Goal: Task Accomplishment & Management: Use online tool/utility

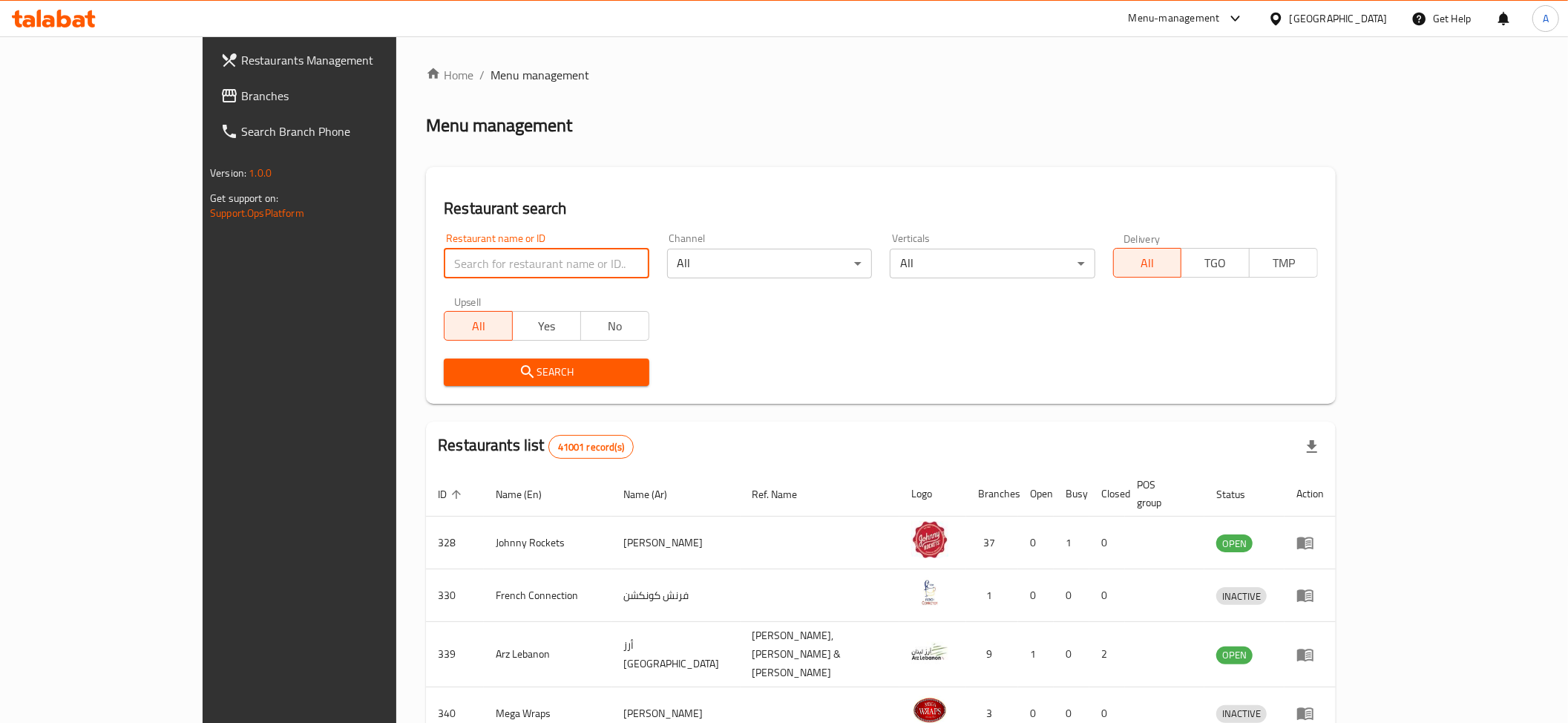
click at [443, 250] on input "search" at bounding box center [546, 264] width 205 height 30
paste input "Qarmshaat"
type input "Qarmshaat"
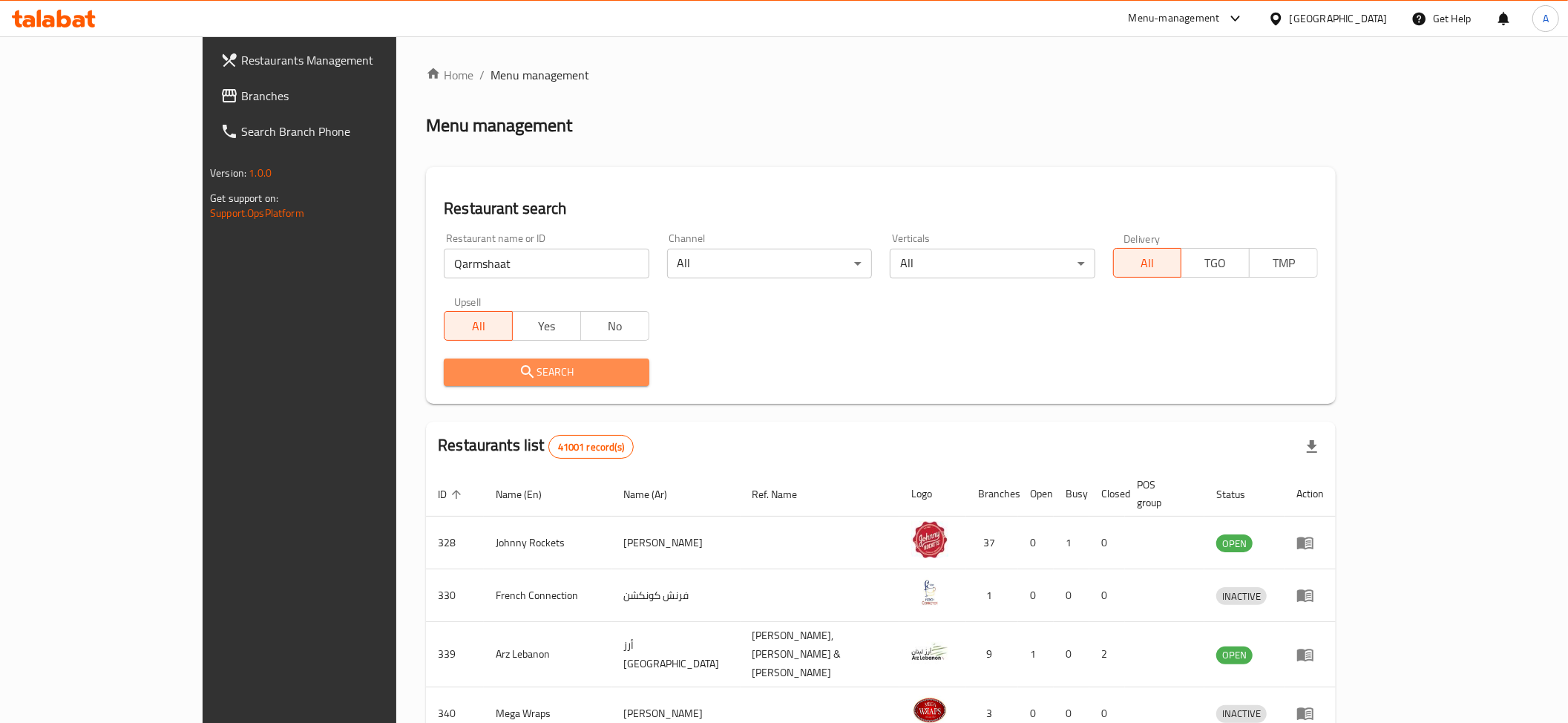
click at [443, 361] on button "Search" at bounding box center [546, 372] width 205 height 27
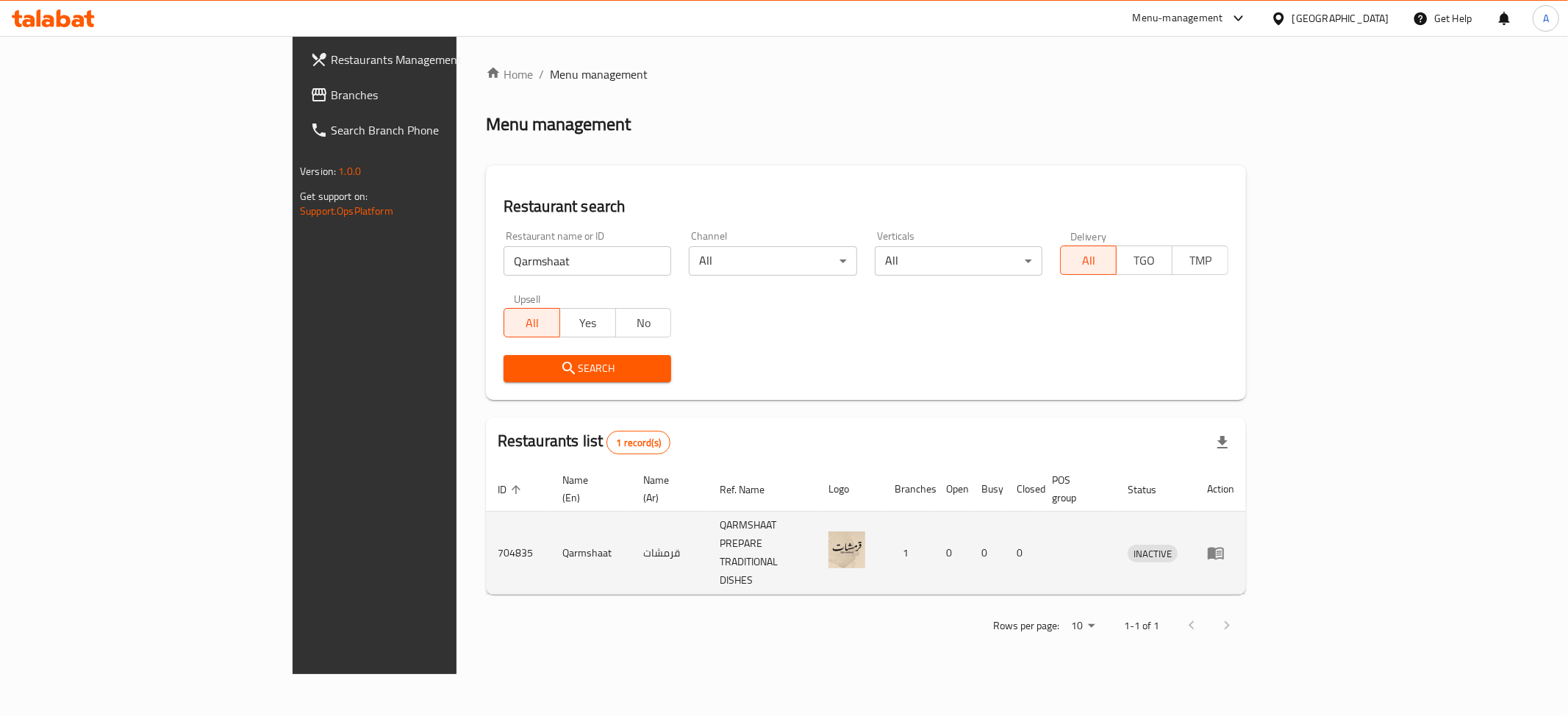
click at [1225, 547] on icon "enhanced table" at bounding box center [1215, 553] width 16 height 12
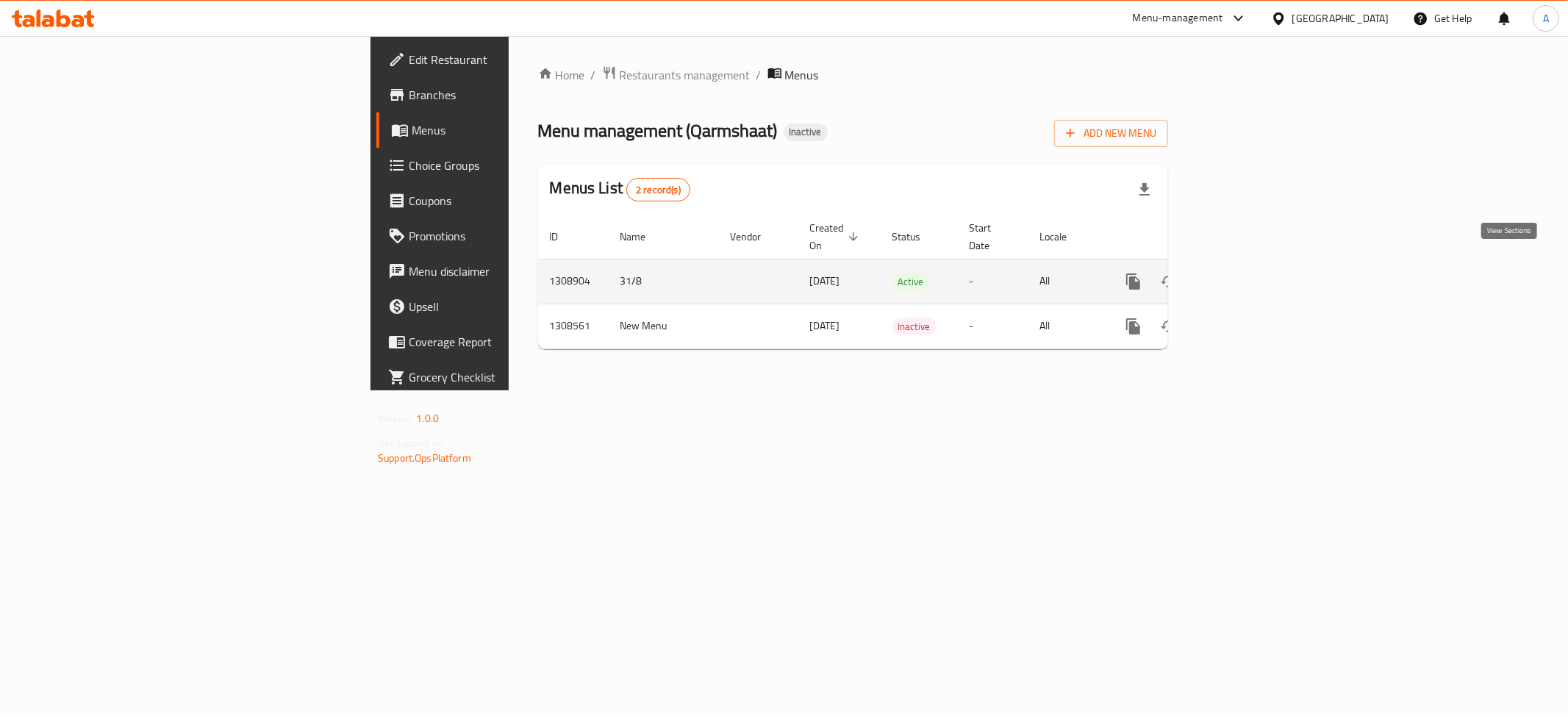
click at [1249, 272] on icon "enhanced table" at bounding box center [1240, 281] width 18 height 18
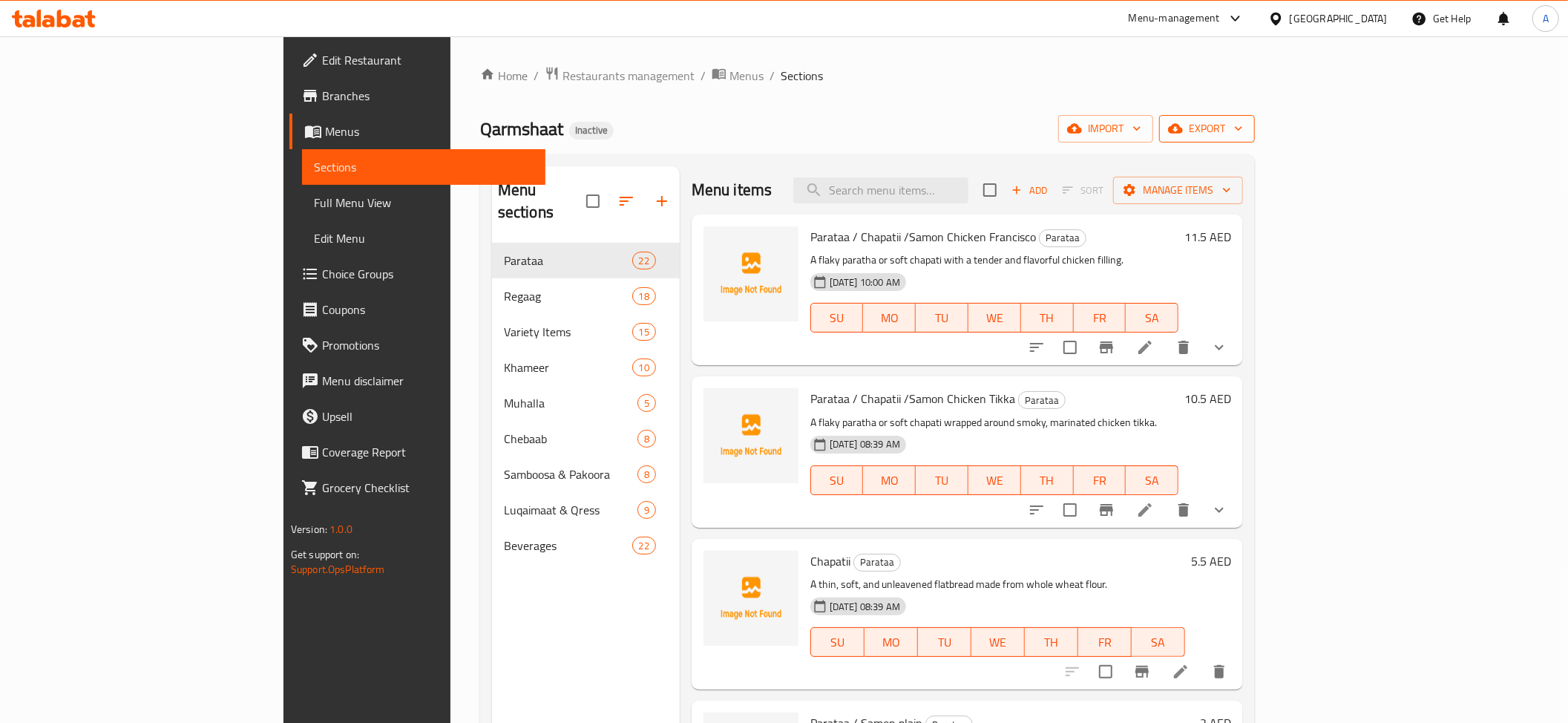
click at [1242, 137] on span "export" at bounding box center [1207, 129] width 72 height 19
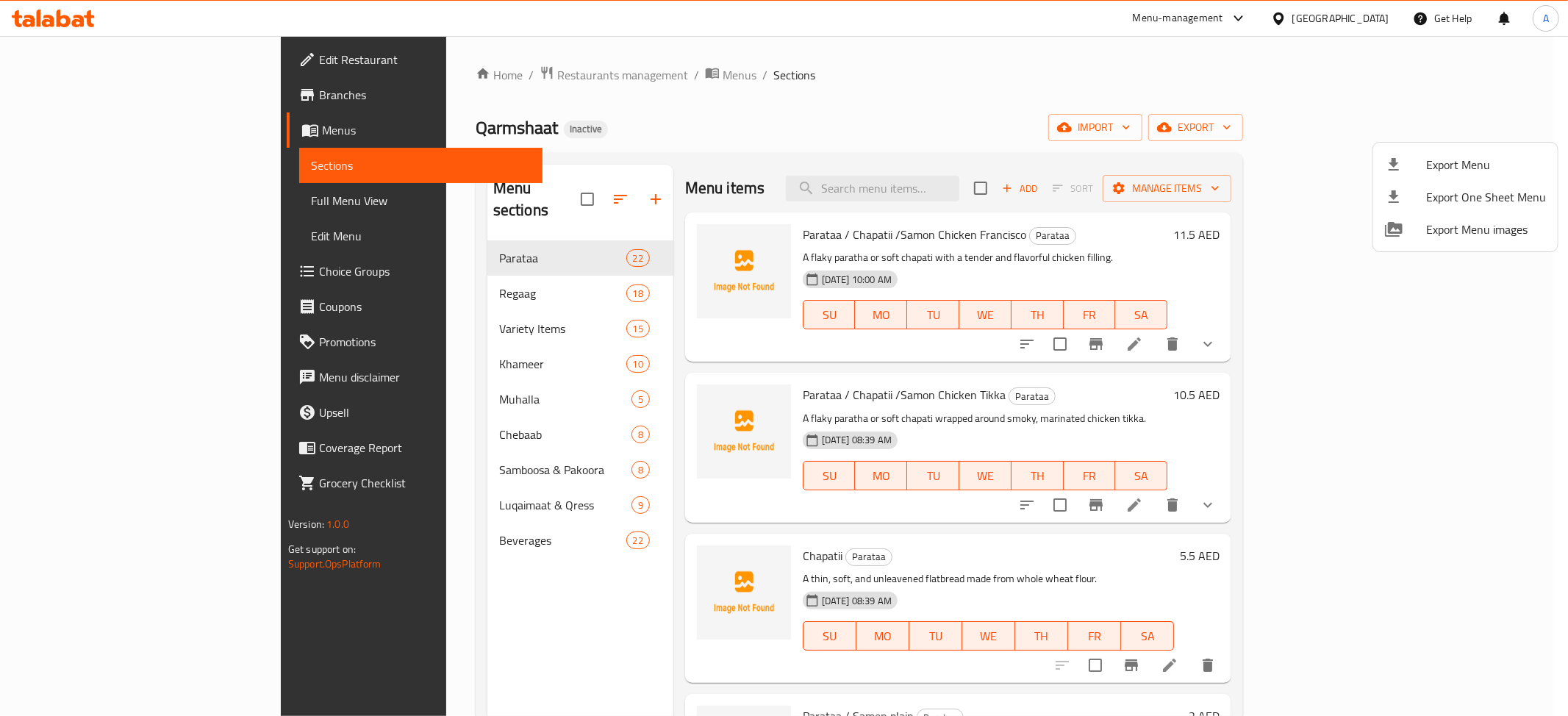
click at [1377, 168] on li "Export Menu" at bounding box center [1466, 164] width 185 height 33
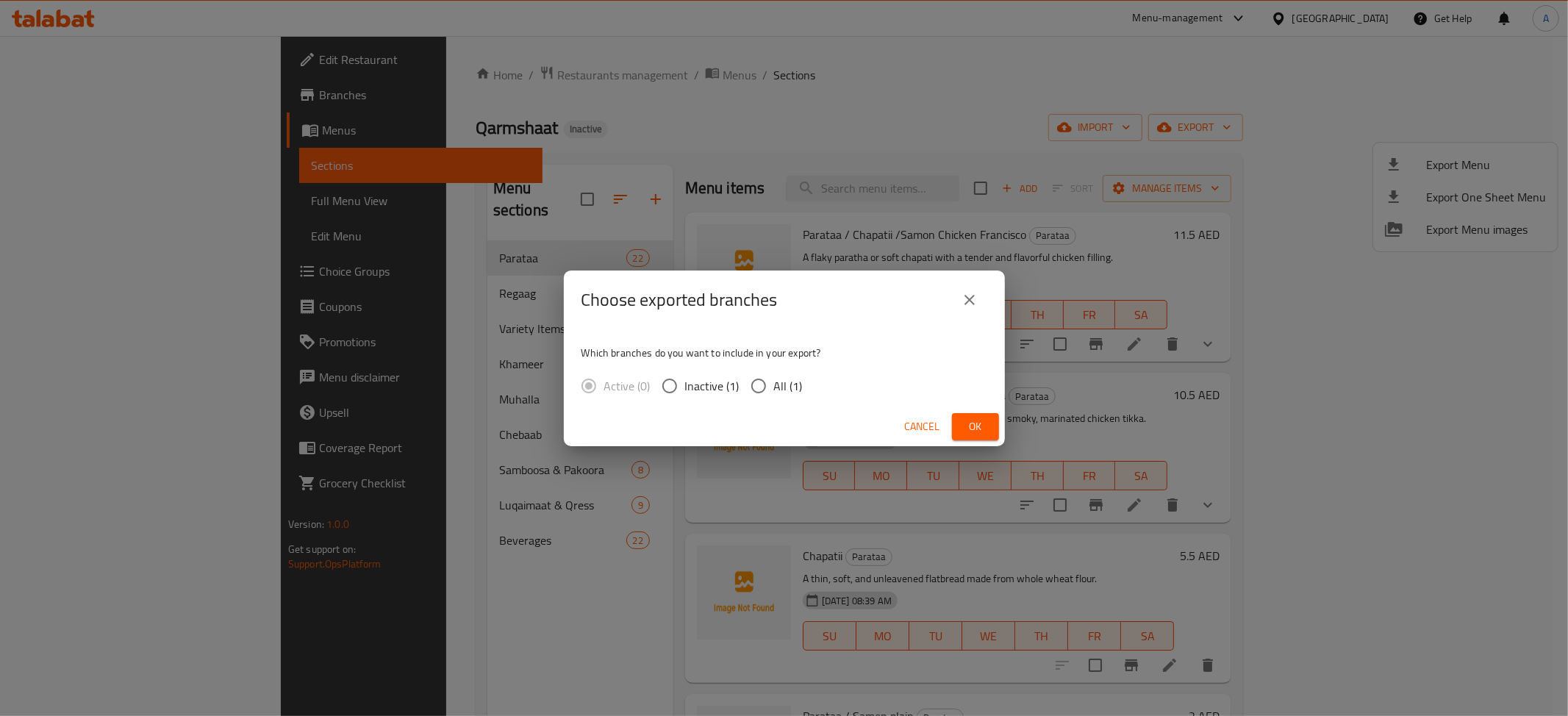
click at [783, 387] on span "All (1)" at bounding box center [788, 385] width 29 height 18
click at [774, 387] on input "All (1)" at bounding box center [758, 385] width 31 height 31
radio input "true"
click at [979, 428] on span "Ok" at bounding box center [975, 427] width 23 height 19
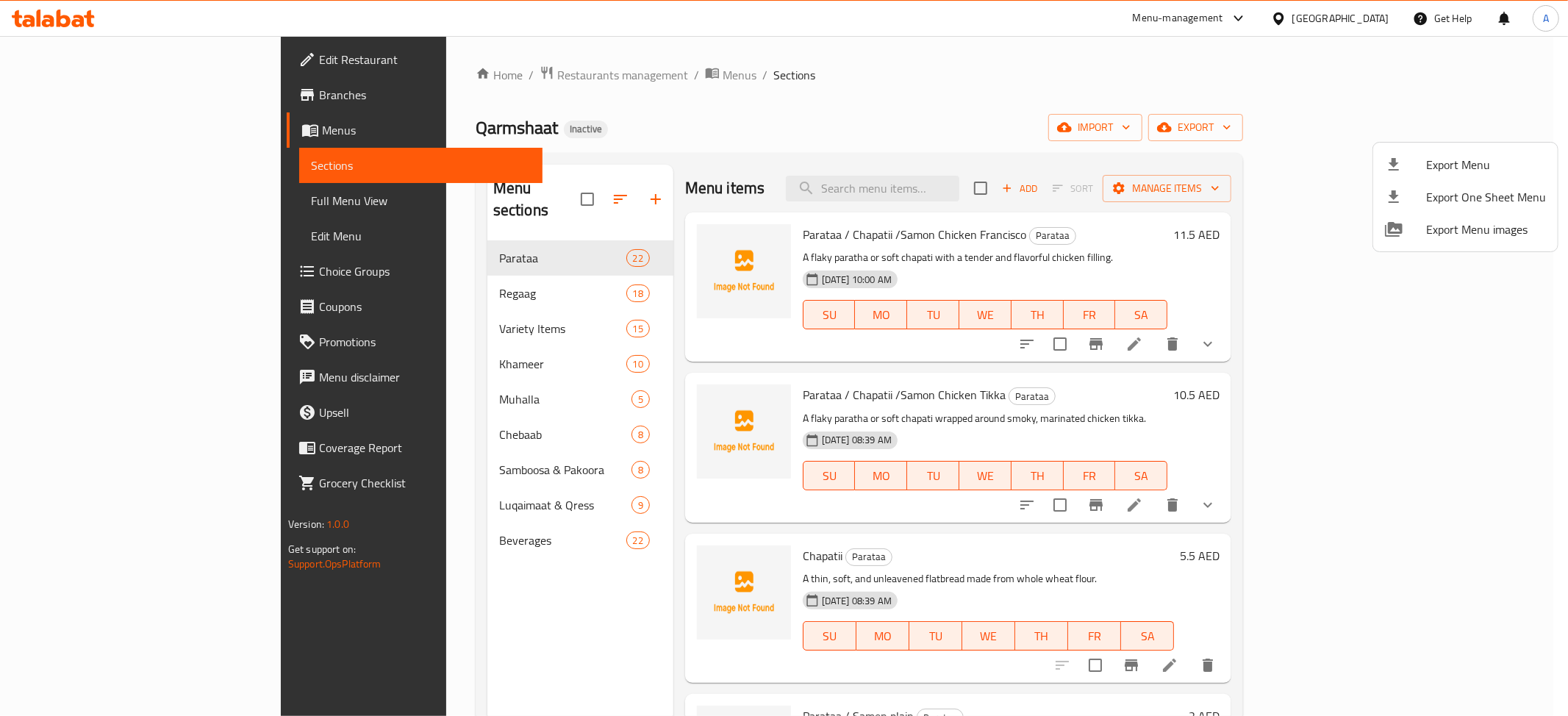
click at [156, 218] on div at bounding box center [784, 358] width 1568 height 716
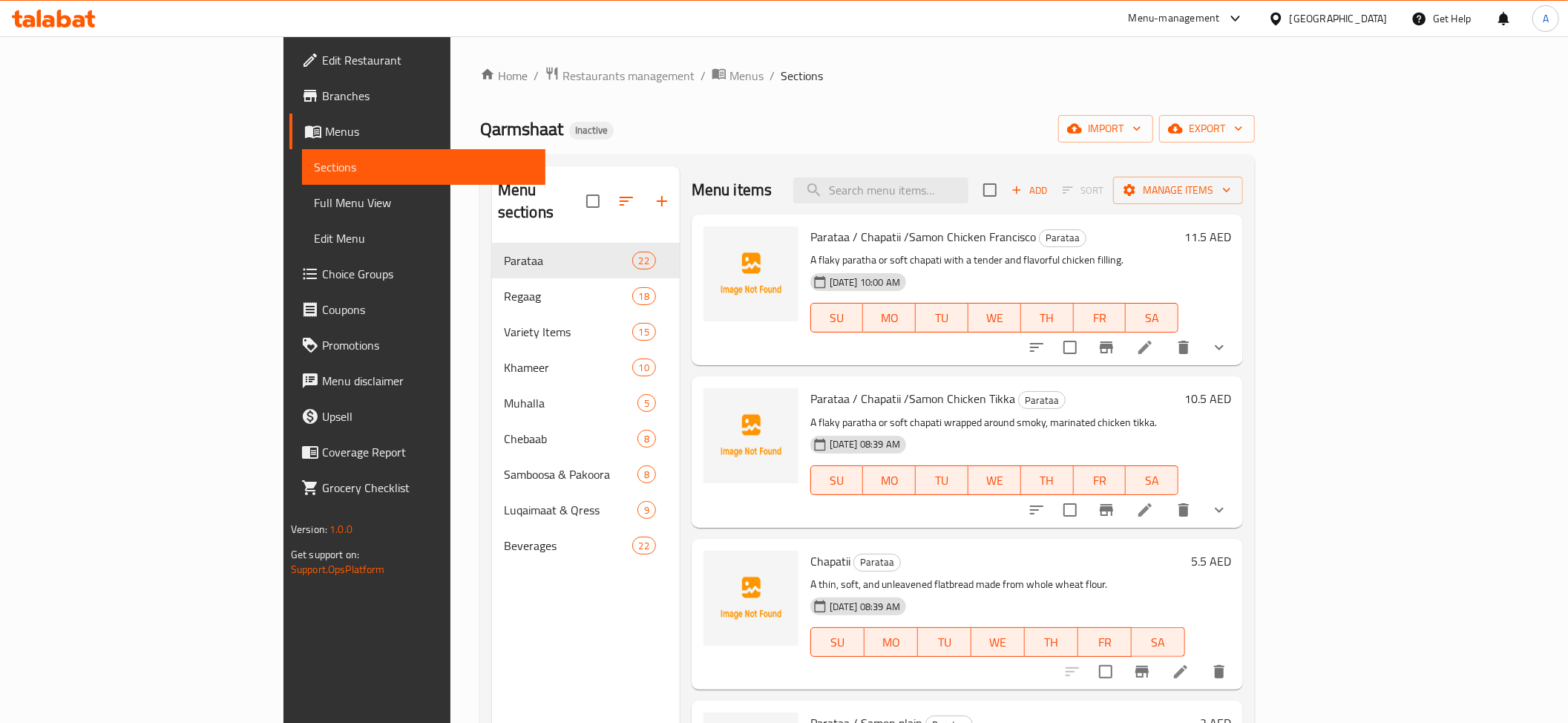
click at [313, 211] on span "Full Menu View" at bounding box center [423, 202] width 219 height 18
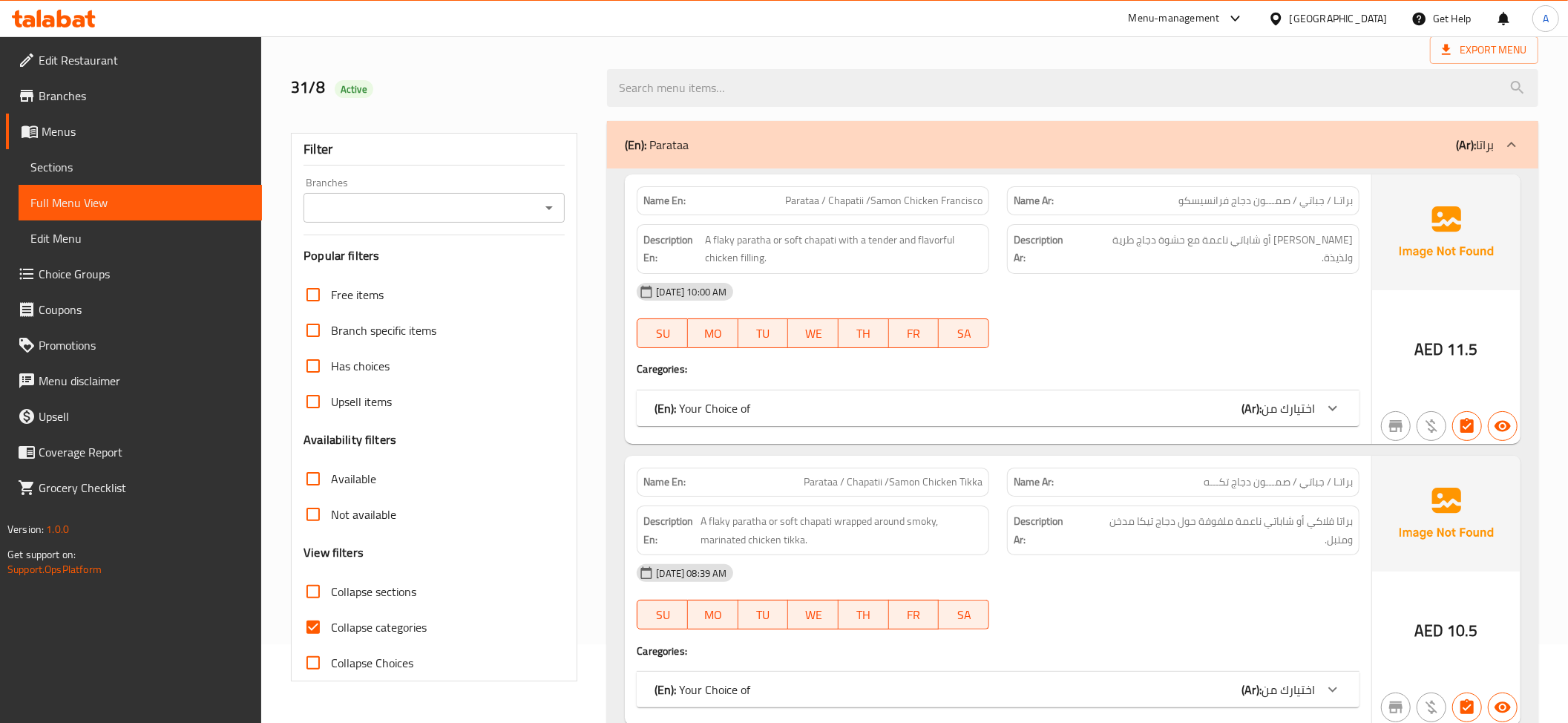
scroll to position [237, 0]
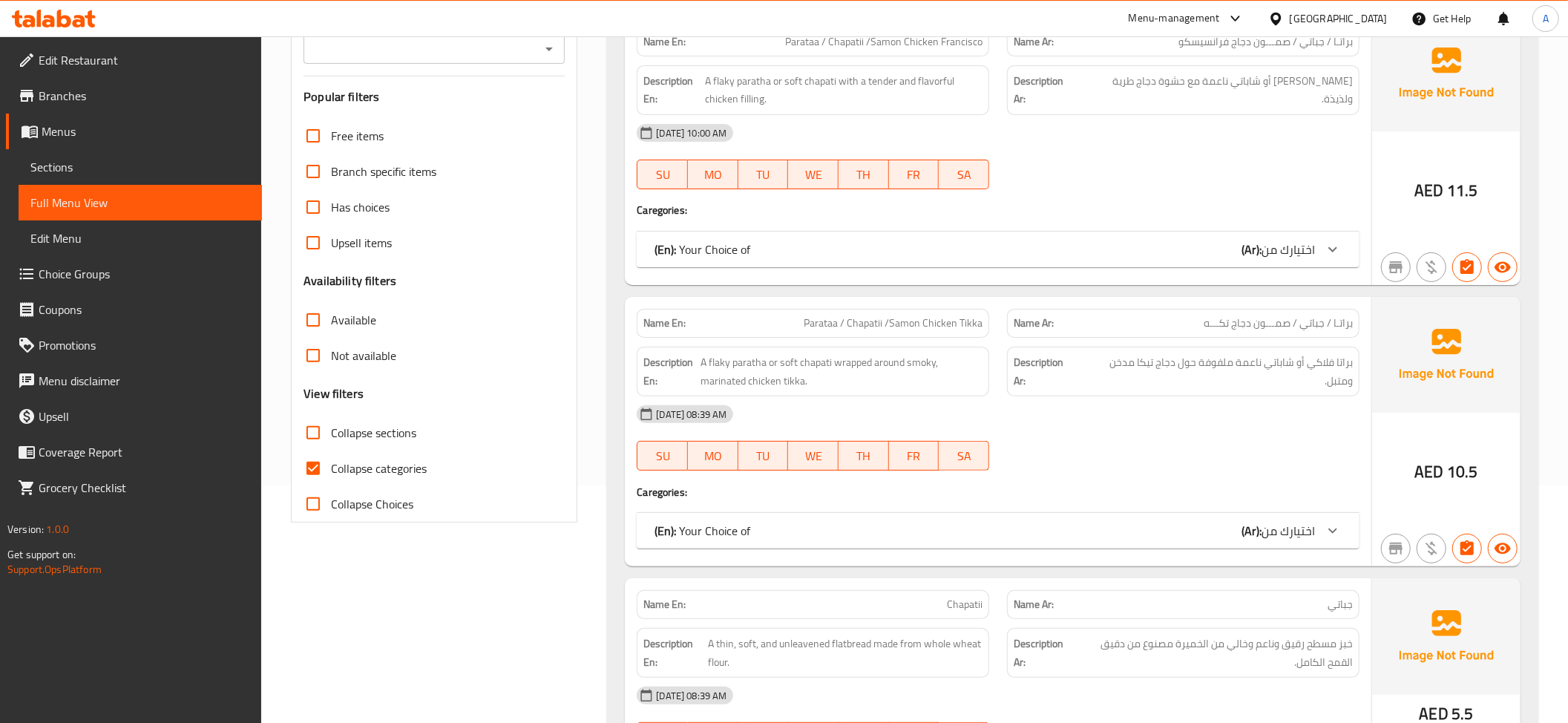
click at [329, 464] on input "Collapse categories" at bounding box center [313, 468] width 36 height 36
checkbox input "false"
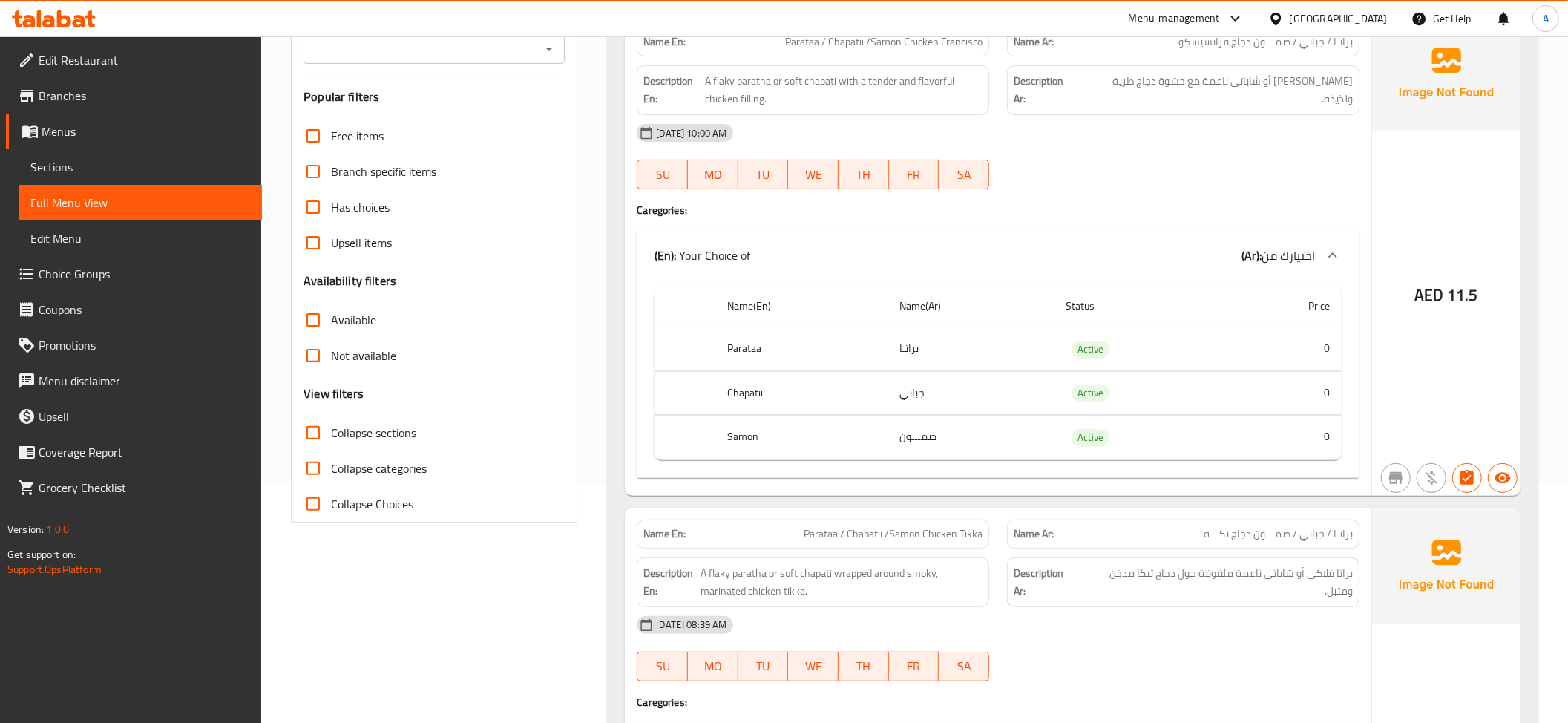
click at [1158, 386] on td "Active" at bounding box center [1139, 393] width 172 height 44
copy span "Active"
click at [371, 435] on span "Collapse sections" at bounding box center [374, 432] width 86 height 18
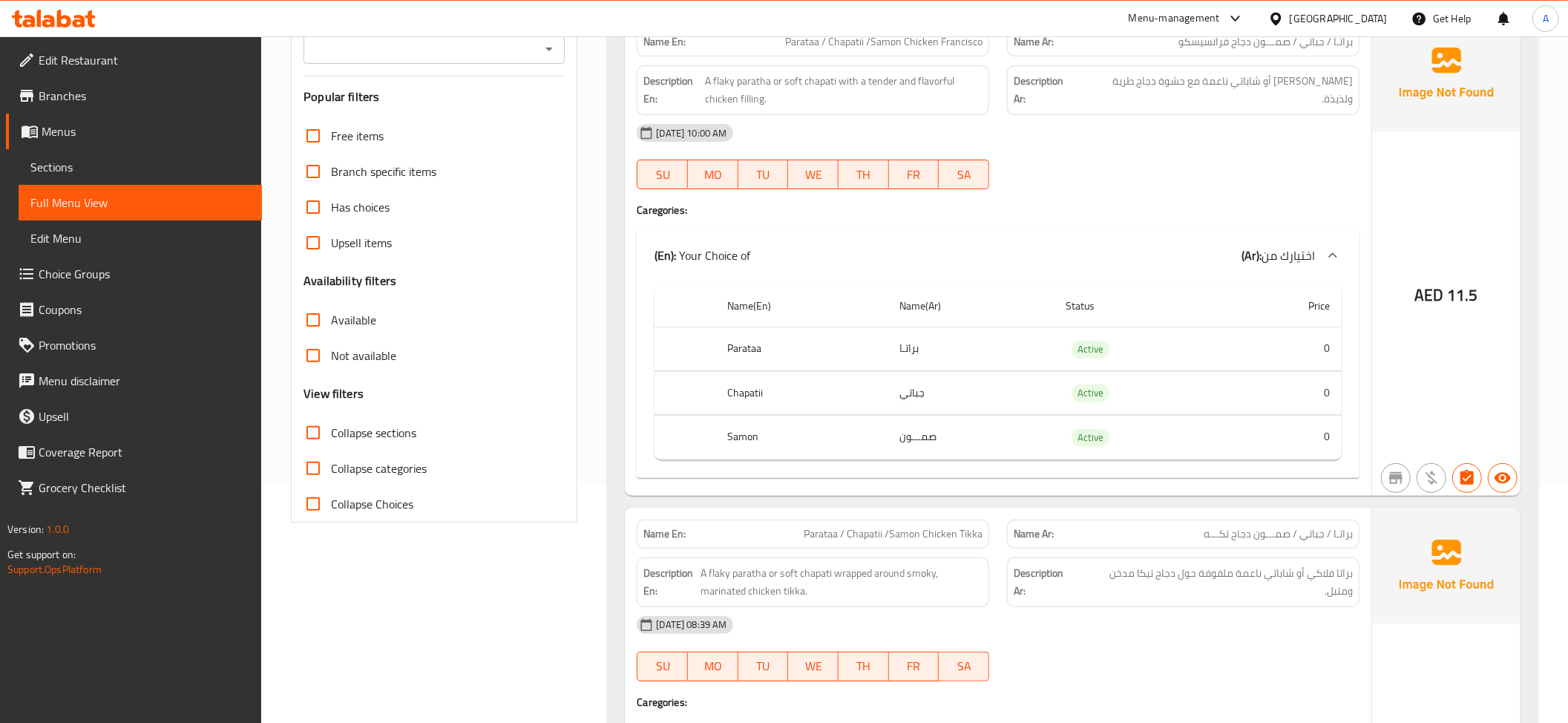
click at [331, 435] on input "Collapse sections" at bounding box center [313, 433] width 36 height 36
checkbox input "true"
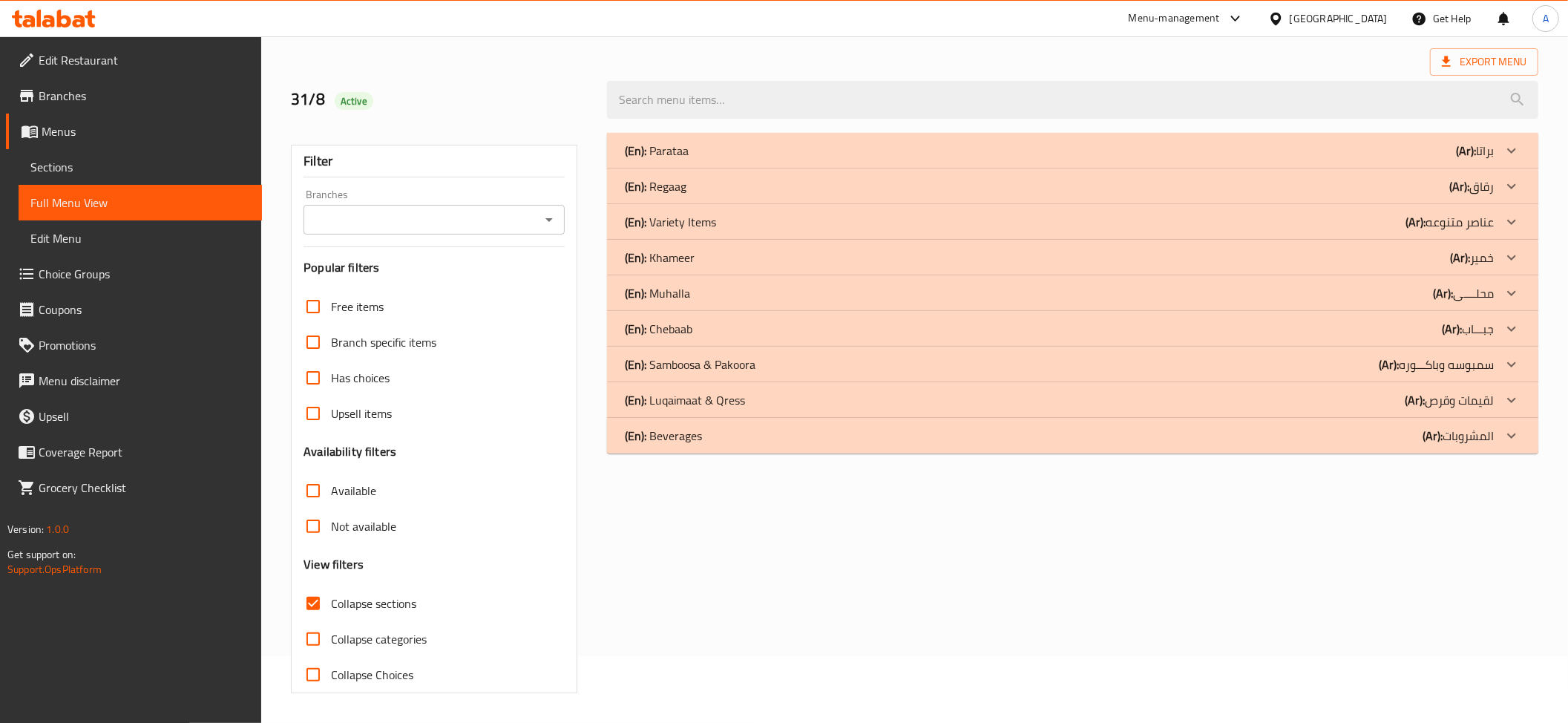
scroll to position [69, 0]
click at [740, 219] on div "(En): Variety Items (Ar): عناصر متنوعه" at bounding box center [1059, 221] width 869 height 18
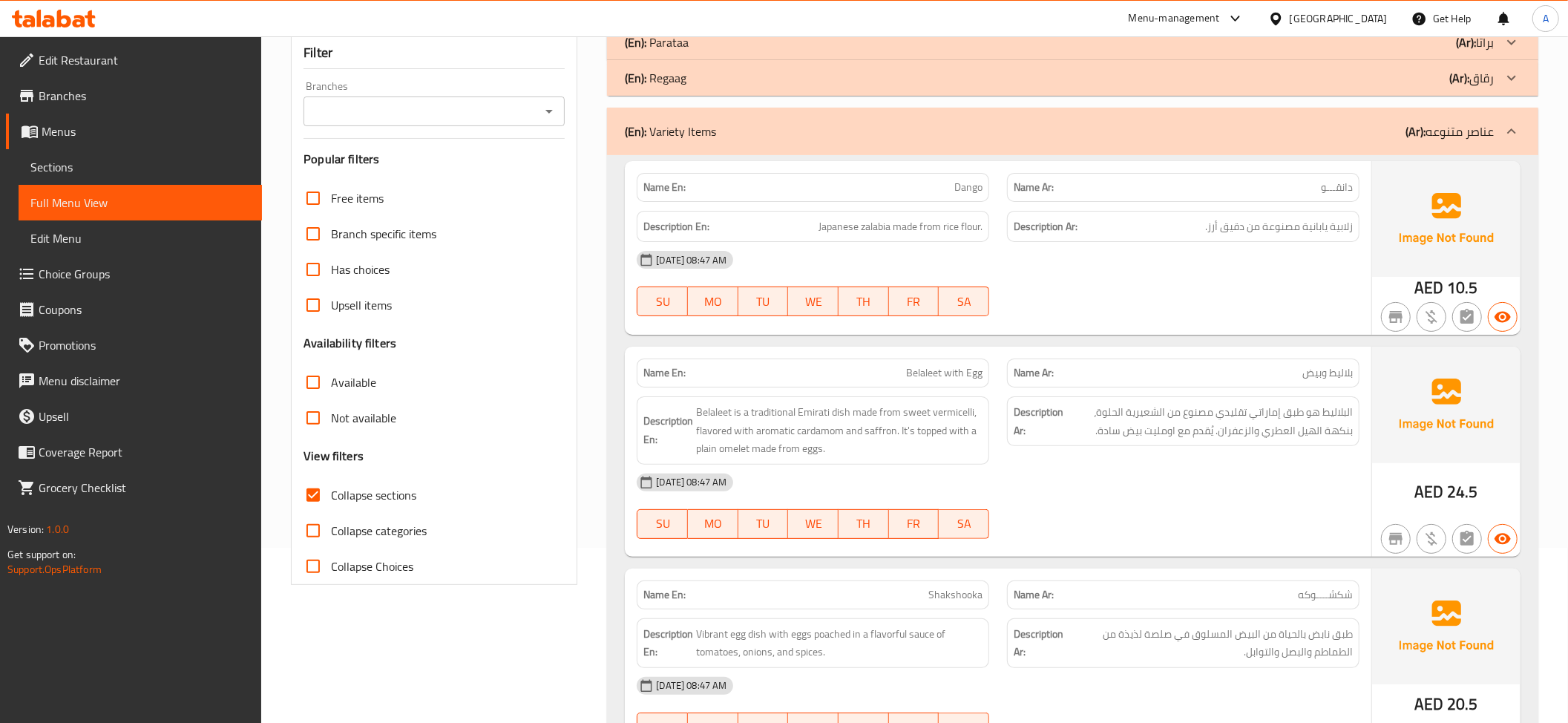
scroll to position [168, 0]
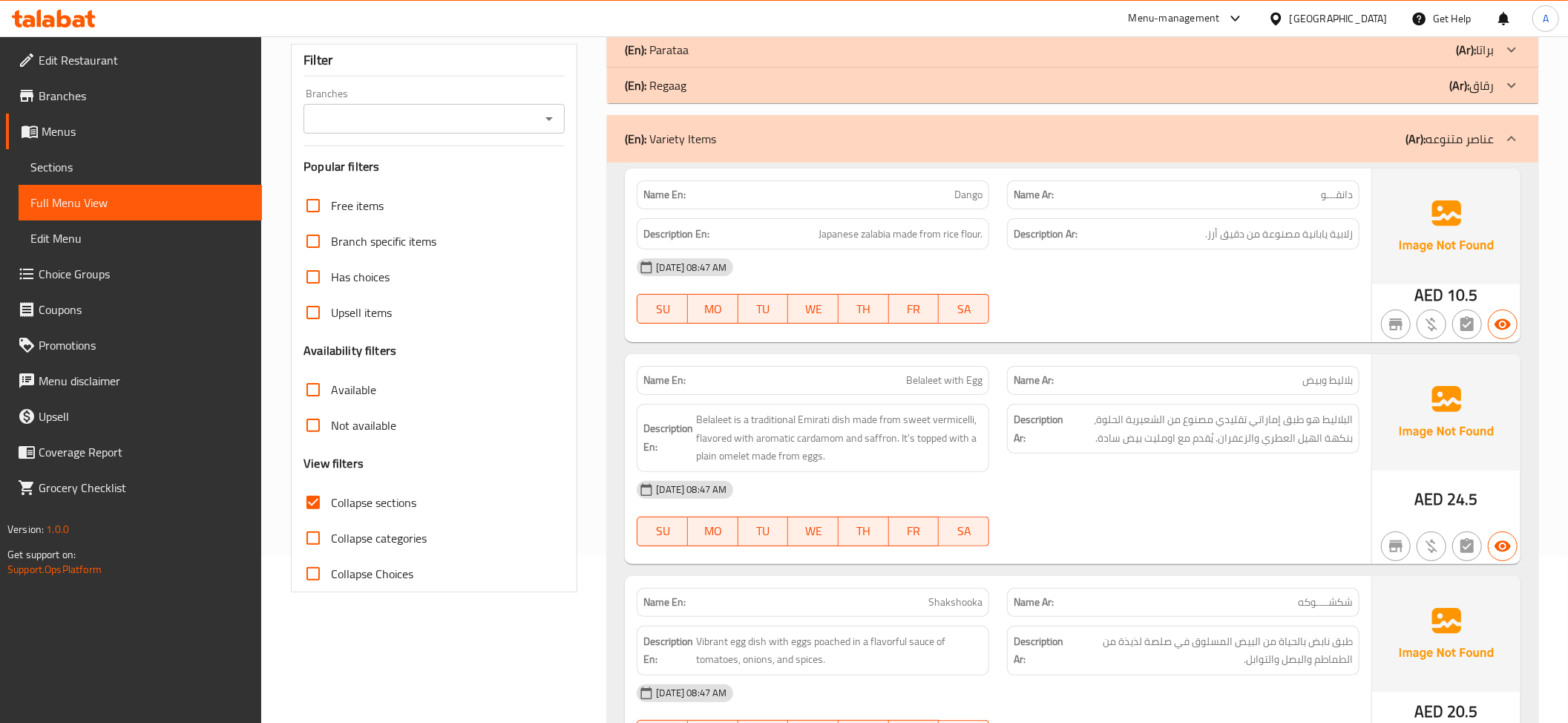
click at [1360, 140] on div "(En): Variety Items (Ar): عناصر متنوعه" at bounding box center [1059, 138] width 869 height 18
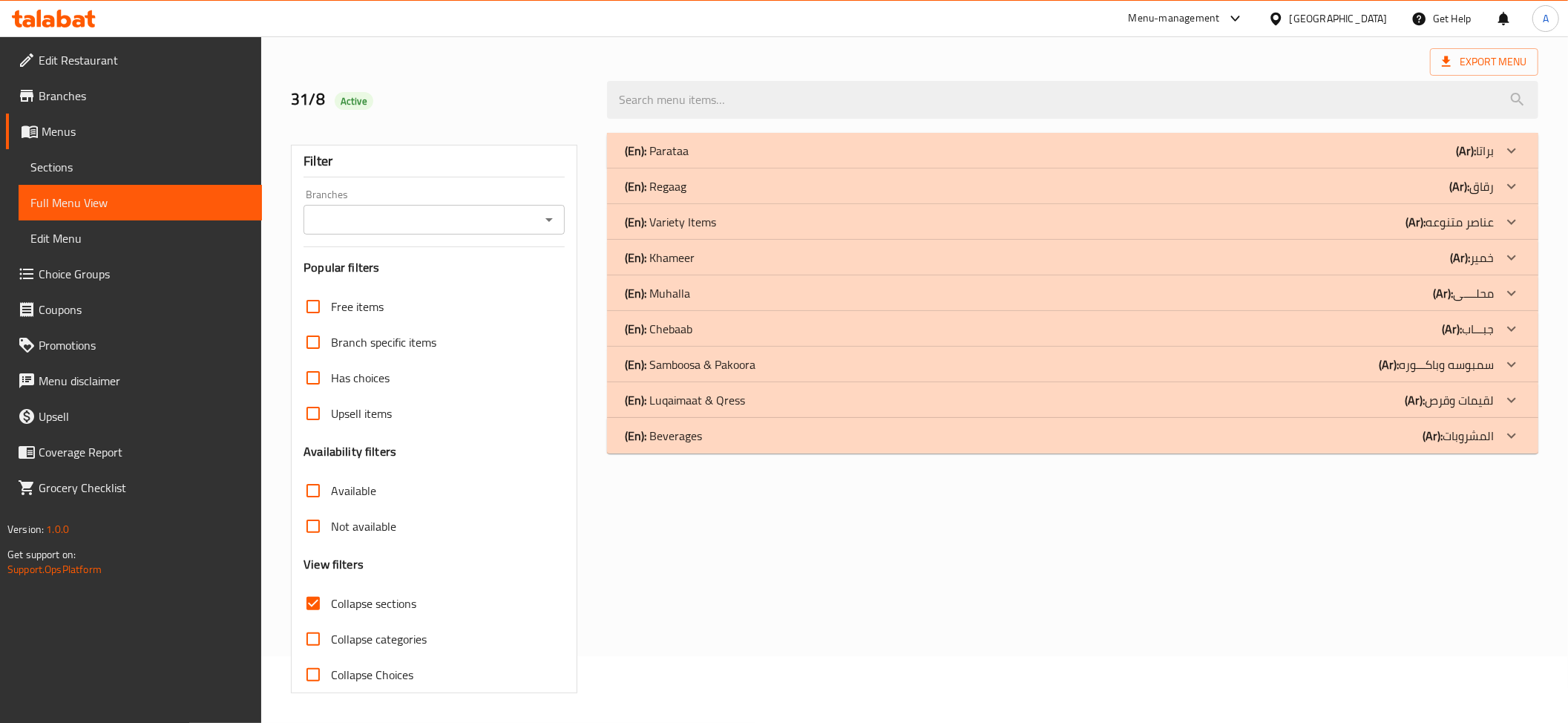
scroll to position [0, 0]
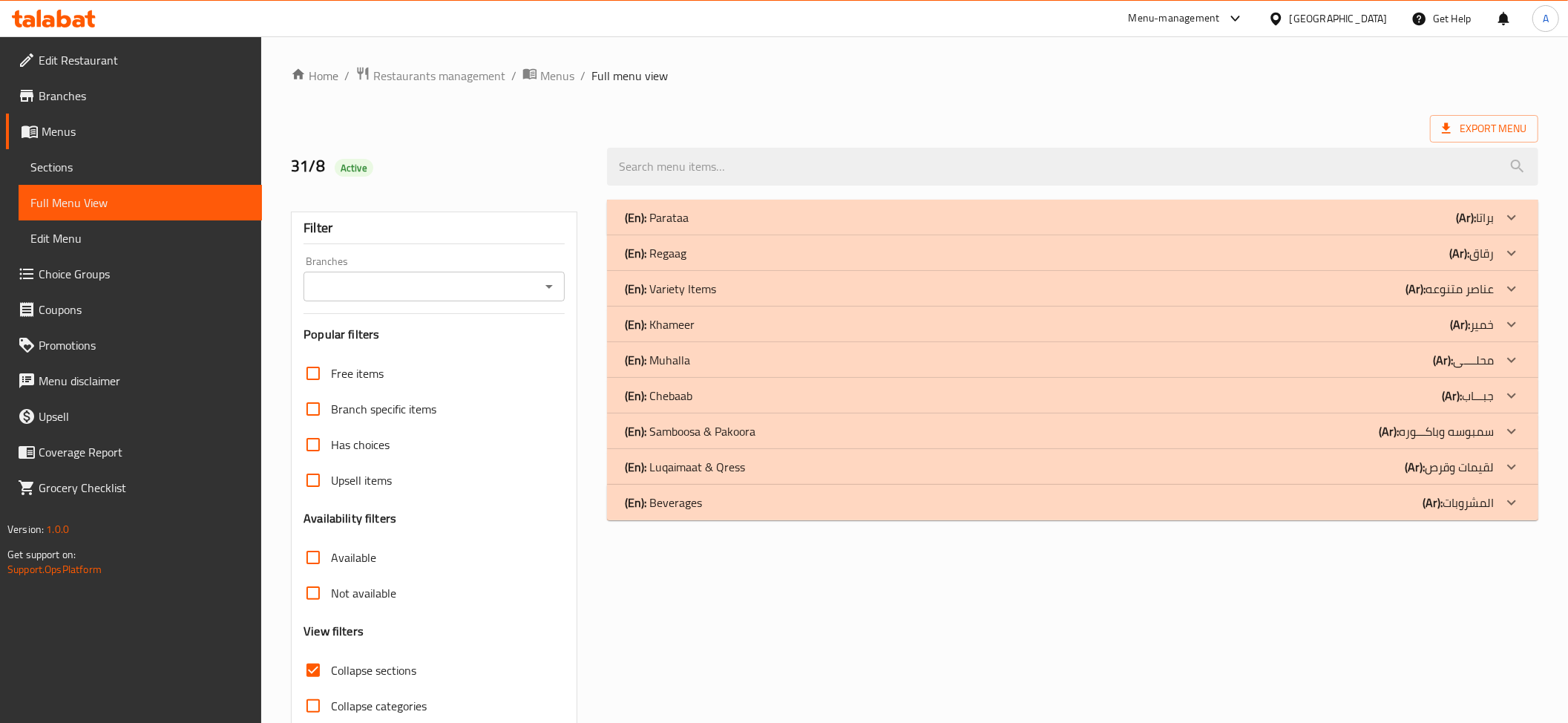
click at [671, 313] on div "(En): Khameer (Ar): خمير" at bounding box center [1072, 325] width 931 height 36
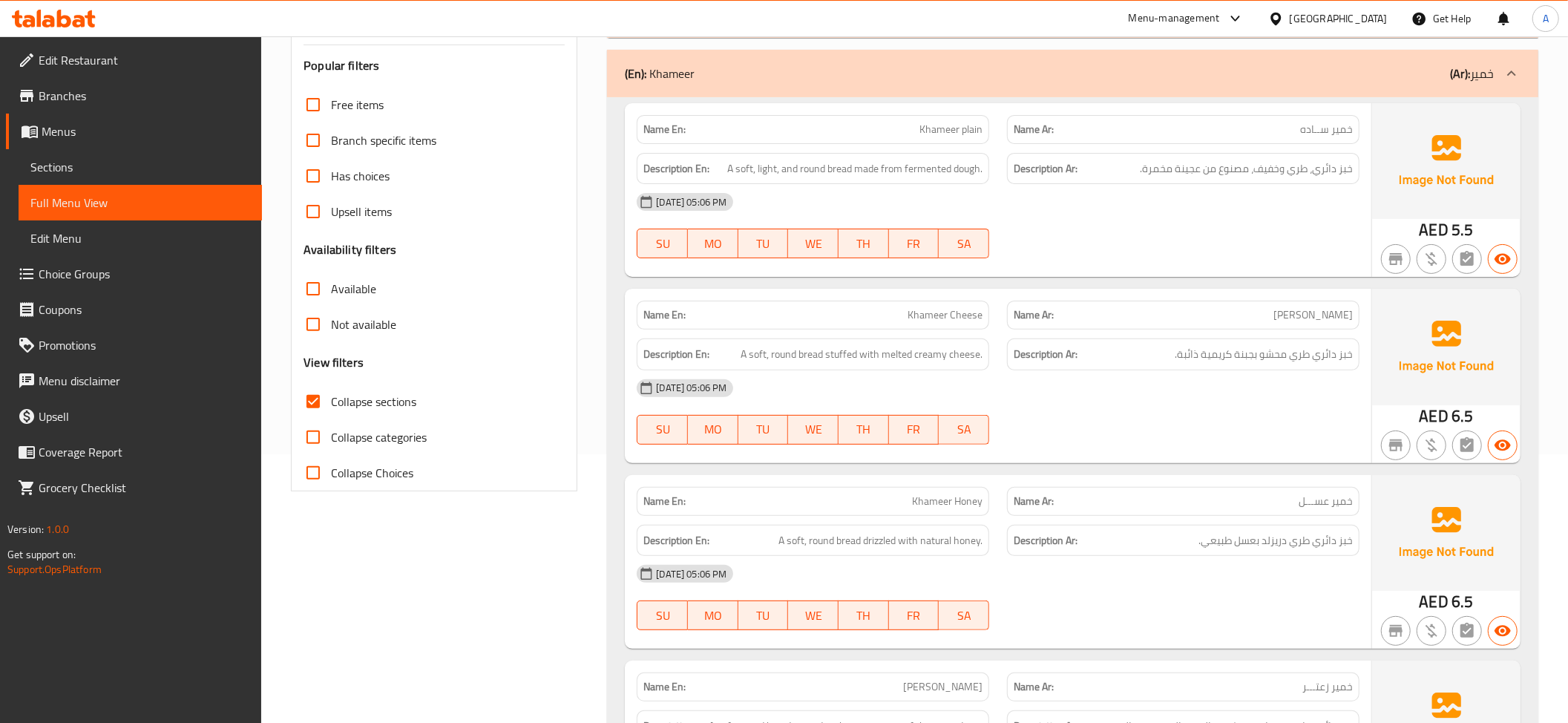
scroll to position [429, 0]
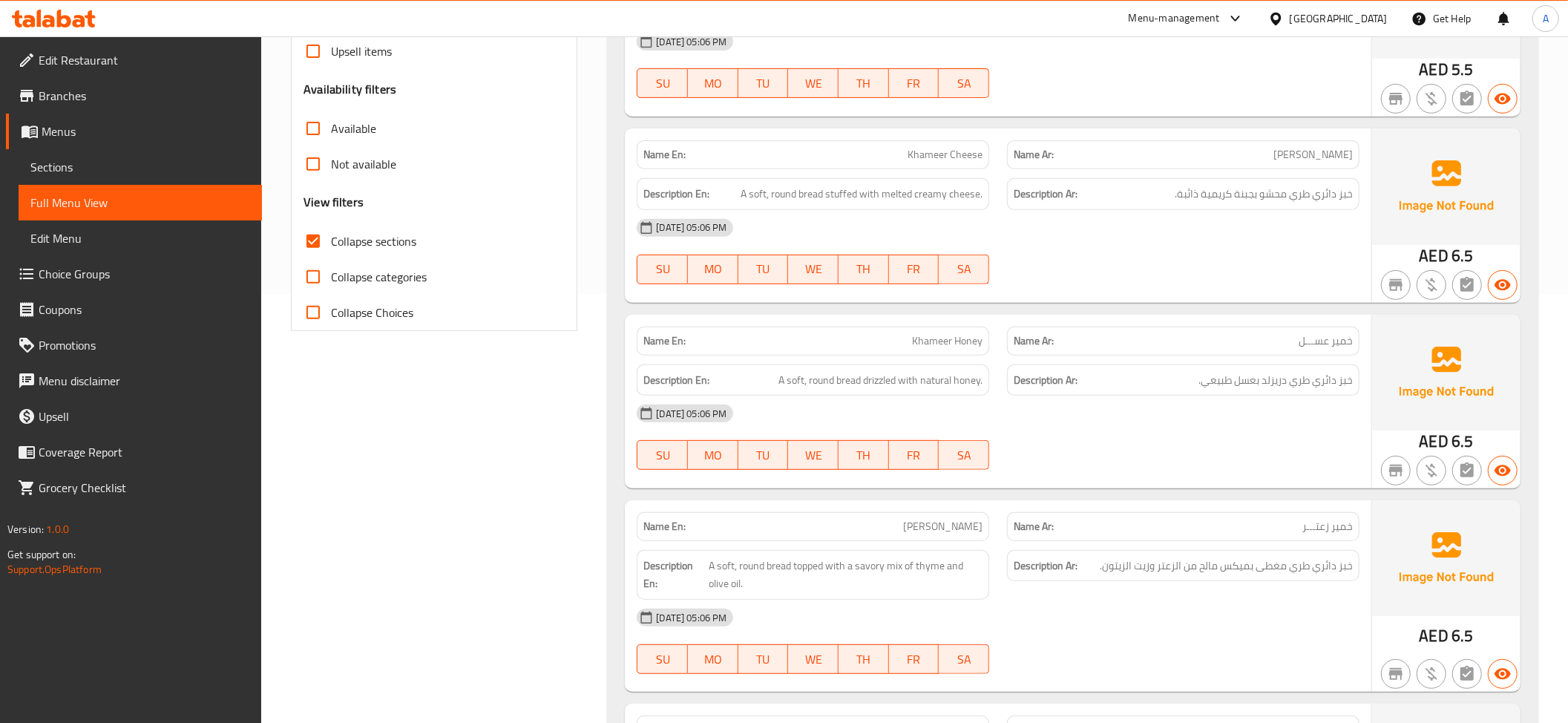
click at [1338, 217] on div "[DATE] 05:06 PM" at bounding box center [998, 228] width 741 height 36
click at [1338, 216] on div "[DATE] 05:06 PM" at bounding box center [998, 228] width 741 height 36
click at [1334, 201] on span "خبز دائري طري محشو بجبنة كريمية ذائبة." at bounding box center [1263, 194] width 178 height 19
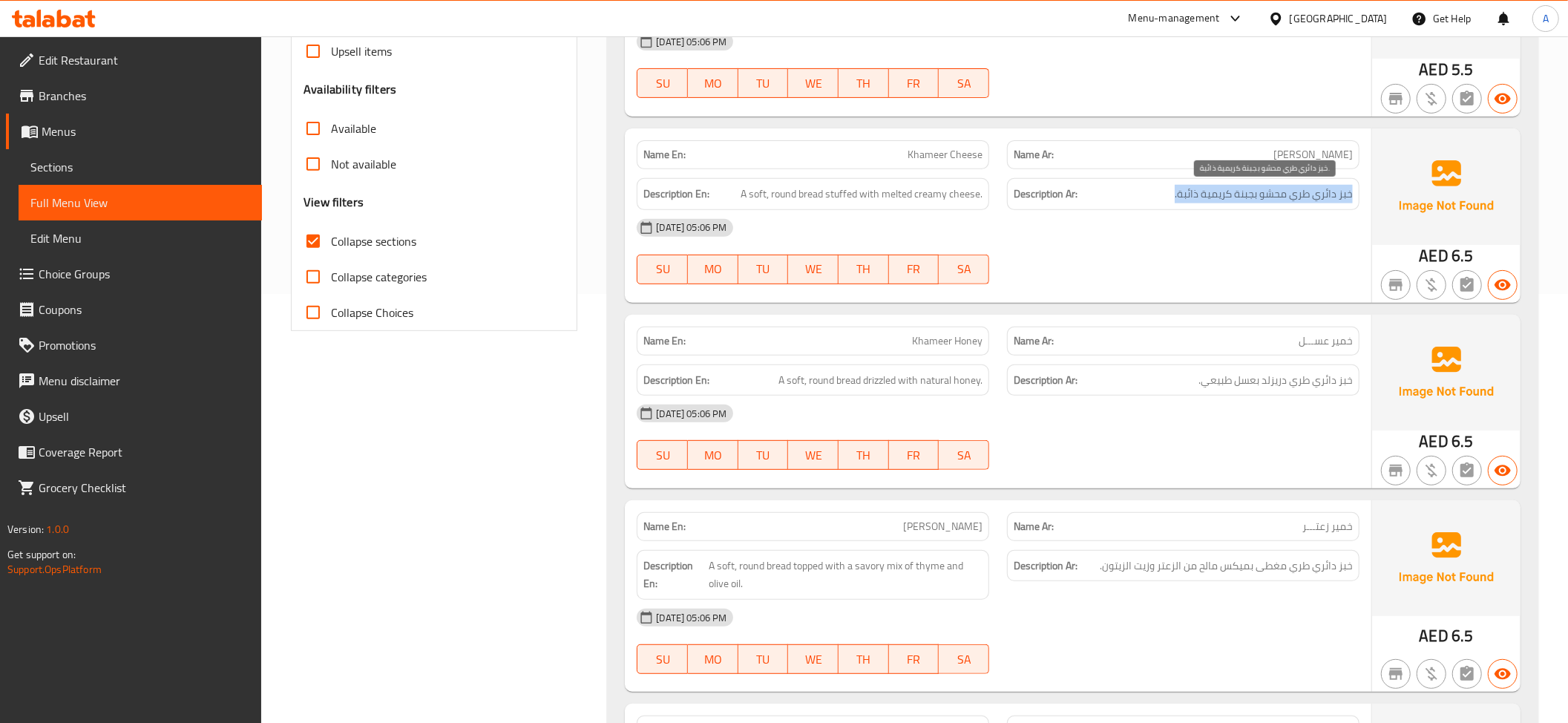
click at [1334, 201] on span "خبز دائري طري محشو بجبنة كريمية ذائبة." at bounding box center [1263, 194] width 178 height 19
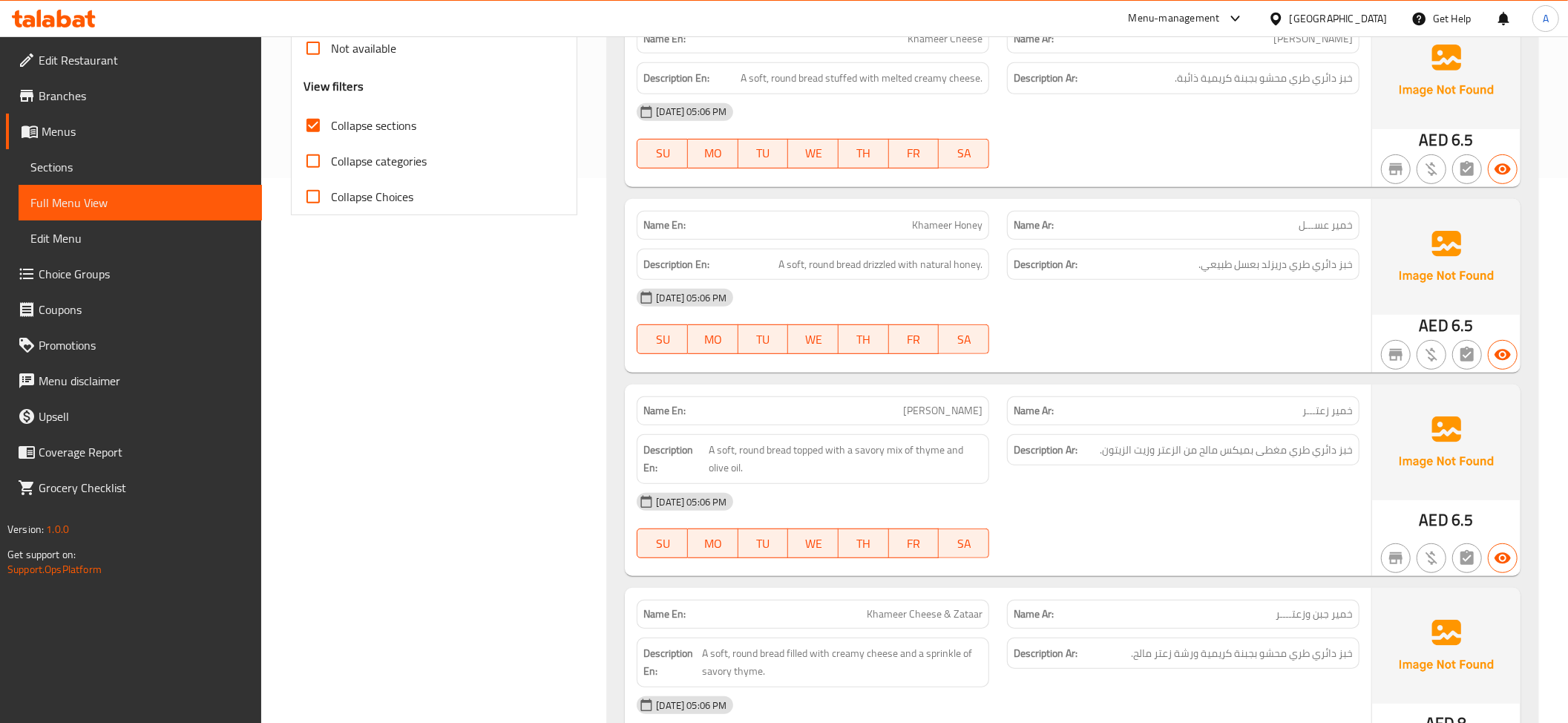
scroll to position [605, 0]
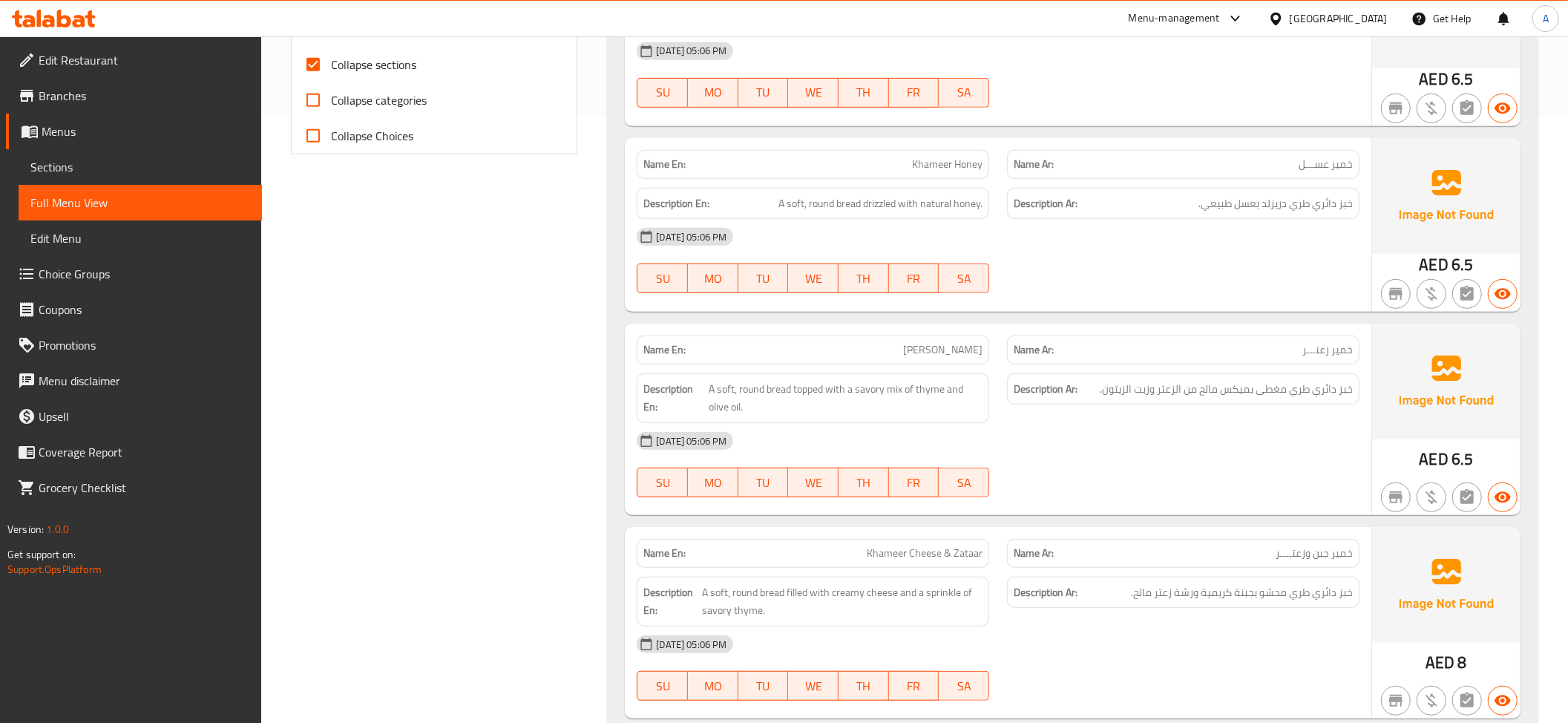
click at [1217, 156] on div "Name Ar: خمير عســـل" at bounding box center [1183, 164] width 352 height 29
click at [893, 167] on p "Name En: Khameer Honey" at bounding box center [812, 164] width 339 height 16
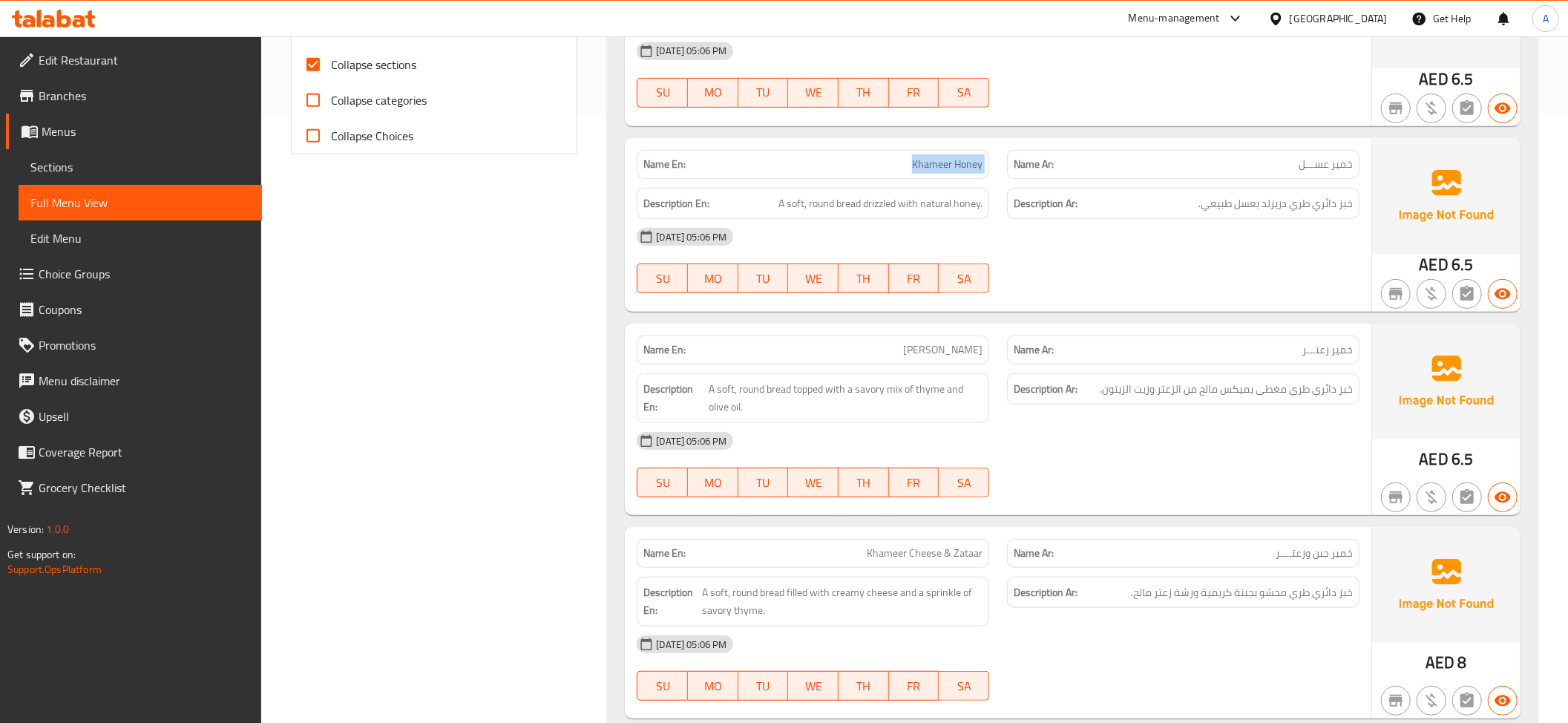
click at [893, 167] on p "Name En: Khameer Honey" at bounding box center [812, 164] width 339 height 16
click at [1256, 180] on div "Description Ar: خبز دائري طري دريزلد بعسل طبيعي." at bounding box center [1182, 203] width 370 height 50
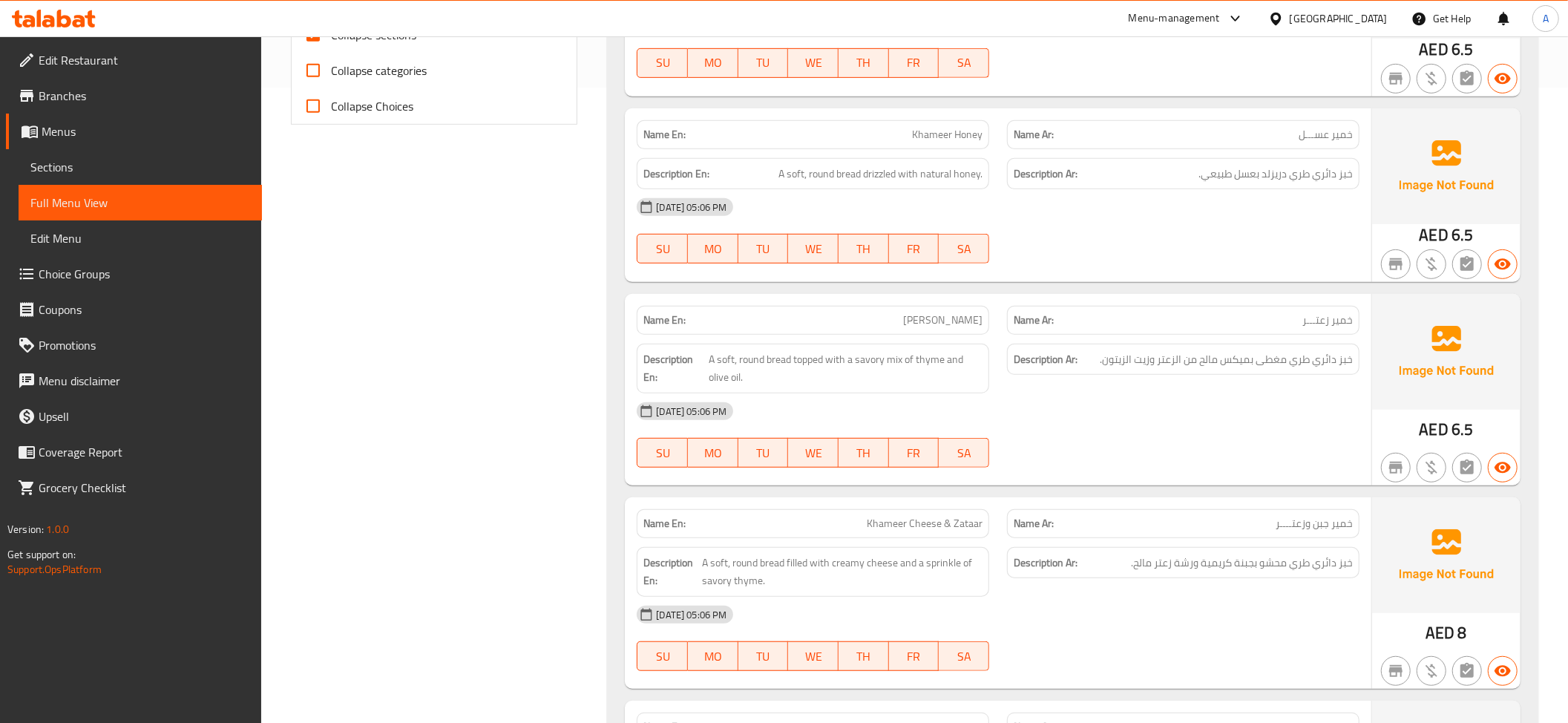
scroll to position [847, 0]
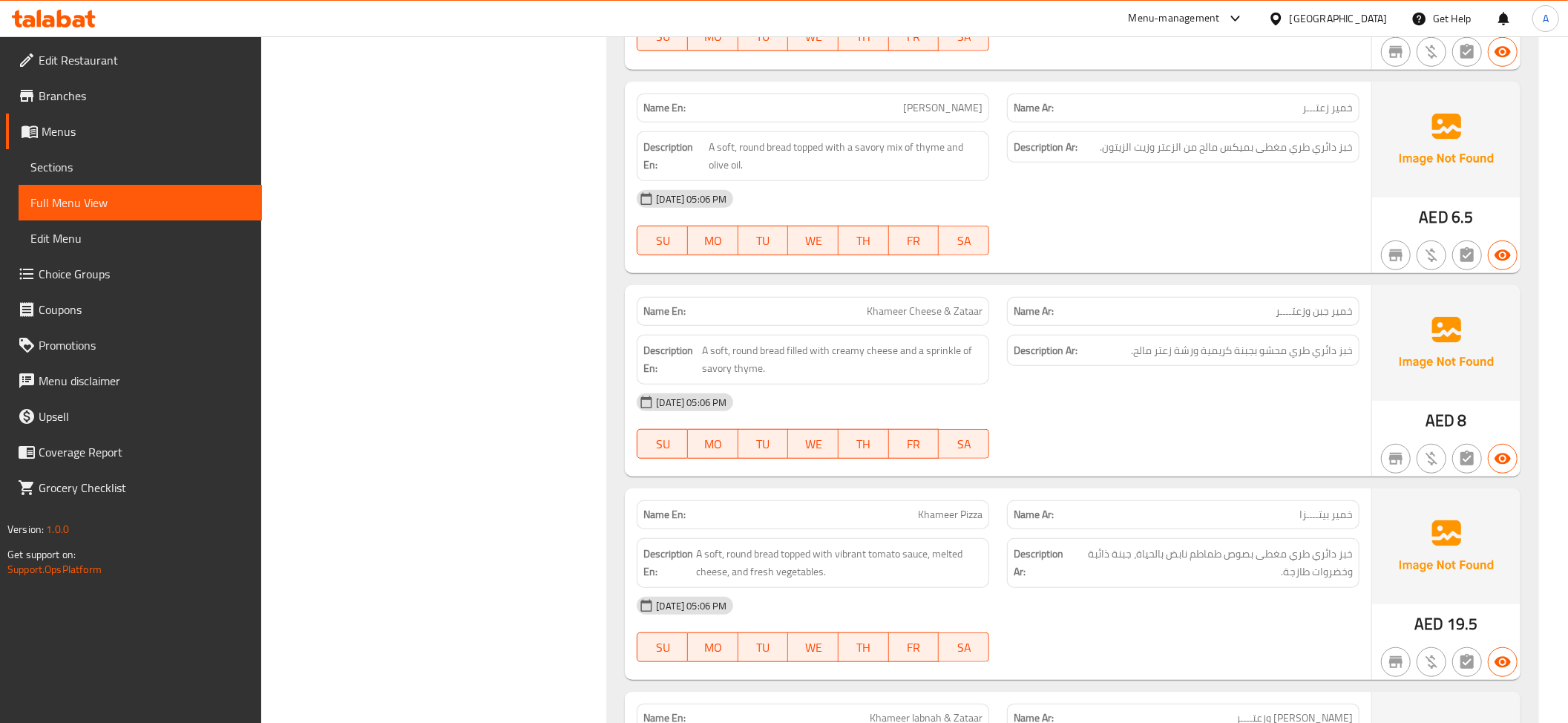
click at [1297, 153] on span "خبز دائري طري مغطى بميكس مالح من الزعتر وزيت الزيتون." at bounding box center [1225, 148] width 253 height 19
click at [1299, 137] on div "Description Ar: خبز دائري طري مغطى بميكس مالح من الزعتر وزيت الزيتون." at bounding box center [1183, 148] width 352 height 32
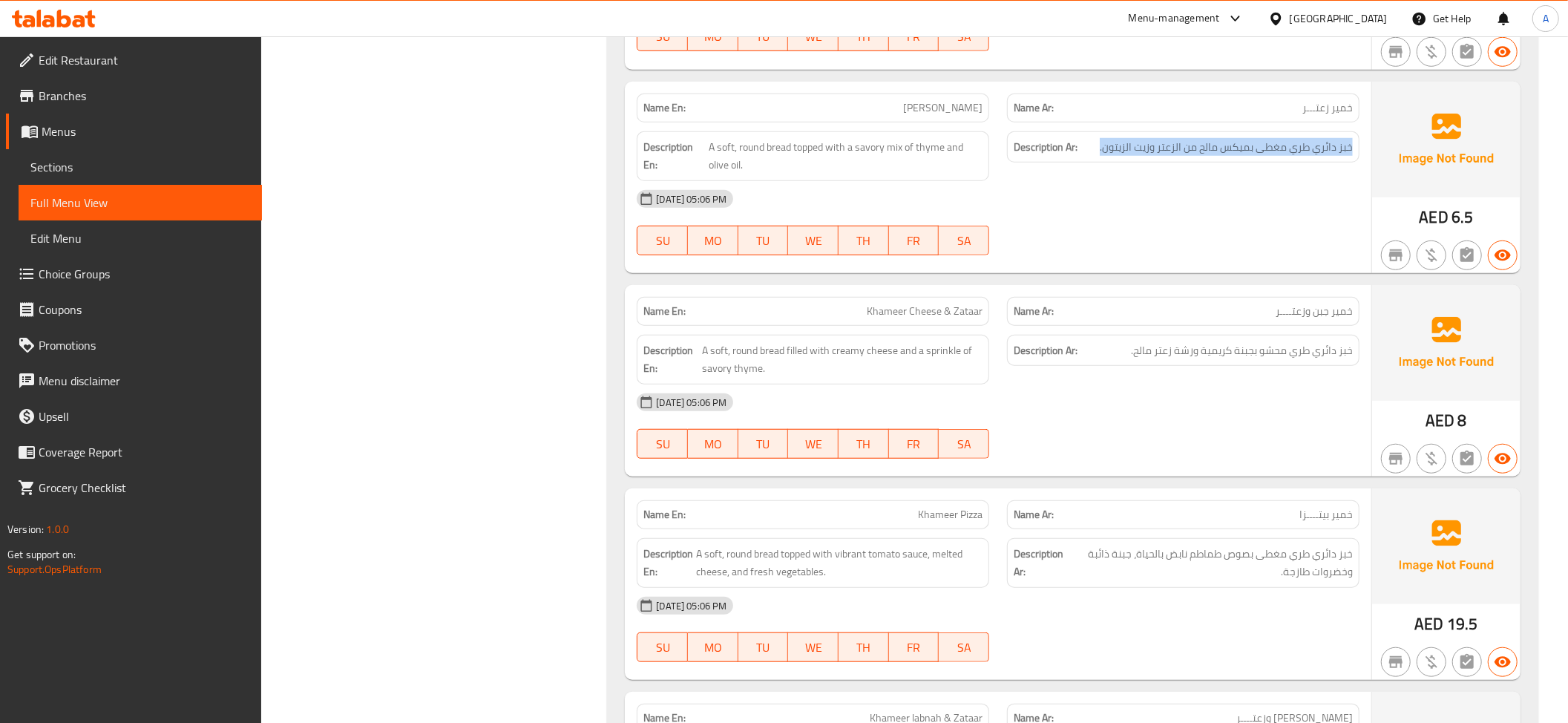
click at [1299, 137] on div "Description Ar: خبز دائري طري مغطى بميكس مالح من الزعتر وزيت الزيتون." at bounding box center [1183, 148] width 352 height 32
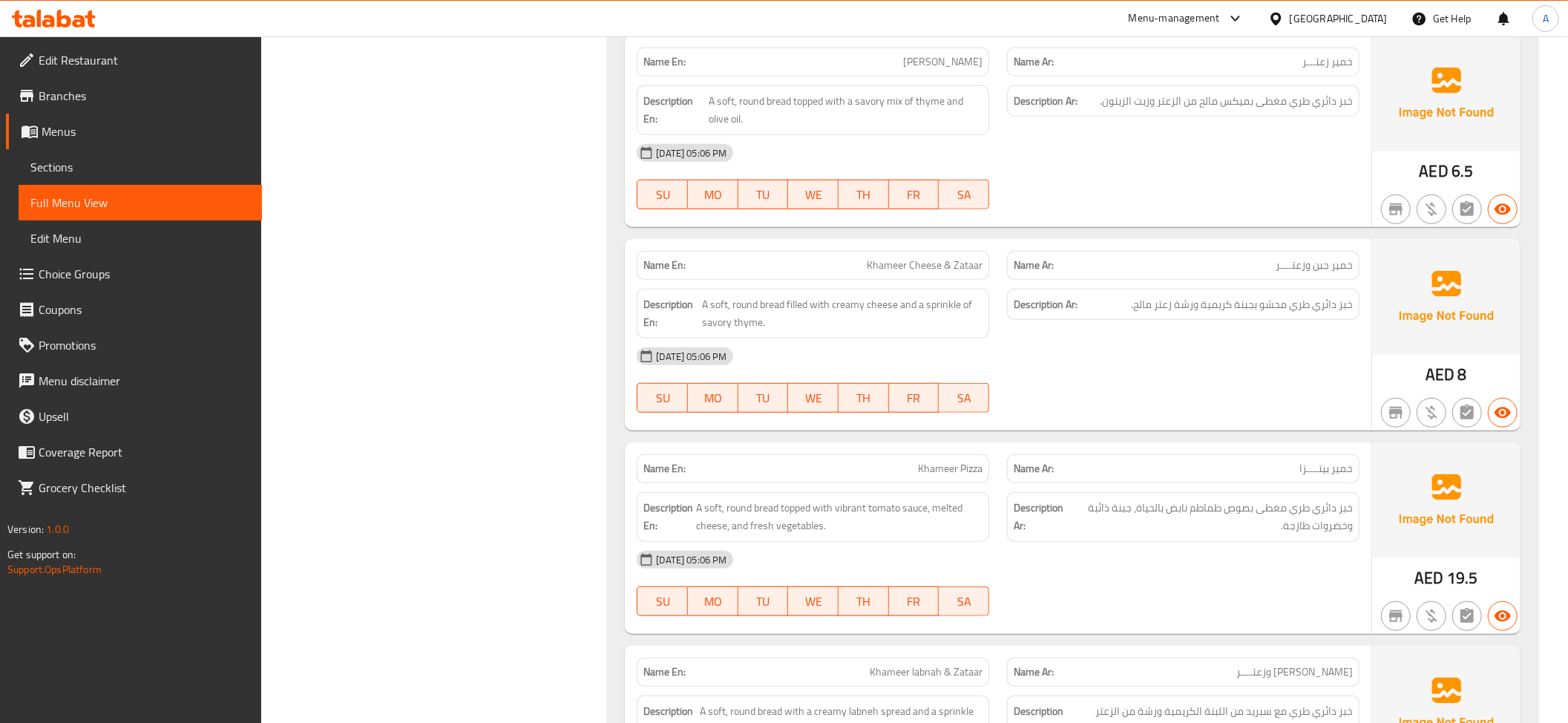
scroll to position [994, 0]
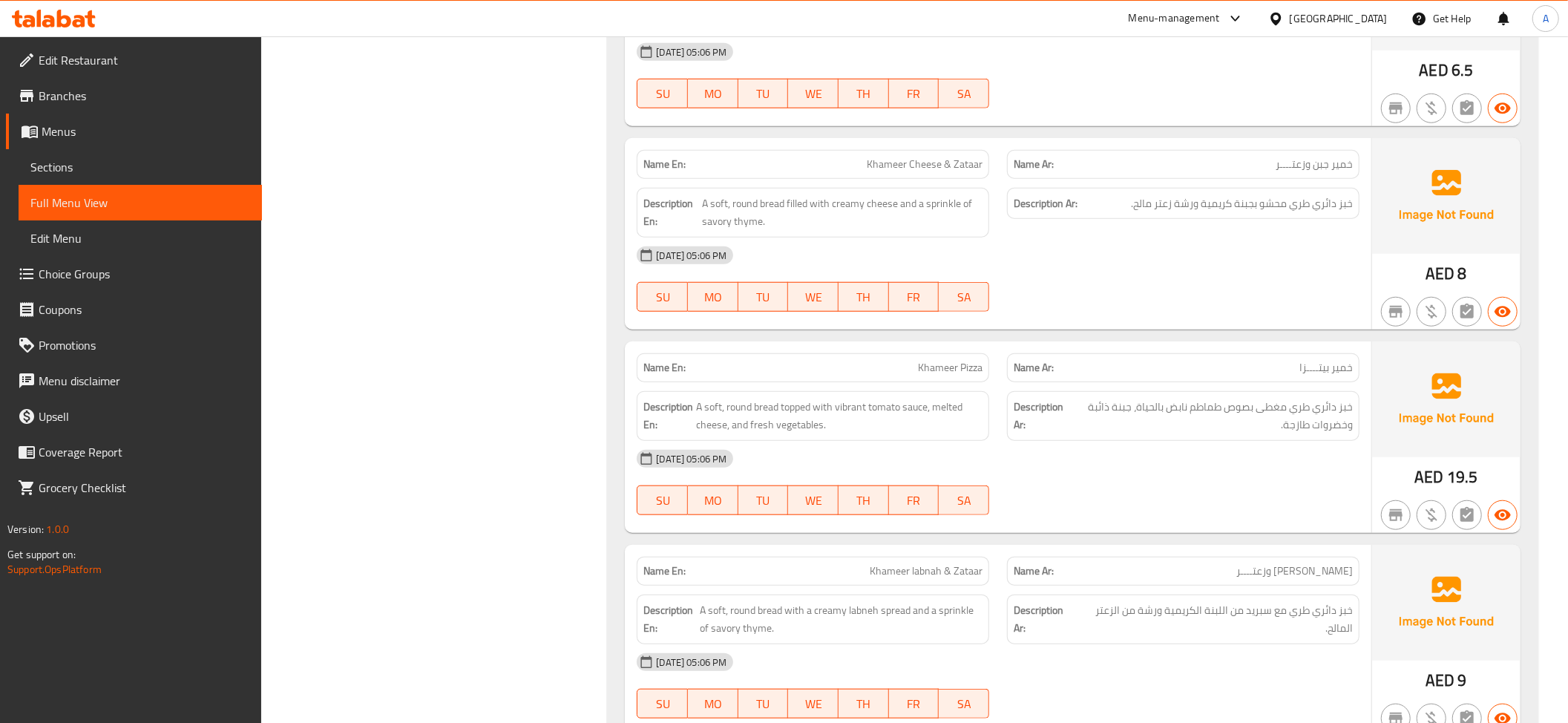
click at [1372, 219] on img at bounding box center [1447, 196] width 149 height 116
click at [1226, 170] on p "Name Ar: [PERSON_NAME] وزعتــــر" at bounding box center [1183, 164] width 339 height 16
click at [1249, 206] on span "خبز دائري طري محشو بجبنة كريمية ورشة زعتر مالح." at bounding box center [1241, 204] width 222 height 19
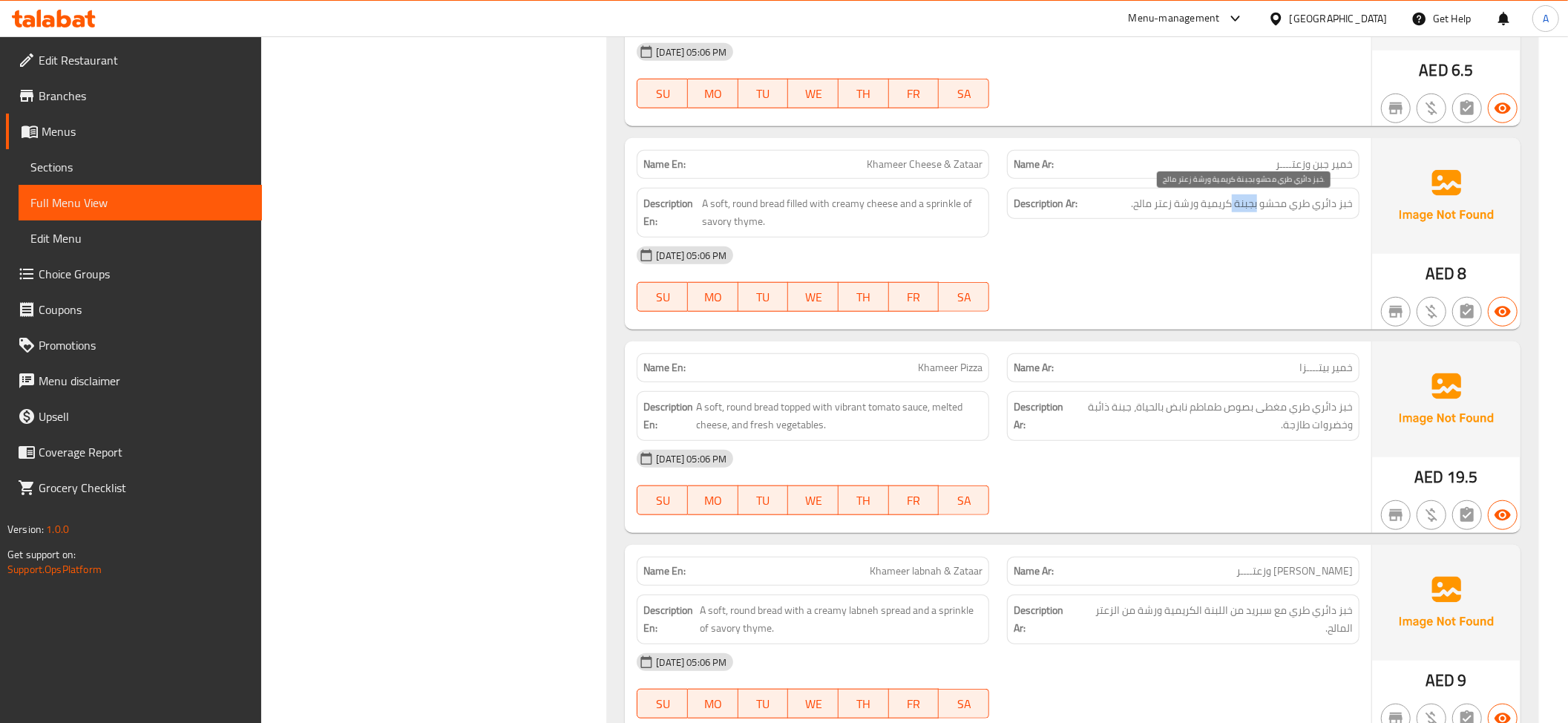
click at [1249, 206] on span "خبز دائري طري محشو بجبنة كريمية ورشة زعتر مالح." at bounding box center [1241, 204] width 222 height 19
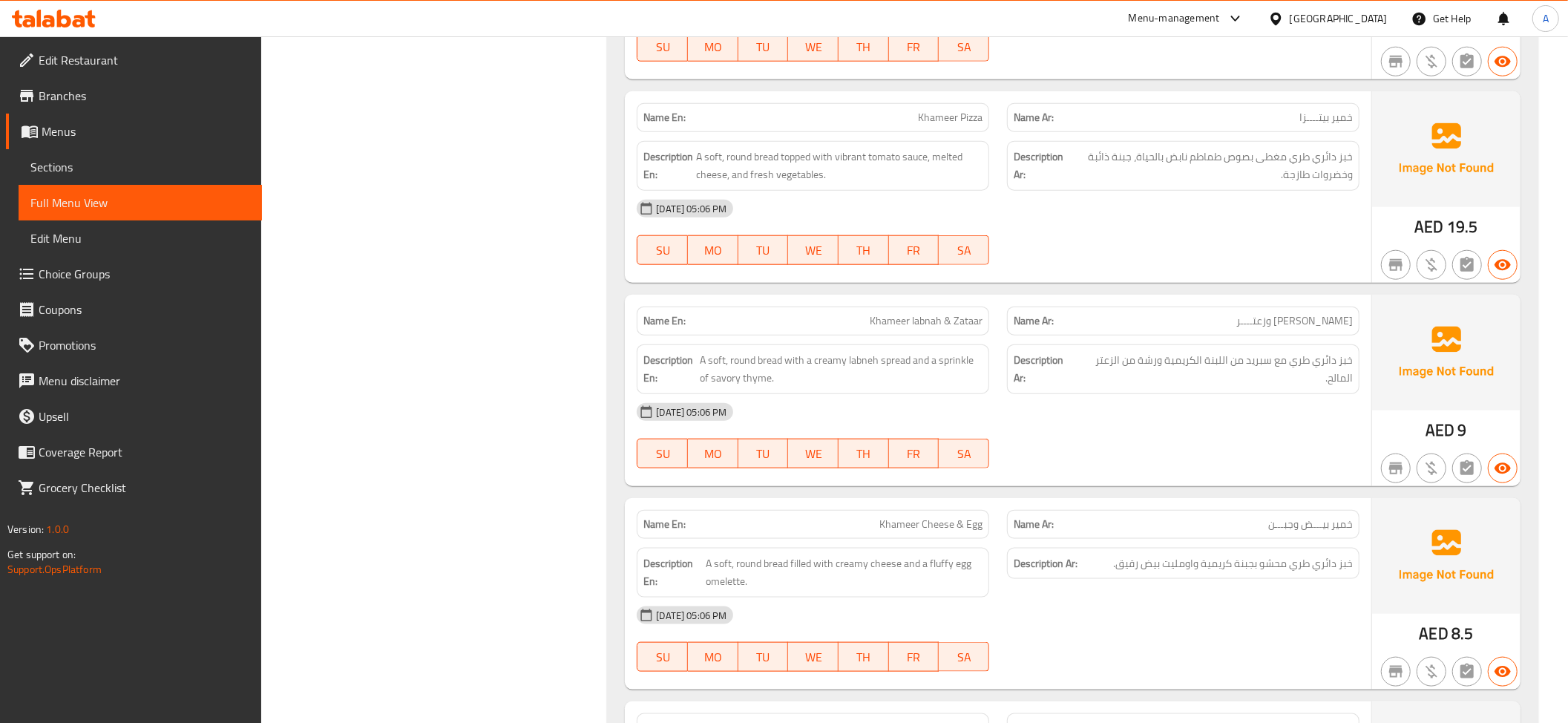
scroll to position [1256, 0]
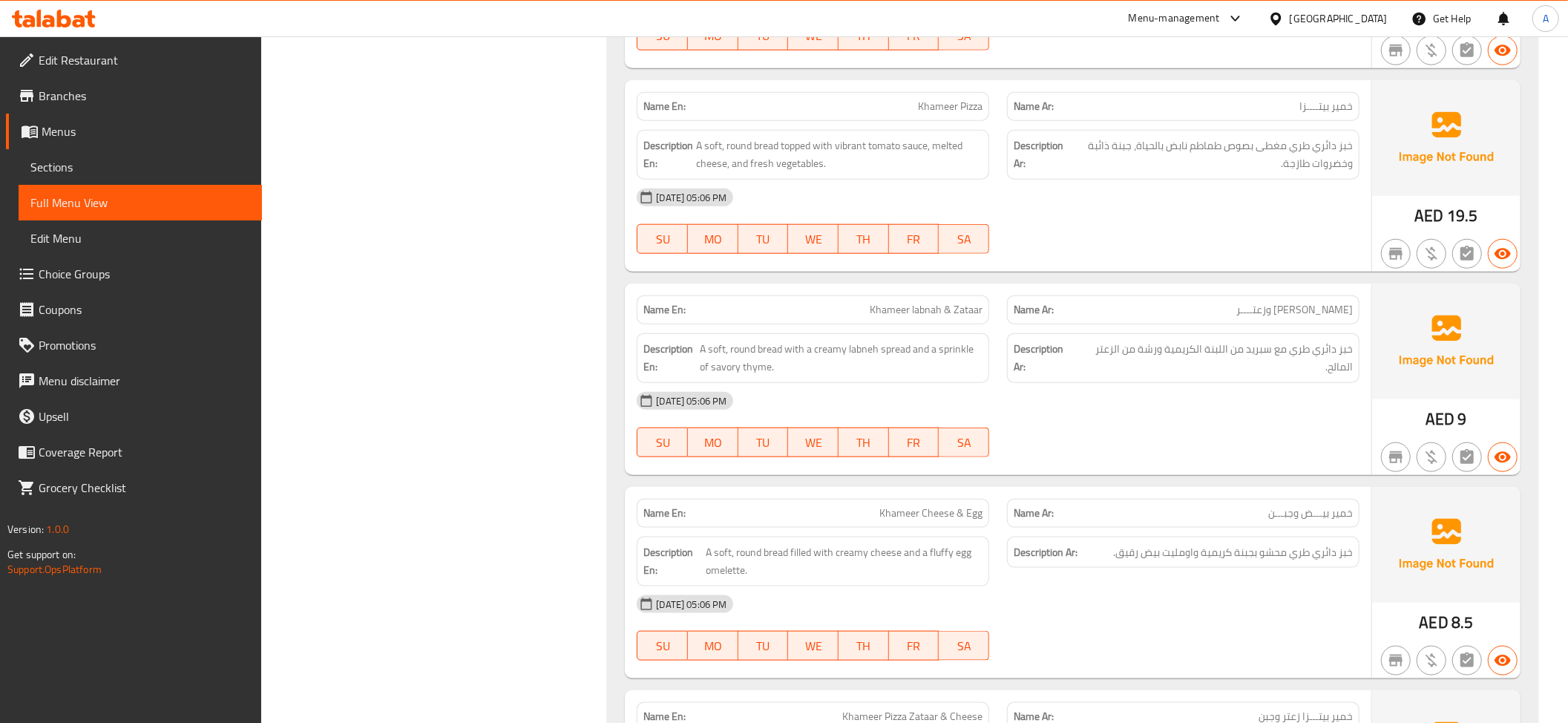
click at [1291, 124] on div "Description Ar: خبز دائري طري مغطى بصوص طماطم نابض بالحياة، جبنة ذائبة وخضروات …" at bounding box center [1182, 154] width 370 height 68
click at [1291, 95] on div "Name Ar: خمير بيتــــزا" at bounding box center [1182, 106] width 370 height 47
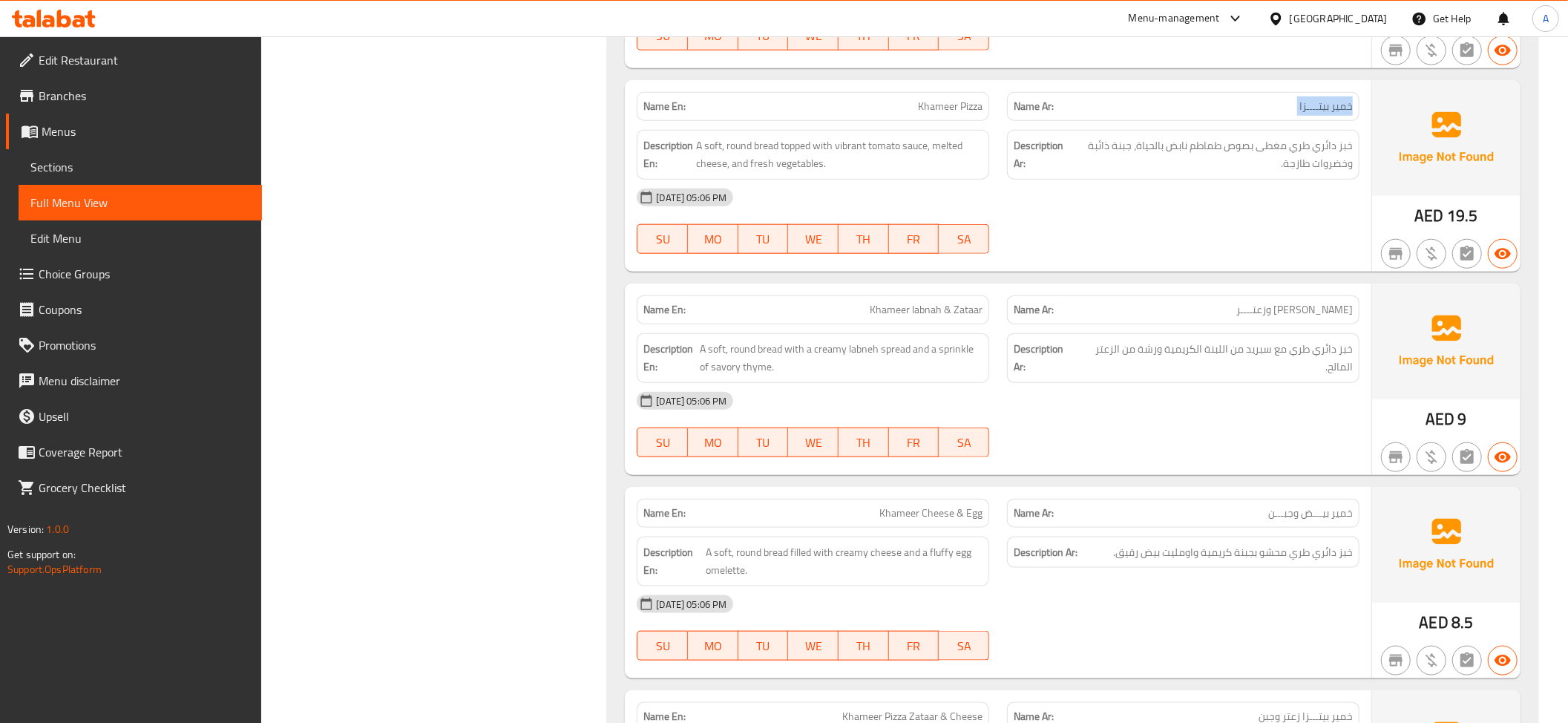
click at [1291, 95] on div "Name Ar: خمير بيتــــزا" at bounding box center [1182, 106] width 370 height 47
click at [1253, 155] on span "خبز دائري طري مغطى بصوص طماطم نابض بالحياة، جبنة ذائبة وخضروات طازجة." at bounding box center [1211, 154] width 282 height 37
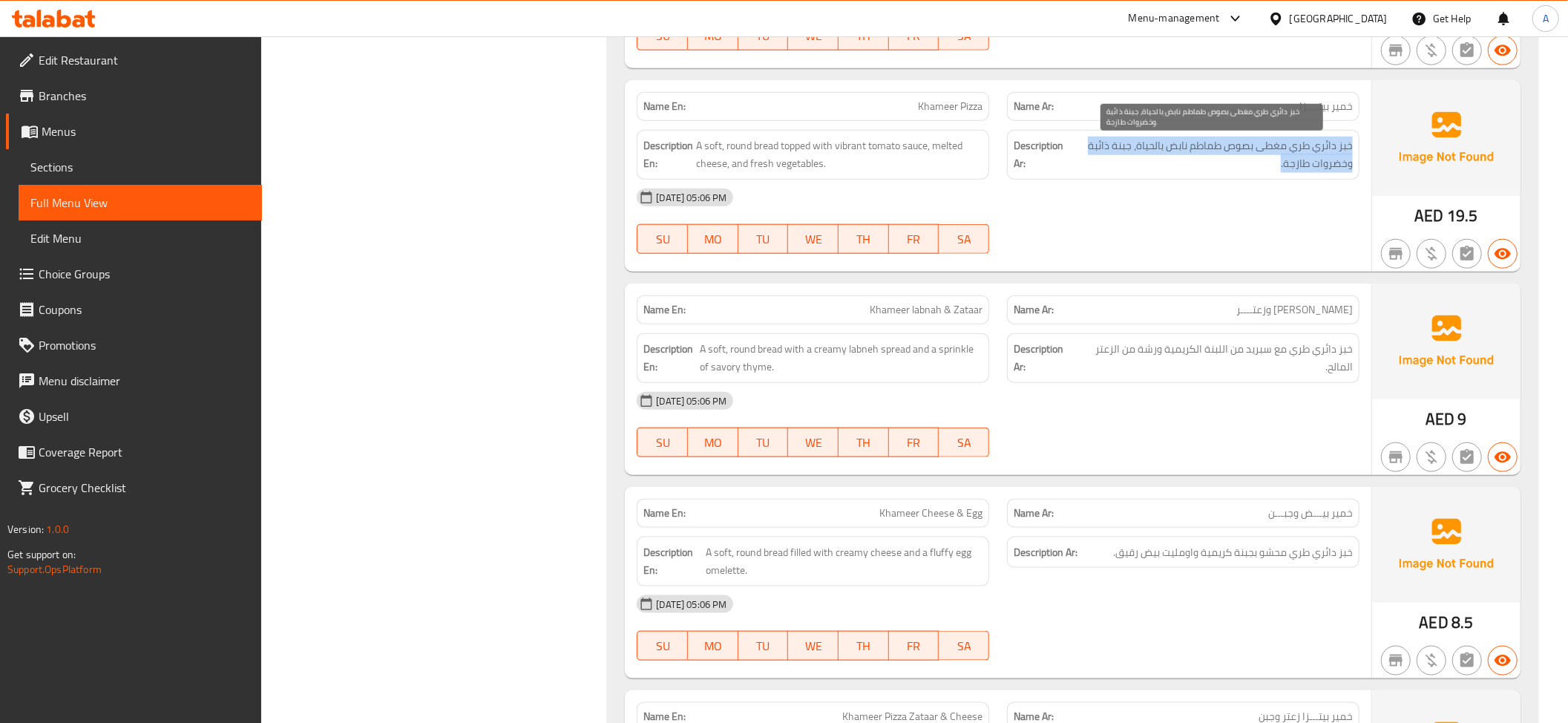
click at [1253, 155] on span "خبز دائري طري مغطى بصوص طماطم نابض بالحياة، جبنة ذائبة وخضروات طازجة." at bounding box center [1211, 154] width 282 height 37
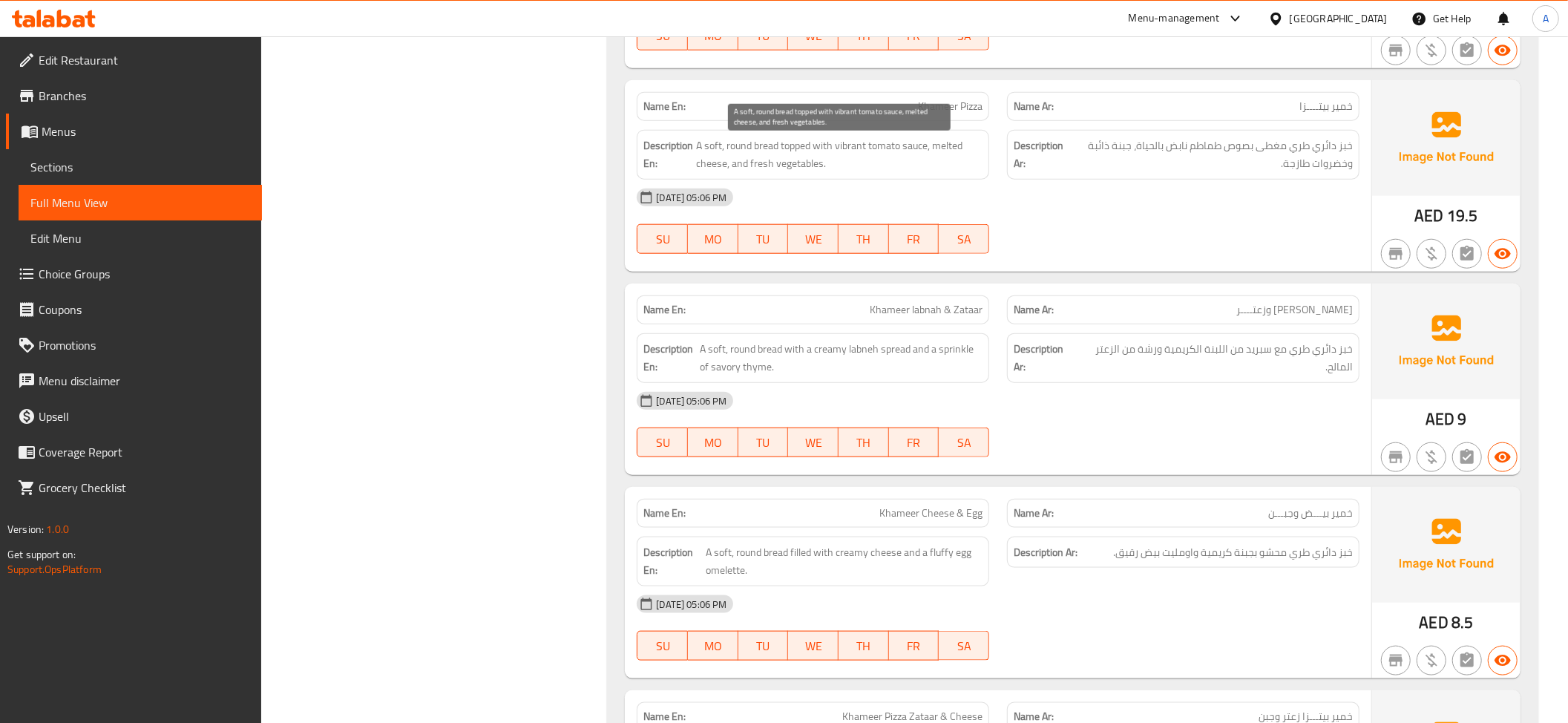
click at [832, 149] on span "A soft, round bread topped with vibrant tomato sauce, melted cheese, and fresh …" at bounding box center [839, 154] width 286 height 37
copy span "A soft, round bread topped with vibrant tomato sauce, melted cheese, and fresh …"
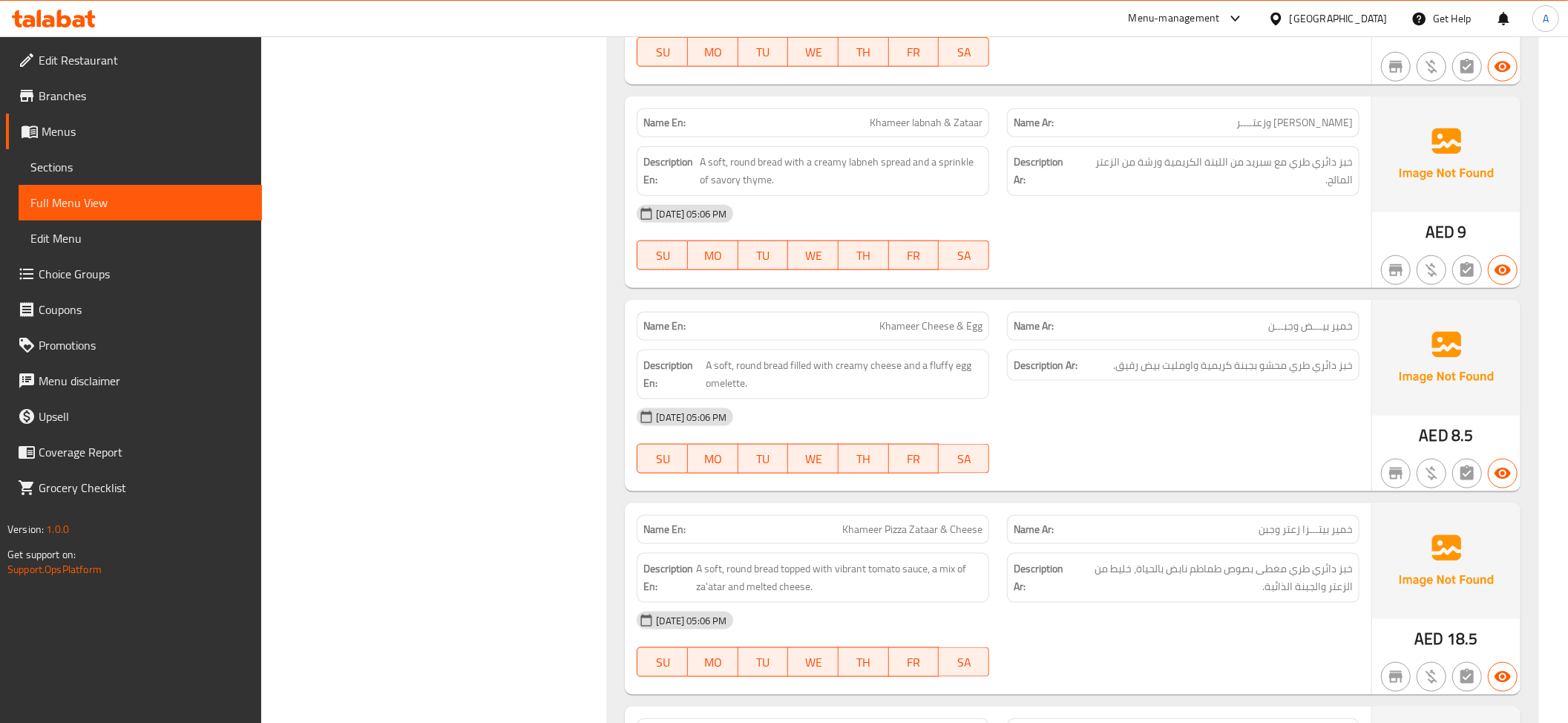
scroll to position [1446, 0]
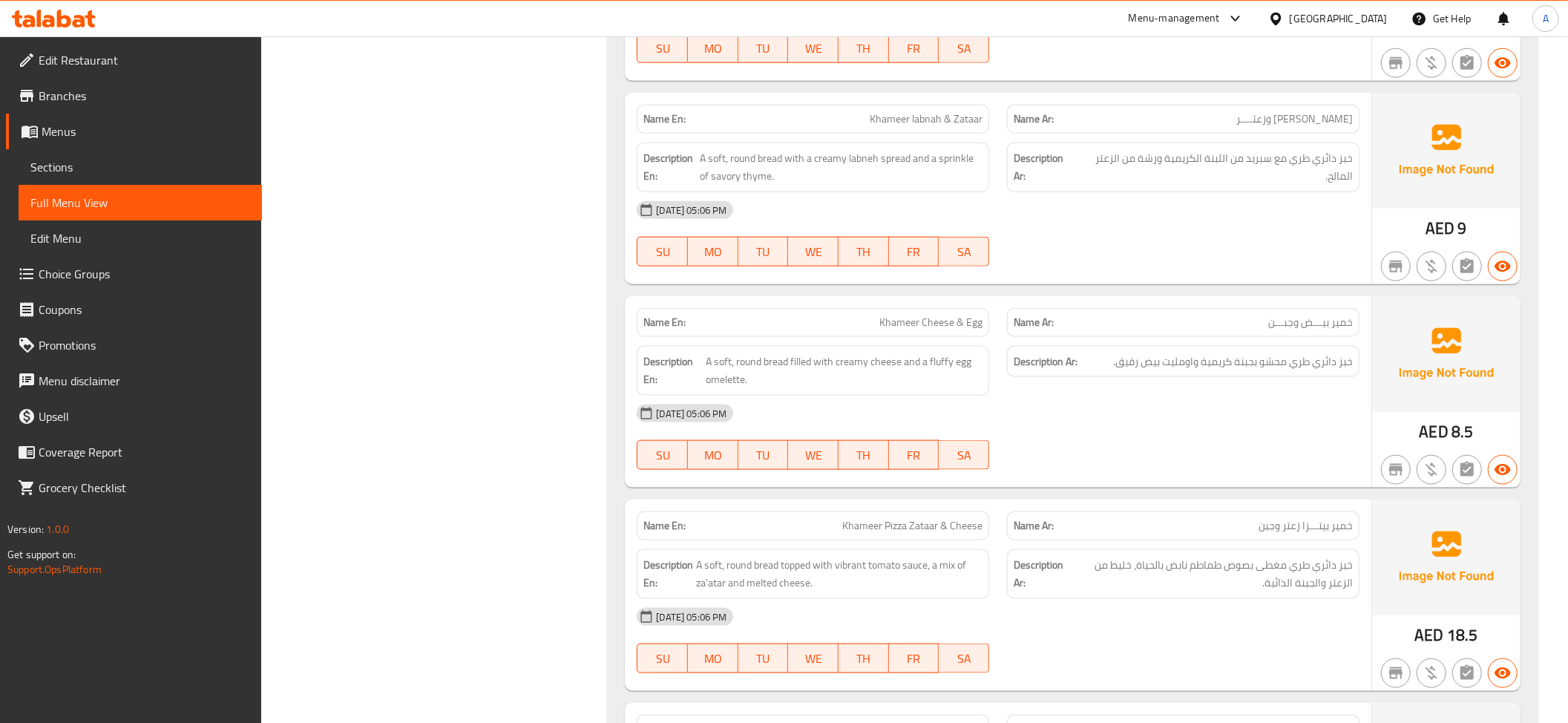
click at [1316, 117] on span "[PERSON_NAME] وزعتــــر" at bounding box center [1294, 119] width 117 height 16
click at [951, 111] on div "Name En: Khameer labnah & [PERSON_NAME]" at bounding box center [812, 119] width 352 height 29
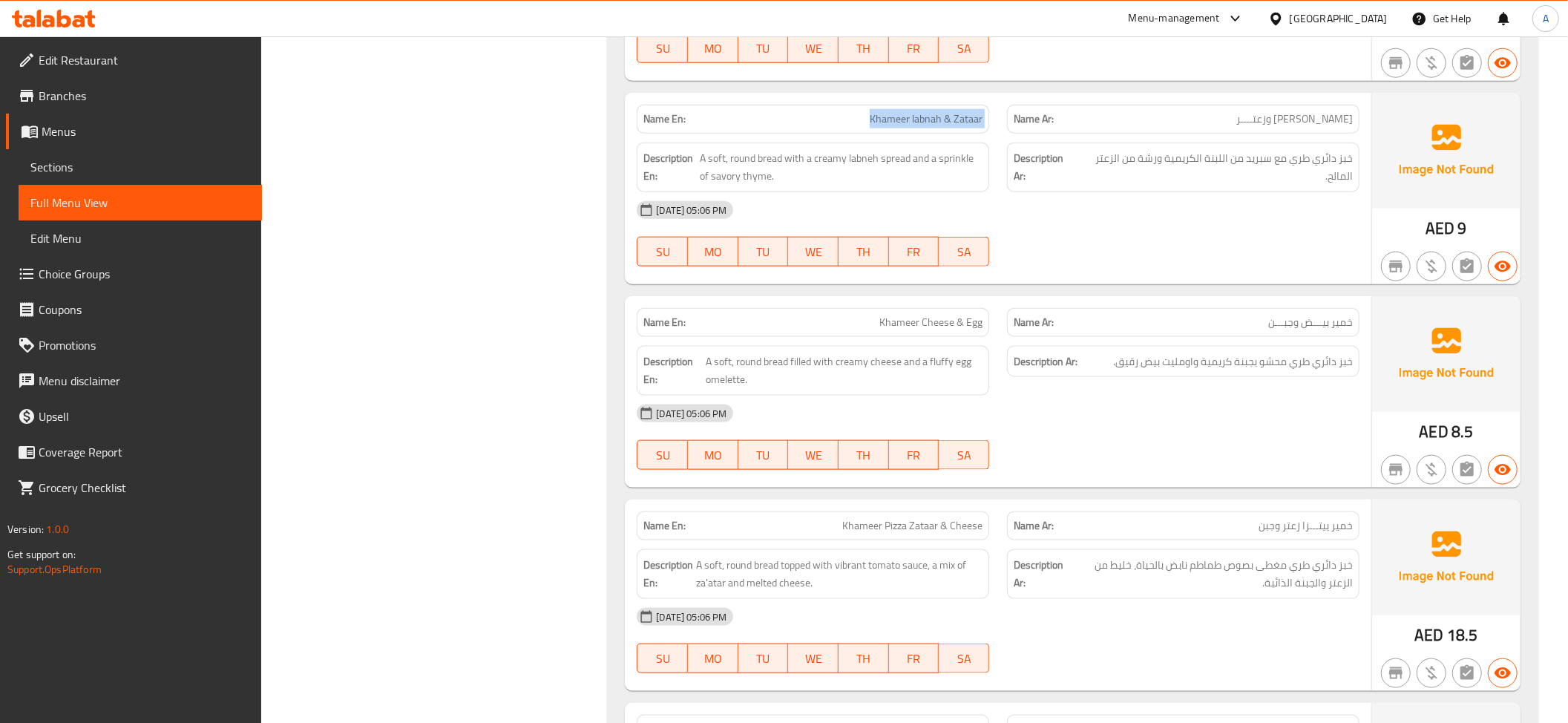
click at [951, 111] on div "Name En: Khameer labnah & [PERSON_NAME]" at bounding box center [812, 119] width 352 height 29
click at [1277, 159] on span "خبز دائري طري مع سبريد من اللبنة الكريمية ورشة من الزعتر المالح." at bounding box center [1215, 167] width 275 height 37
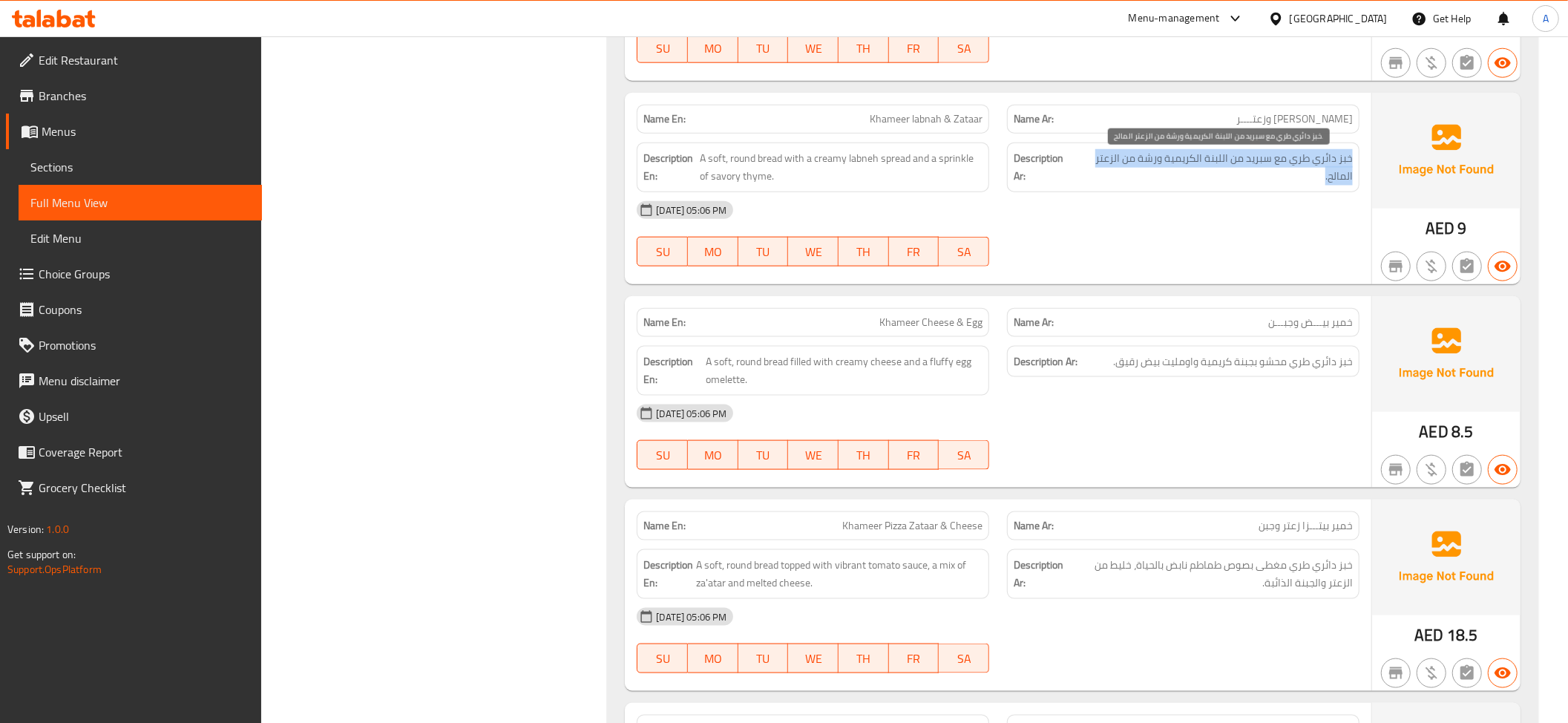
click at [1277, 159] on span "خبز دائري طري مع سبريد من اللبنة الكريمية ورشة من الزعتر المالح." at bounding box center [1215, 167] width 275 height 37
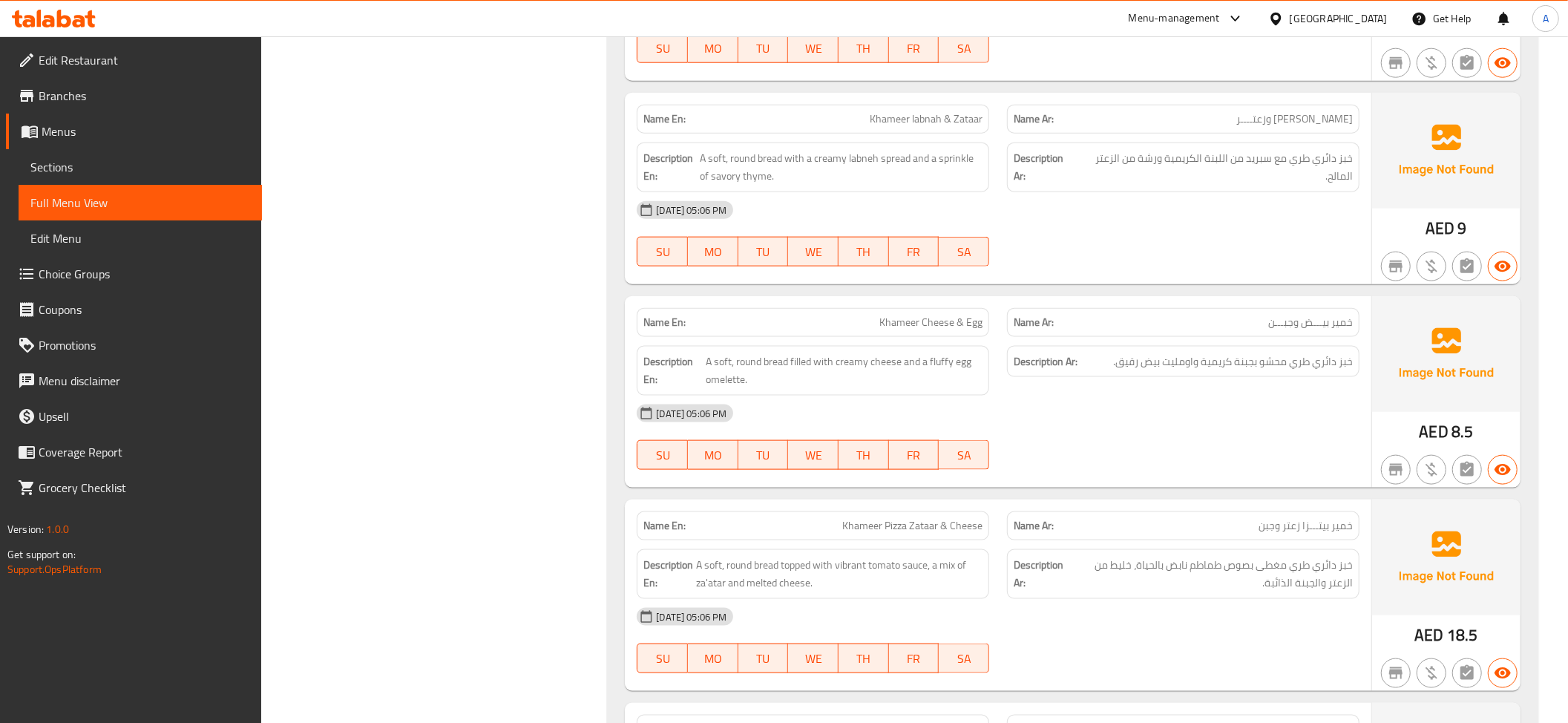
click at [1265, 220] on div "[DATE] 05:06 PM" at bounding box center [998, 210] width 741 height 36
click at [1265, 191] on div "Description Ar: خبز دائري طري مع سبريد من اللبنة الكريمية ورشة من الزعتر المالح." at bounding box center [1183, 167] width 352 height 50
click at [1267, 192] on div "Description Ar: خبز دائري طري مع سبريد من اللبنة الكريمية ورشة من الزعتر المالح." at bounding box center [1183, 167] width 352 height 50
click at [1268, 192] on div "Description Ar: خبز دائري طري مع سبريد من اللبنة الكريمية ورشة من الزعتر المالح." at bounding box center [1183, 167] width 352 height 50
click at [1269, 192] on div "Description Ar: خبز دائري طري مع سبريد من اللبنة الكريمية ورشة من الزعتر المالح." at bounding box center [1183, 167] width 352 height 50
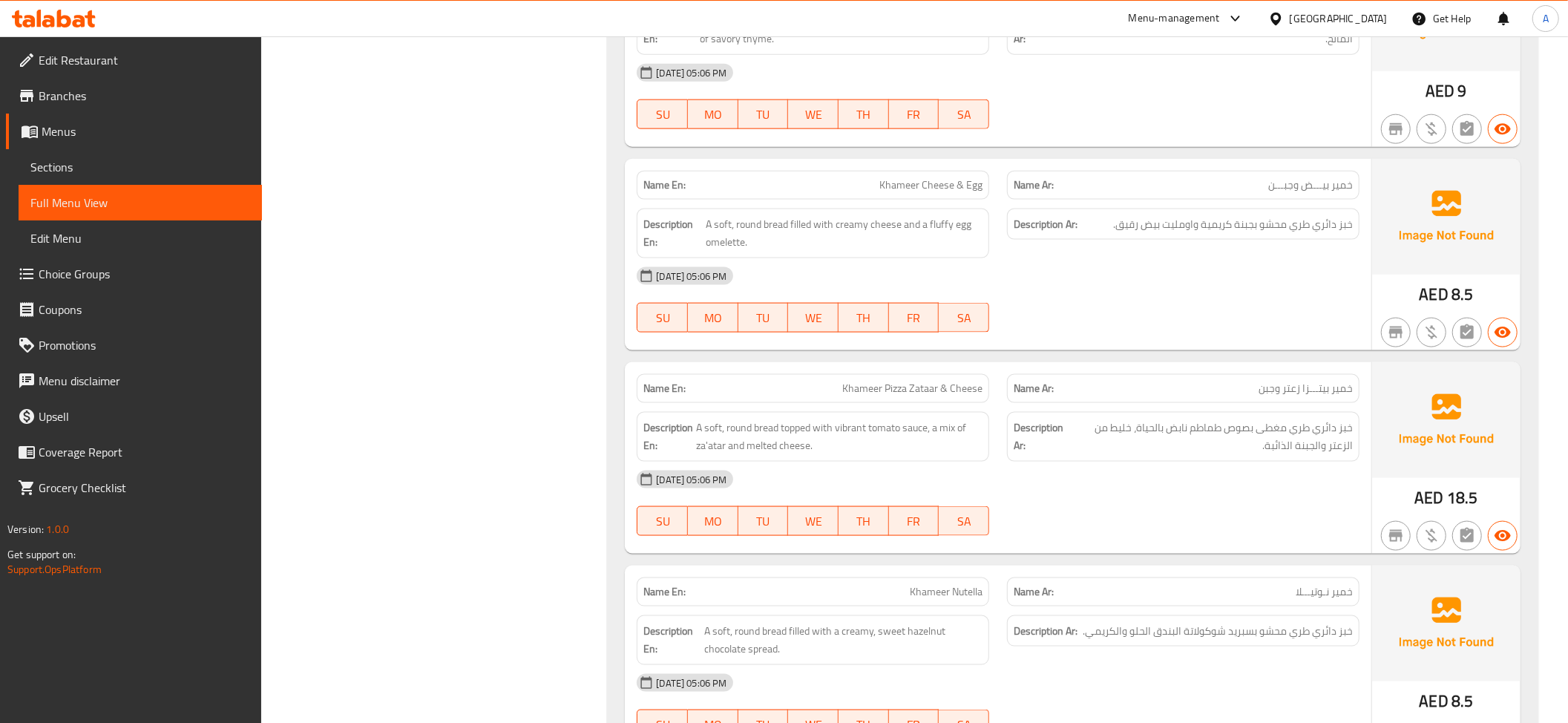
scroll to position [1596, 0]
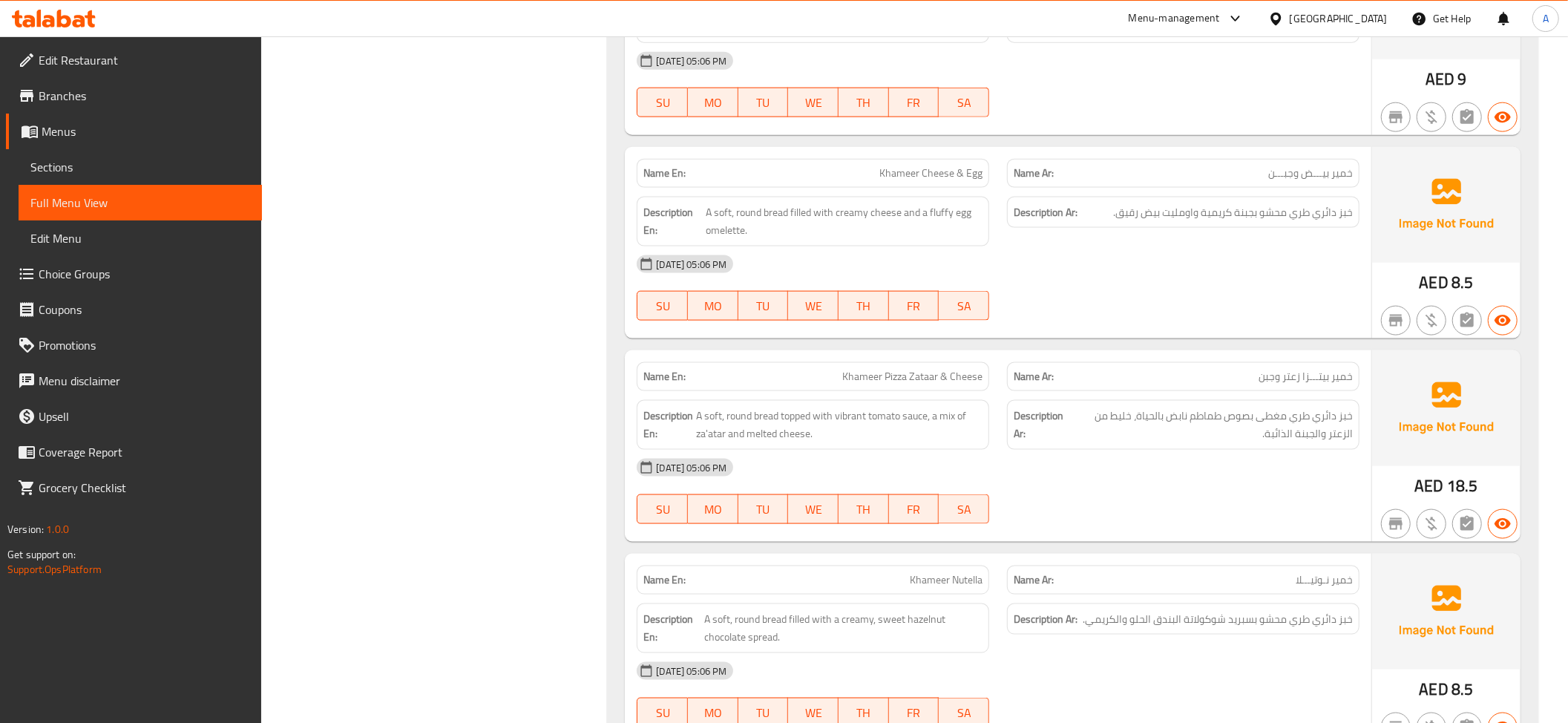
click at [877, 158] on div "Name En: Khameer Cheese & Egg" at bounding box center [812, 173] width 370 height 47
click at [1179, 187] on div "Name Ar: خمير بيـــض وجبـــن" at bounding box center [1183, 173] width 352 height 29
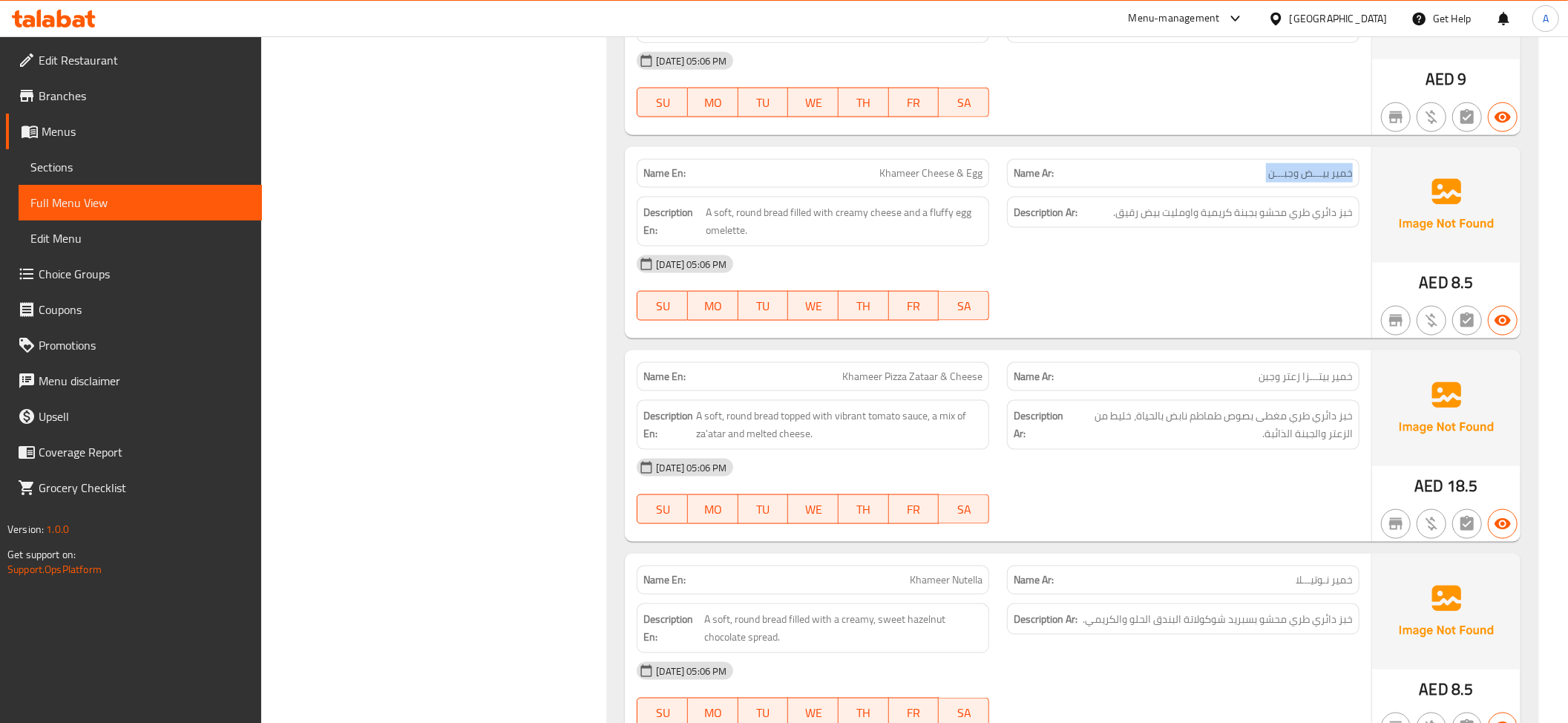
click at [1179, 187] on div "Name Ar: خمير بيـــض وجبـــن" at bounding box center [1183, 173] width 352 height 29
click at [1176, 218] on span "خبز دائري طري محشو بجبنة كريمية واومليت بيض رقيق." at bounding box center [1232, 213] width 240 height 19
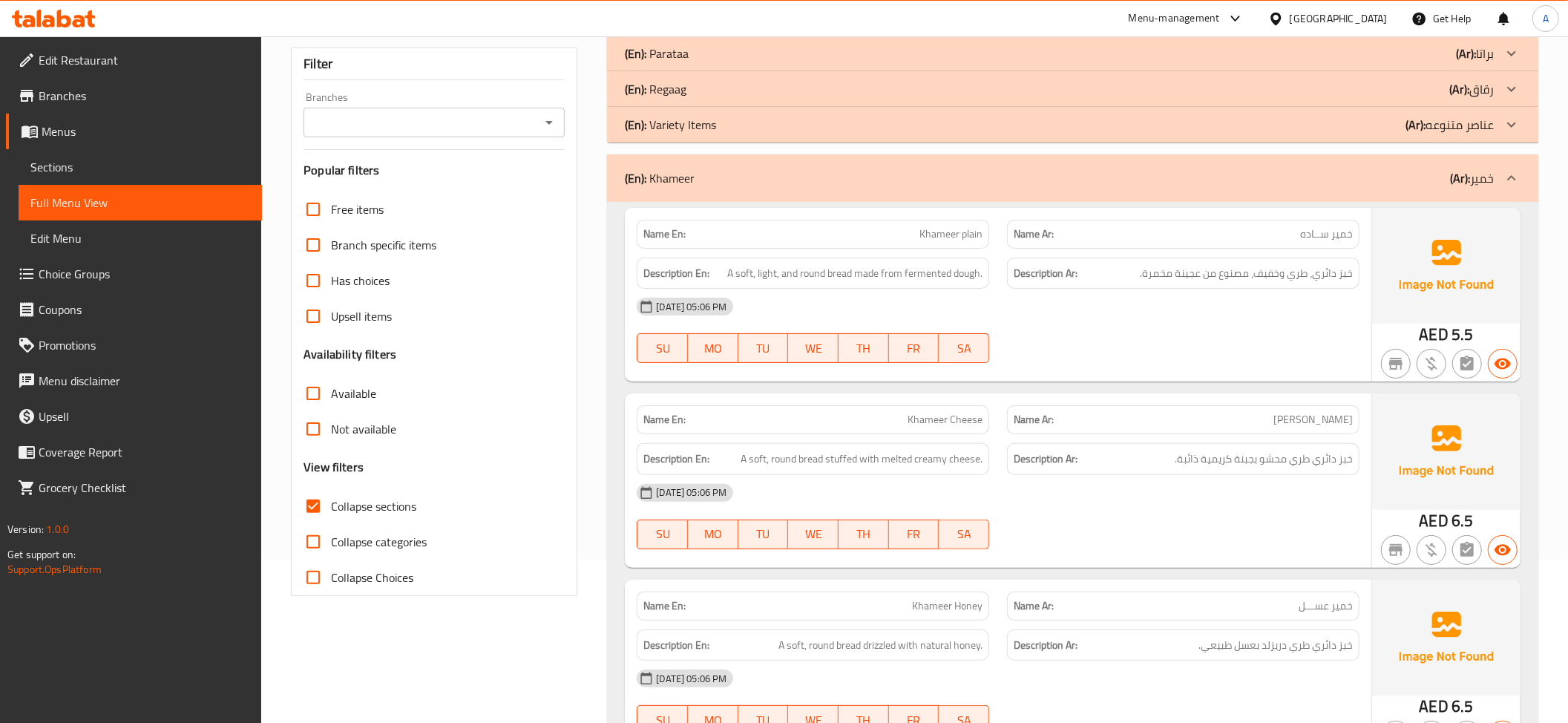
scroll to position [0, 0]
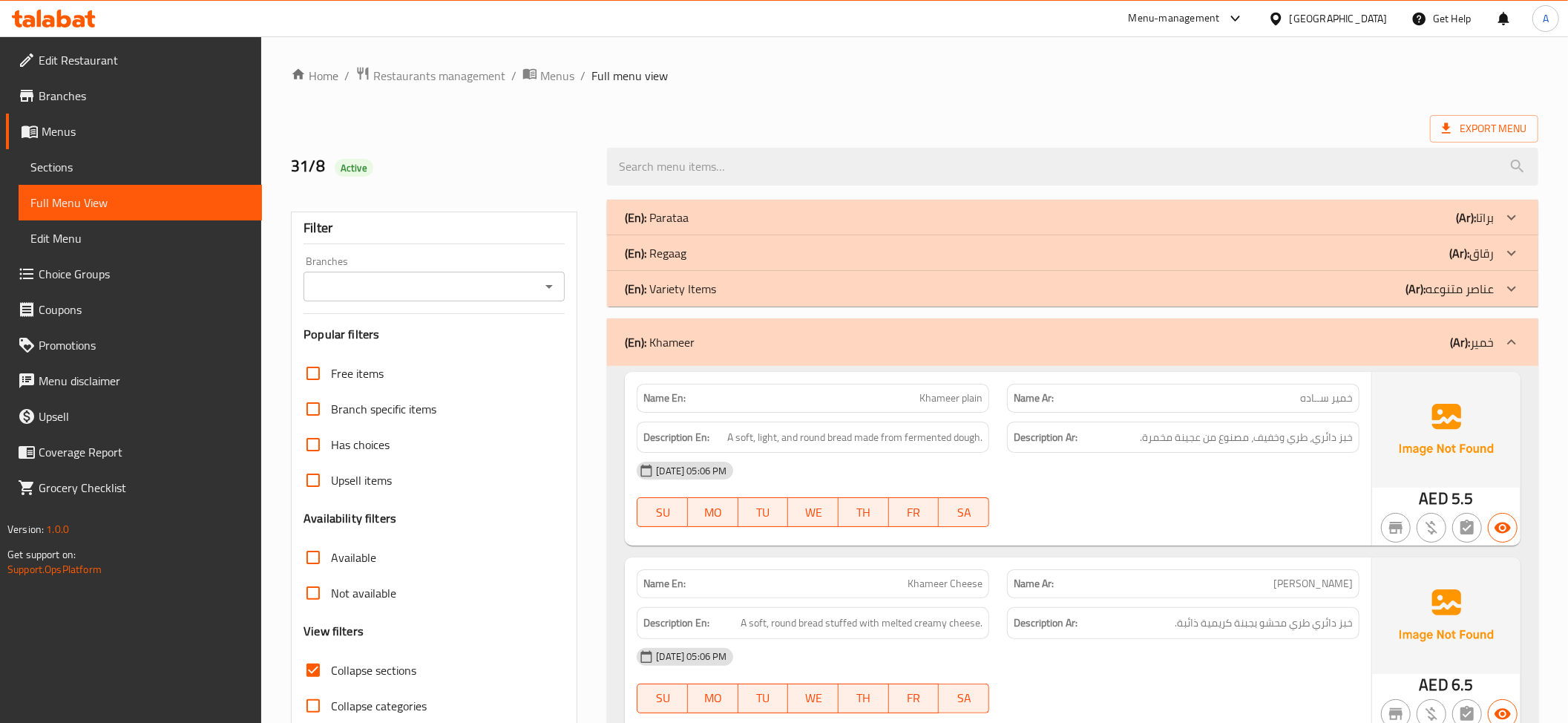
click at [1477, 338] on p "(Ar): خمير" at bounding box center [1471, 342] width 44 height 18
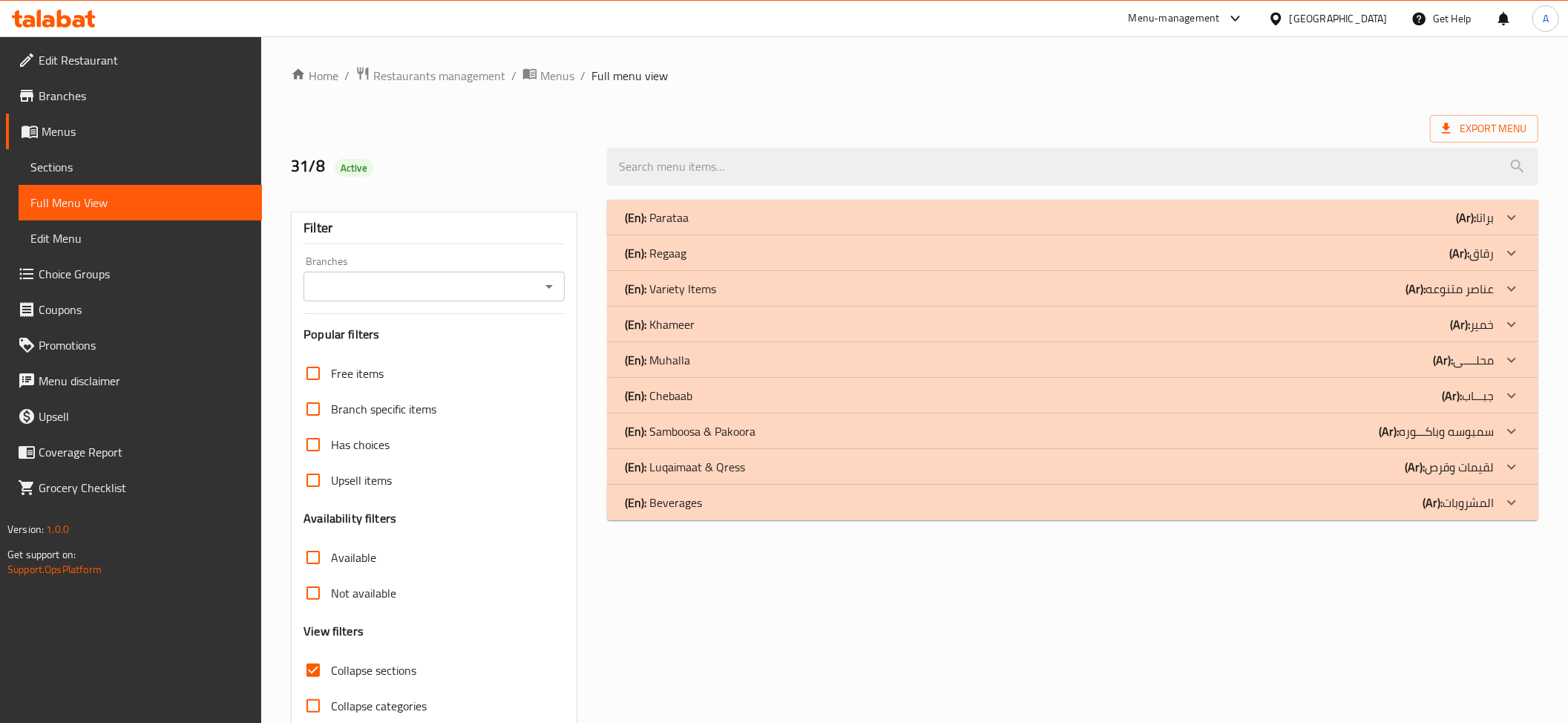
click at [678, 356] on p "(En): Muhalla" at bounding box center [657, 360] width 65 height 18
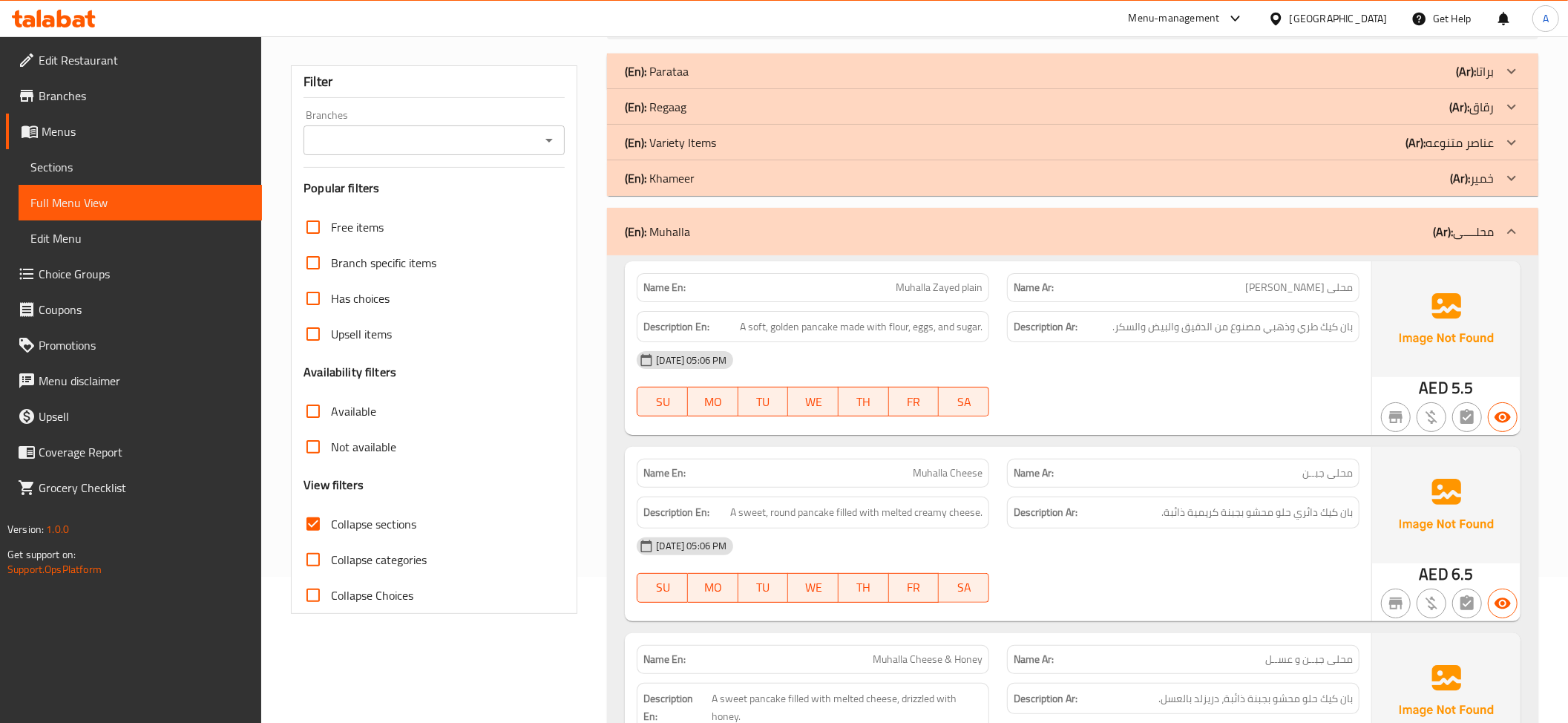
scroll to position [160, 0]
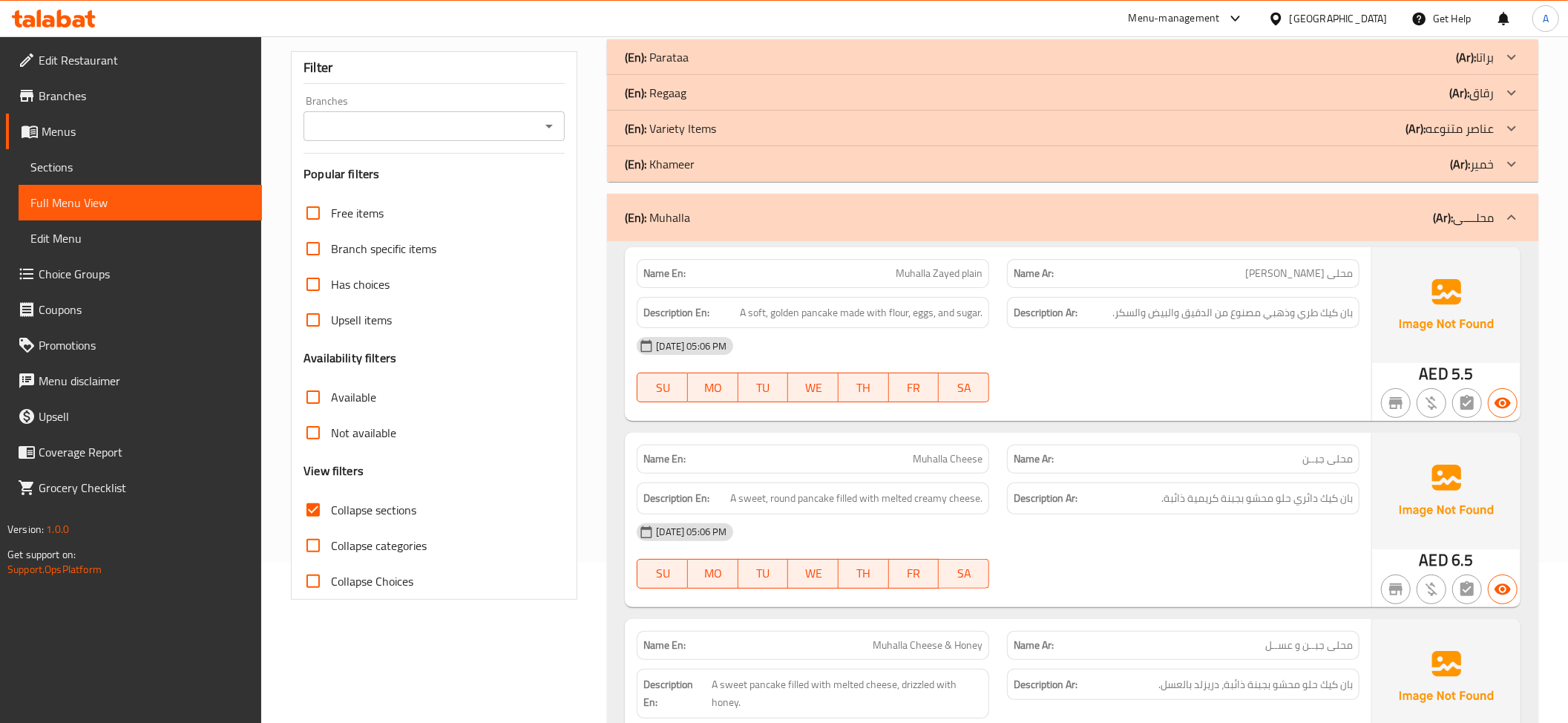
click at [1287, 280] on span "محلى [PERSON_NAME]" at bounding box center [1299, 273] width 107 height 16
click at [1322, 321] on span "بان كيك طري وذهبي مصنوع من الدقيق والبيض والسكر." at bounding box center [1232, 313] width 240 height 19
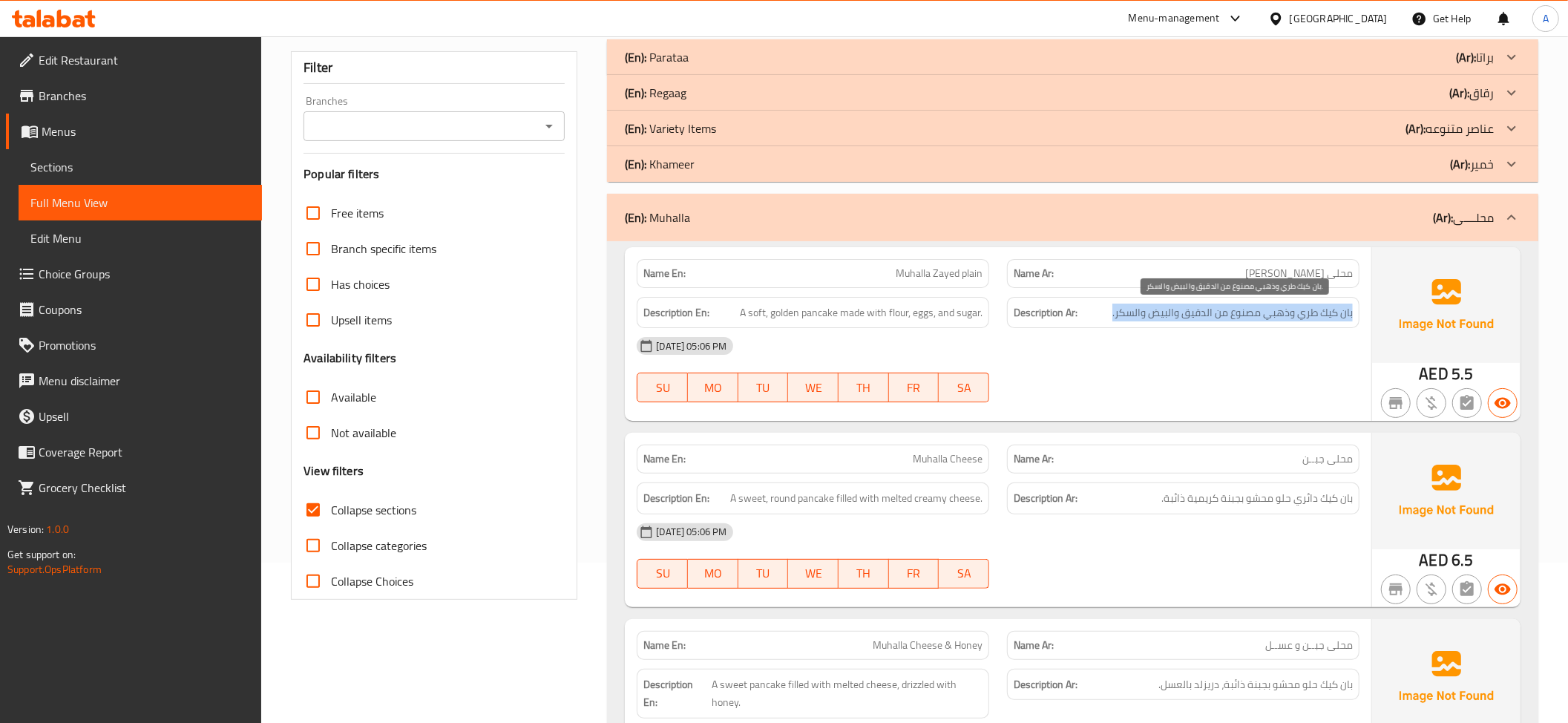
click at [1322, 321] on span "بان كيك طري وذهبي مصنوع من الدقيق والبيض والسكر." at bounding box center [1232, 313] width 240 height 19
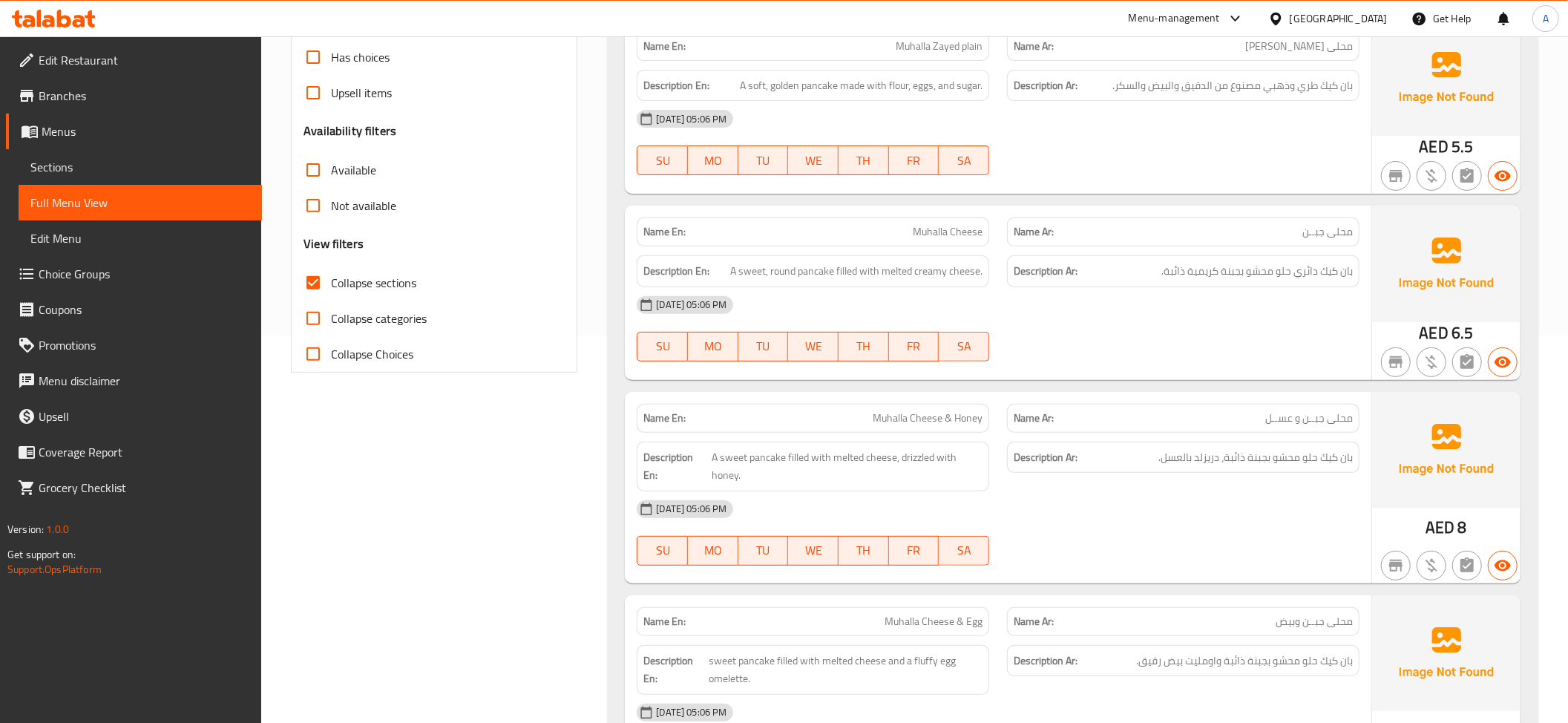
scroll to position [405, 0]
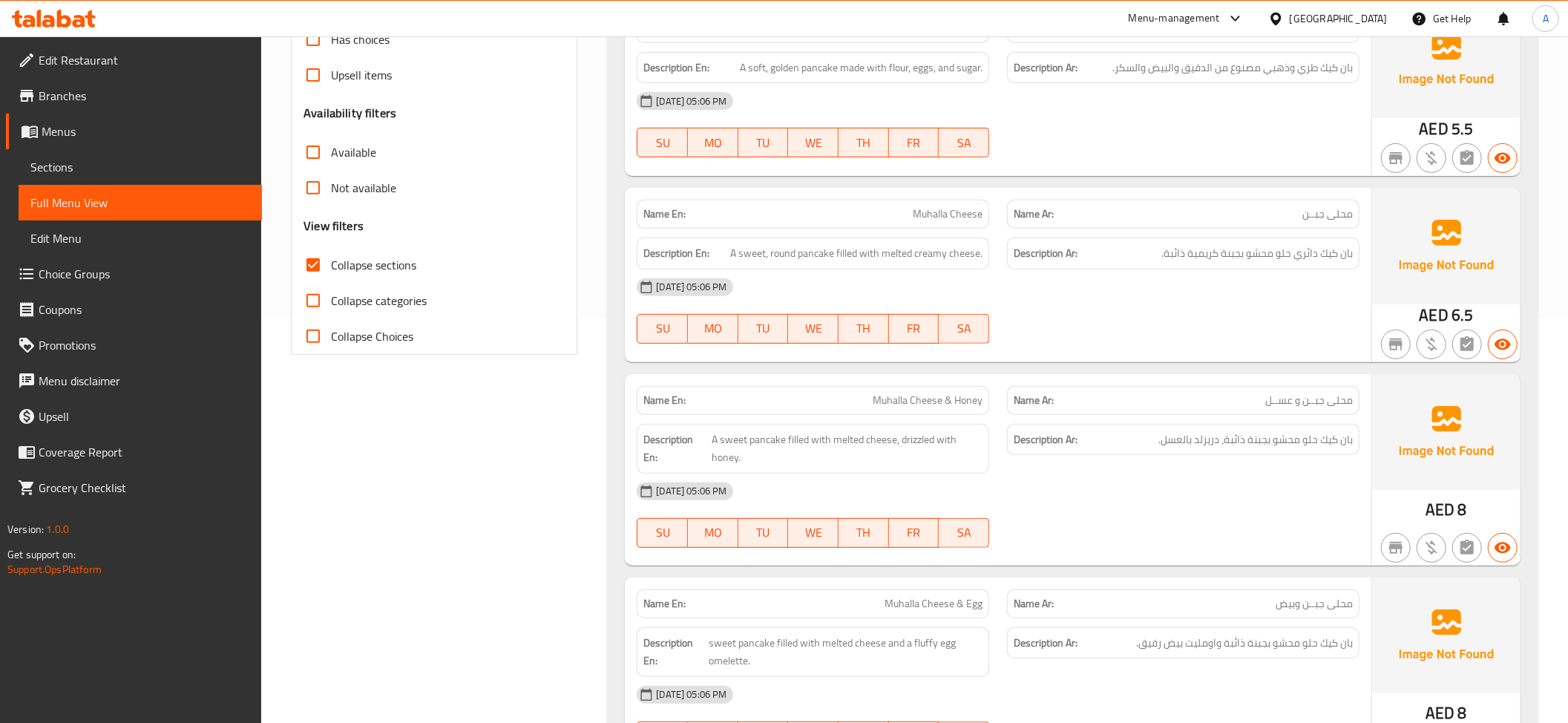
click at [1295, 224] on div "Name Ar: محلى جبــن" at bounding box center [1183, 214] width 352 height 29
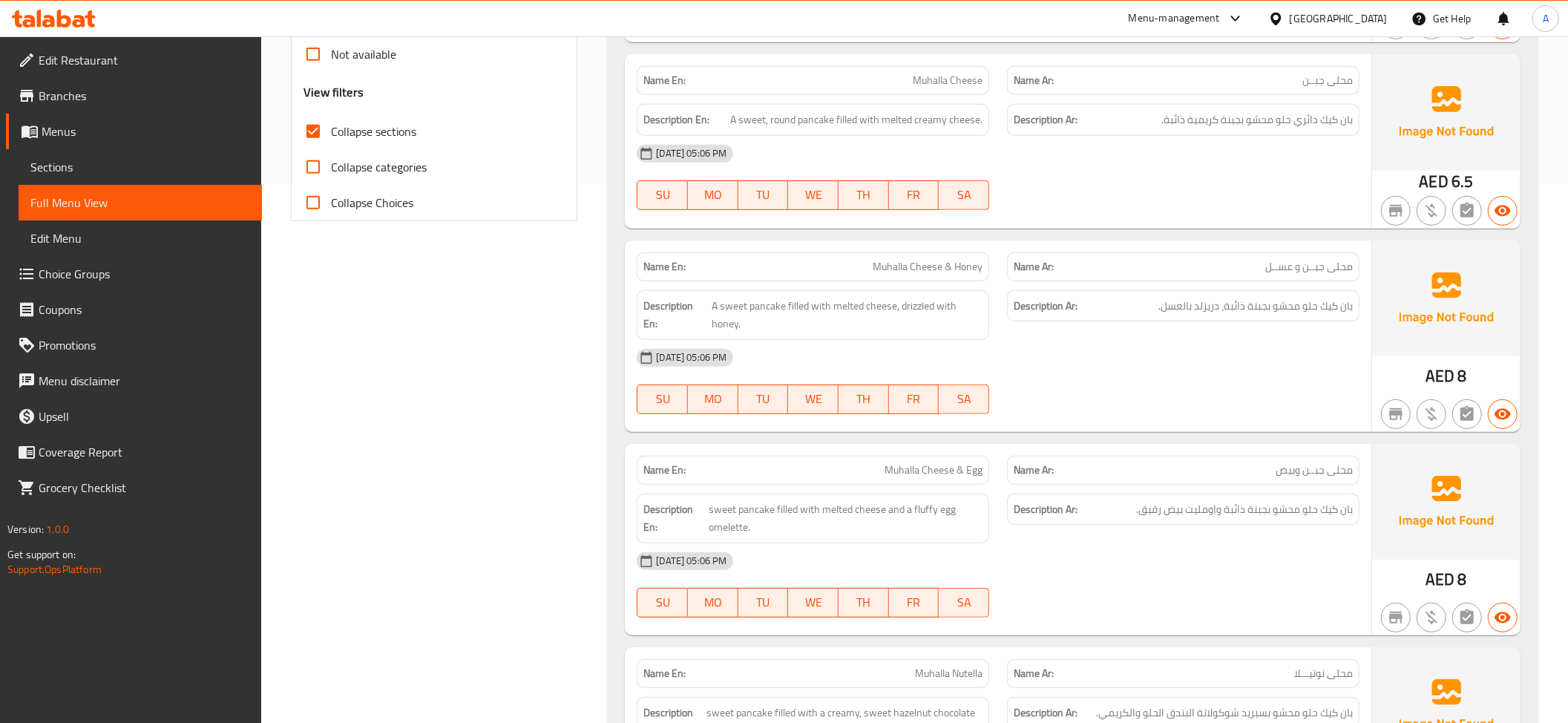
scroll to position [567, 0]
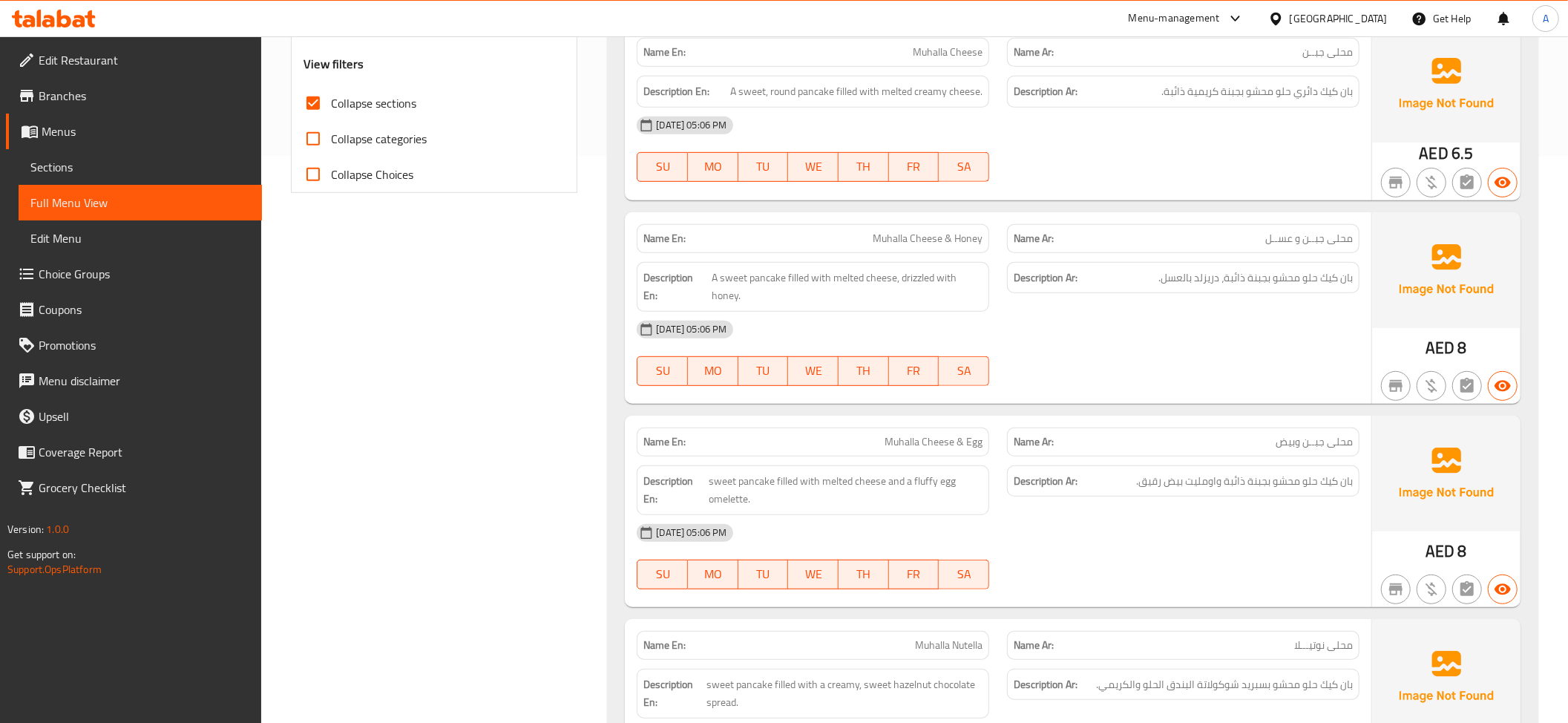
click at [1260, 244] on p "Name Ar: محلى جبــن و عســل" at bounding box center [1183, 238] width 339 height 16
click at [857, 235] on p "Name En: Muhalla Cheese & Honey" at bounding box center [812, 238] width 339 height 16
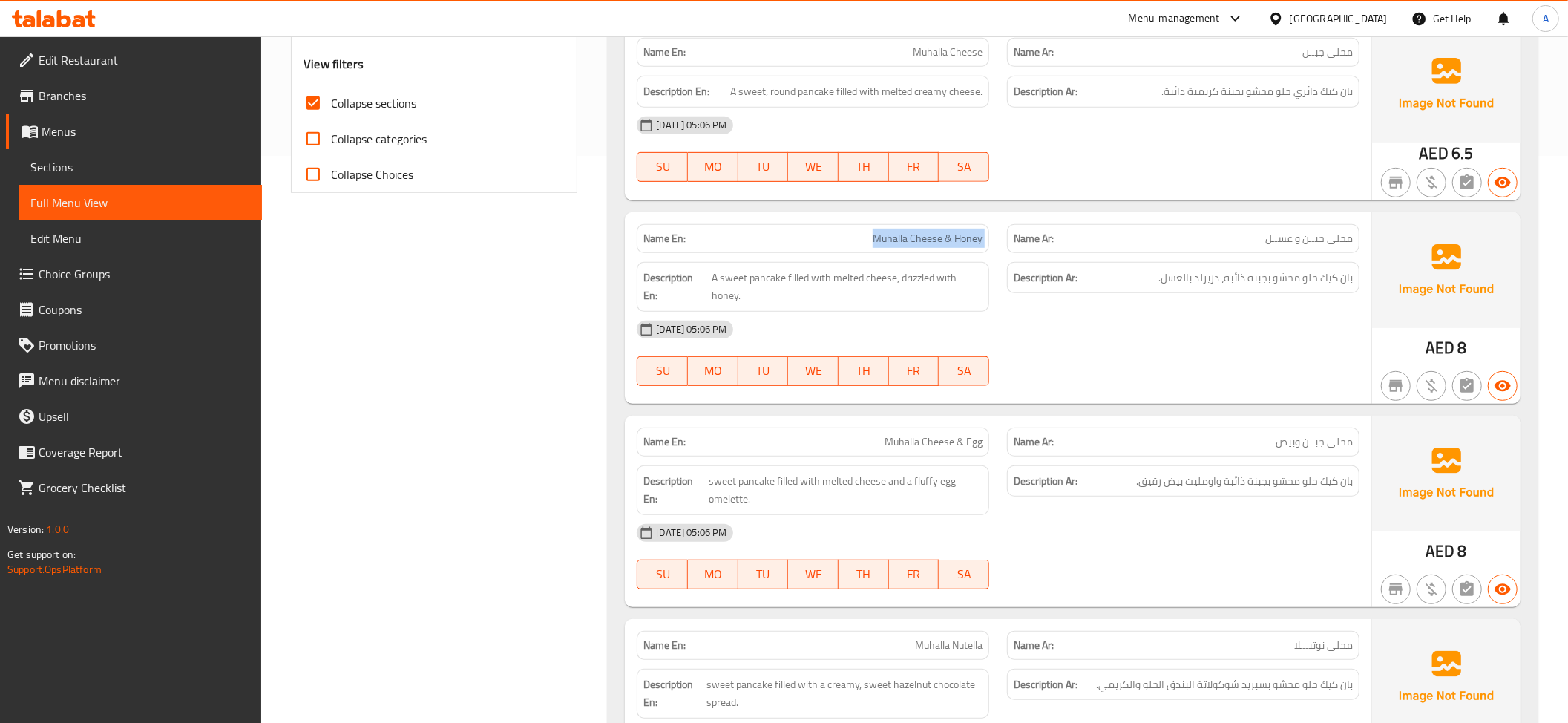
click at [857, 235] on p "Name En: Muhalla Cheese & Honey" at bounding box center [812, 238] width 339 height 16
click at [1178, 285] on span "بان كيك حلو محشو بجبنة ذائبة، دريزلد بالعسل." at bounding box center [1256, 278] width 195 height 19
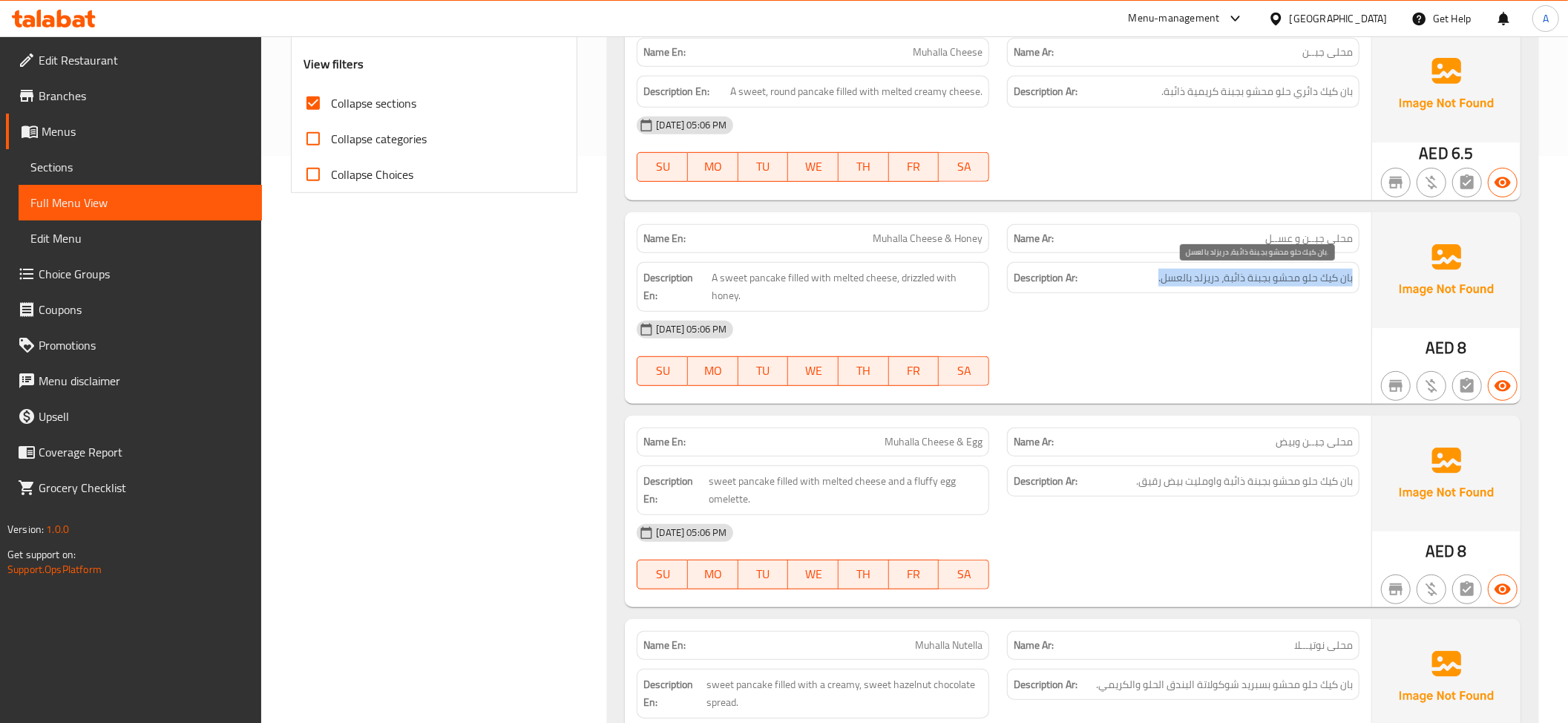
click at [1178, 285] on span "بان كيك حلو محشو بجبنة ذائبة، دريزلد بالعسل." at bounding box center [1256, 278] width 195 height 19
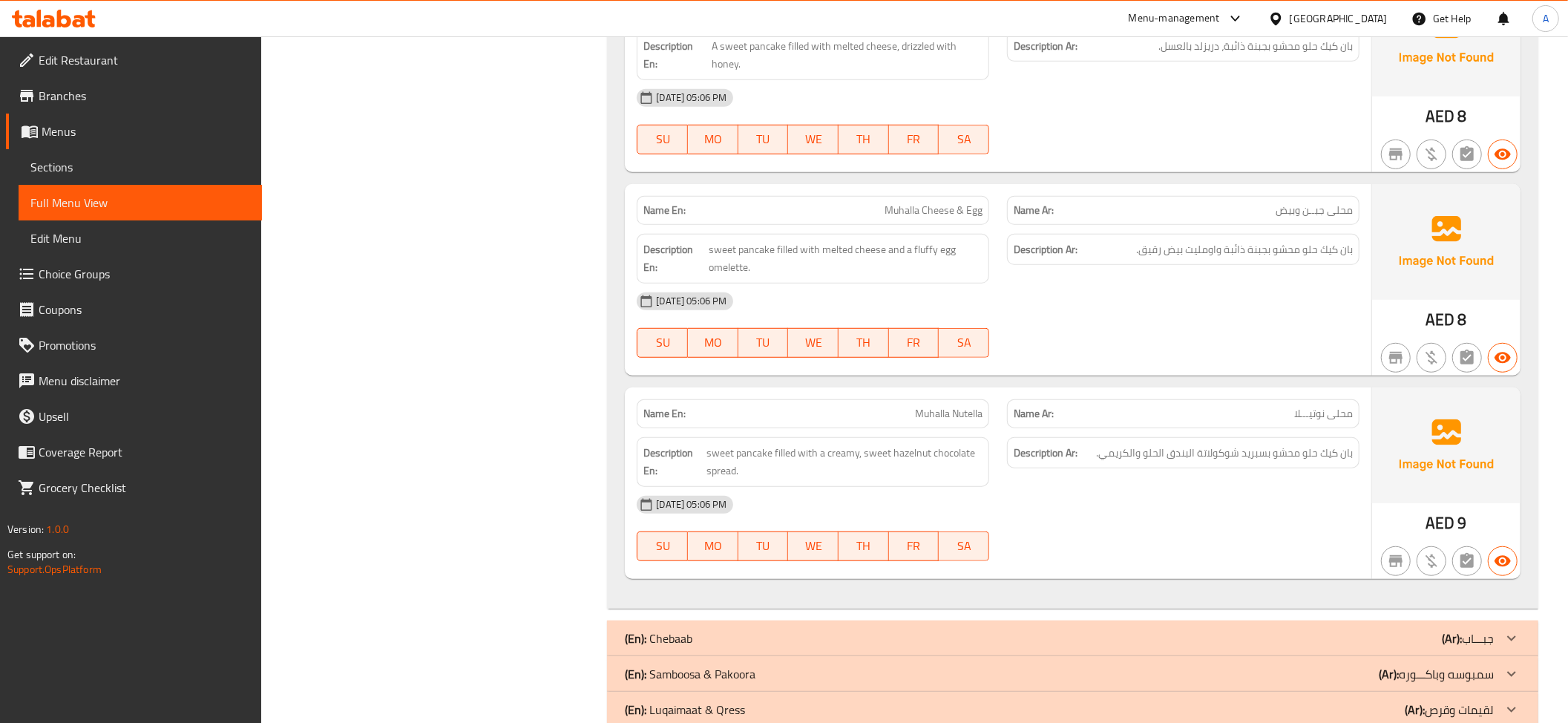
click at [1295, 271] on div "Description Ar: بان كيك حلو محشو بجبنة ذائبة واومليت بيض رقيق." at bounding box center [1182, 259] width 370 height 68
click at [1295, 265] on div "Description Ar: بان كيك حلو محشو بجبنة ذائبة واومليت بيض رقيق." at bounding box center [1183, 249] width 352 height 32
click at [955, 214] on span "Muhalla Cheese & Egg" at bounding box center [934, 210] width 98 height 16
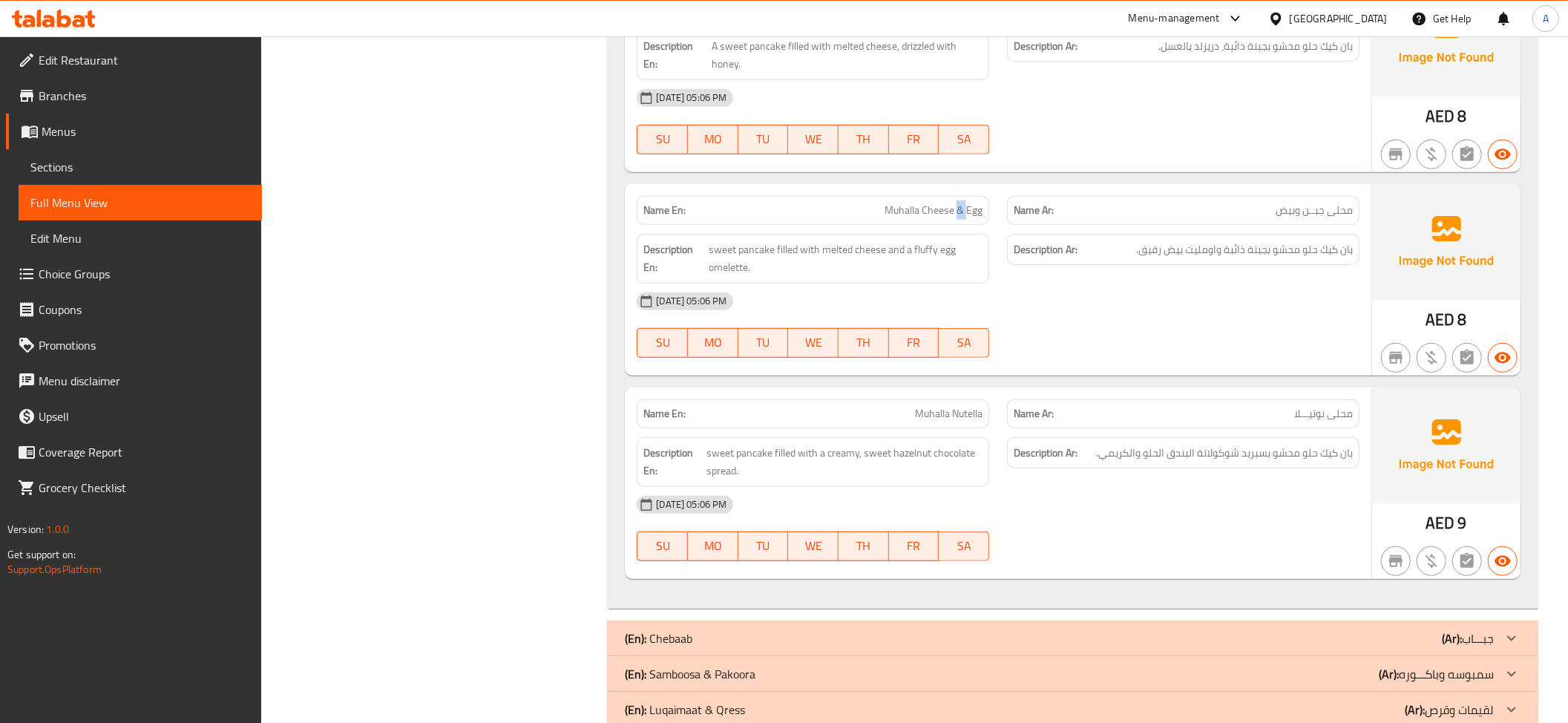
click at [955, 214] on span "Muhalla Cheese & Egg" at bounding box center [934, 210] width 98 height 16
click at [1309, 205] on span "محلى جبــن وبيض" at bounding box center [1314, 210] width 77 height 16
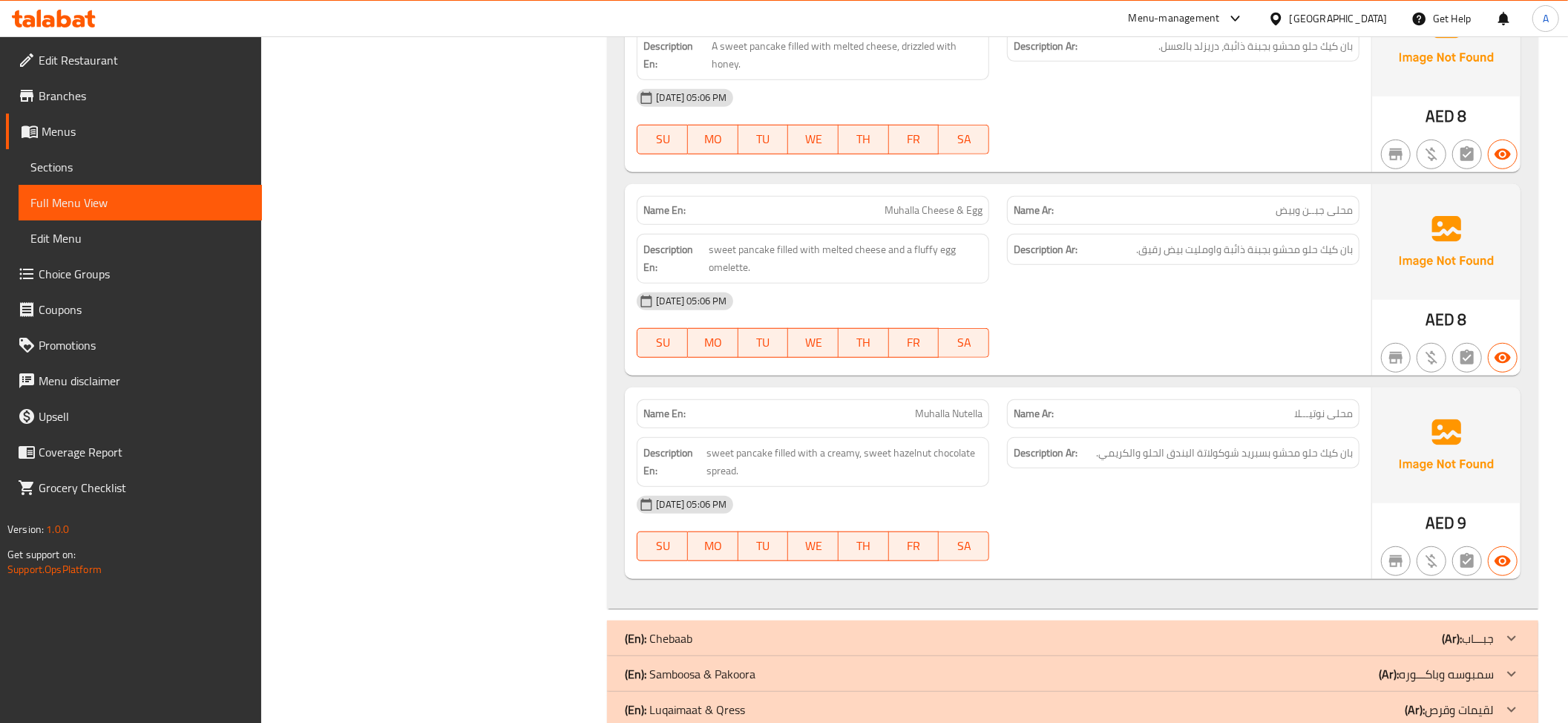
click at [1318, 239] on div "Description Ar: بان كيك حلو محشو بجبنة ذائبة واومليت بيض رقيق." at bounding box center [1183, 249] width 352 height 32
click at [1236, 433] on div "Description Ar: بان كيك حلو محشو بسبريد شوكولاتة البندق الحلو والكريمي." at bounding box center [1182, 462] width 370 height 68
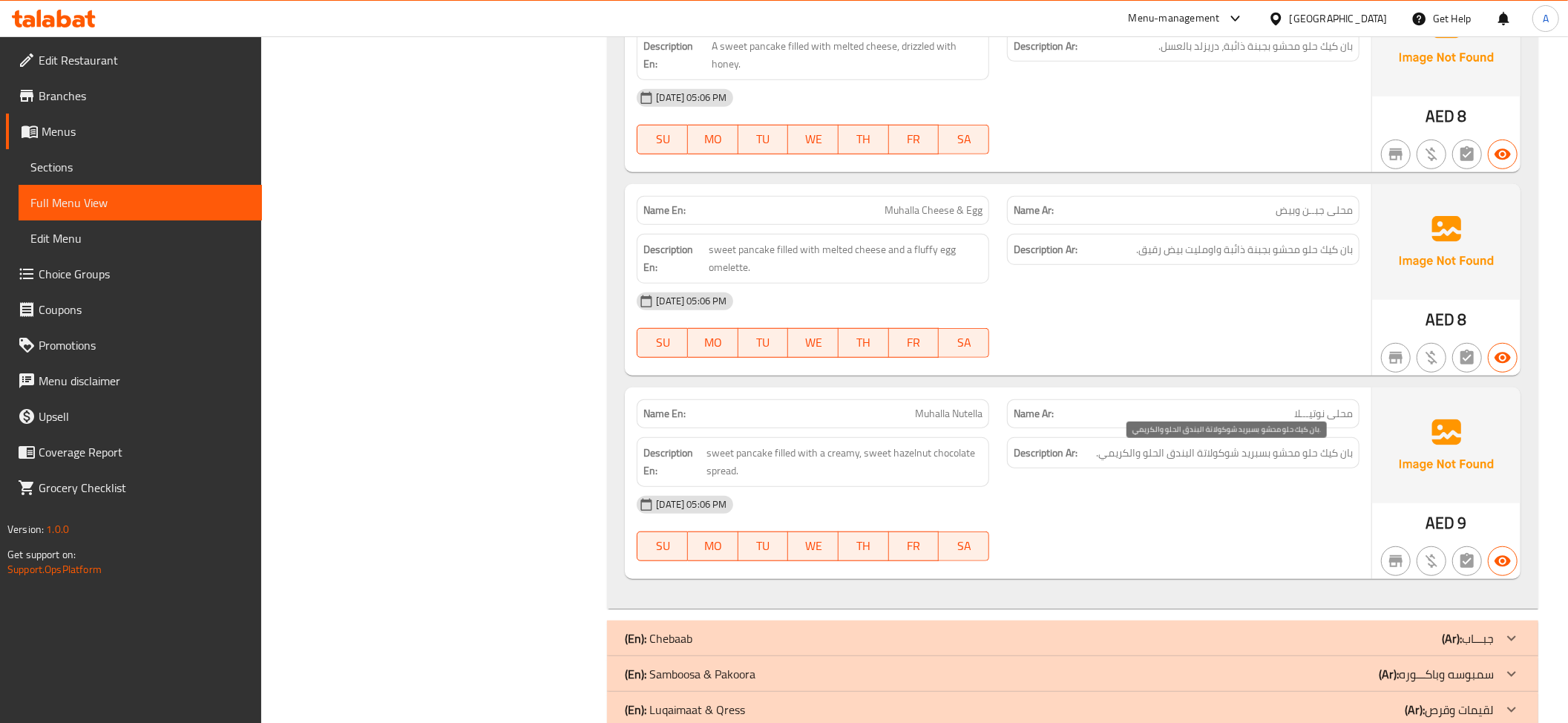
click at [1320, 455] on span "بان كيك حلو محشو بسبريد شوكولاتة البندق الحلو والكريمي." at bounding box center [1224, 453] width 257 height 19
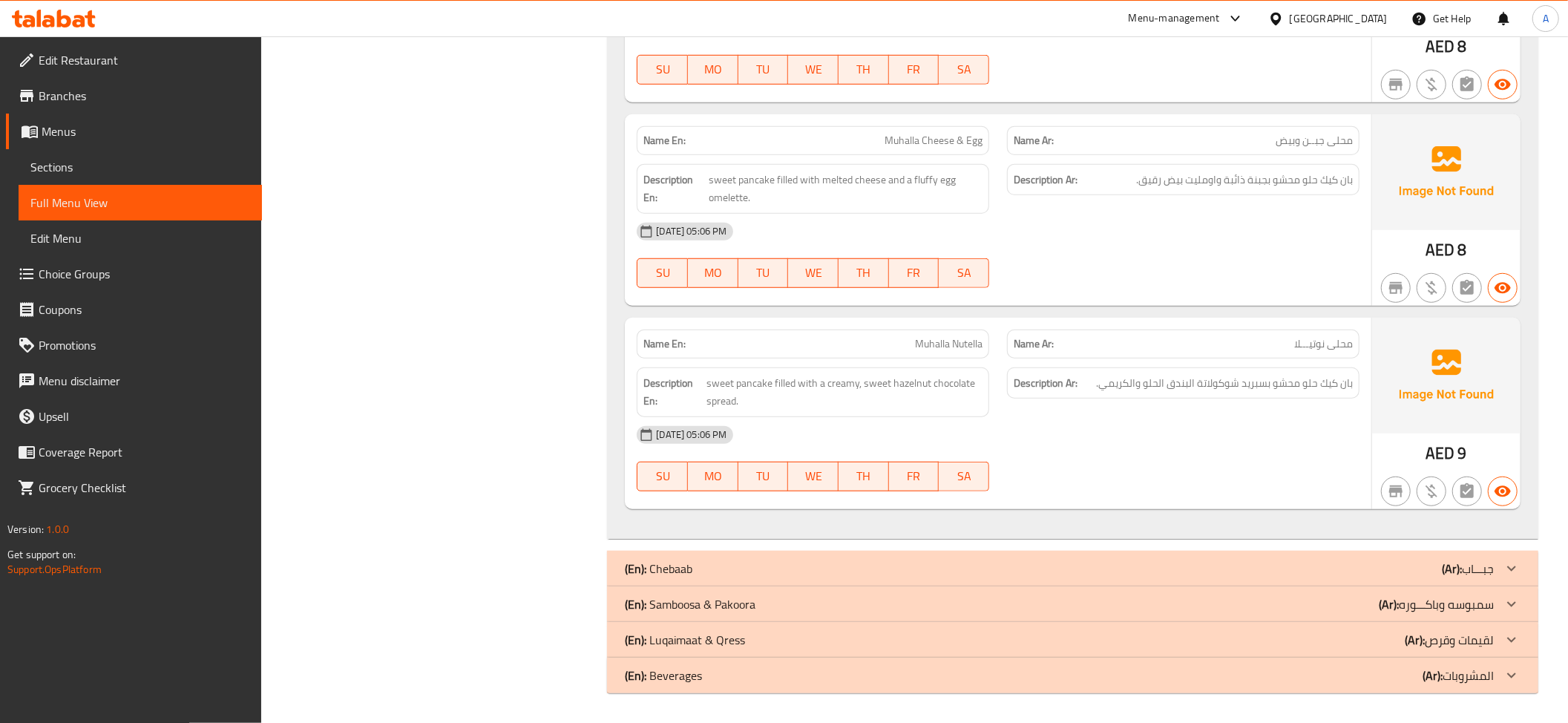
click at [956, 563] on div "(En): Chebaab (Ar): جبـــاب" at bounding box center [1059, 568] width 869 height 18
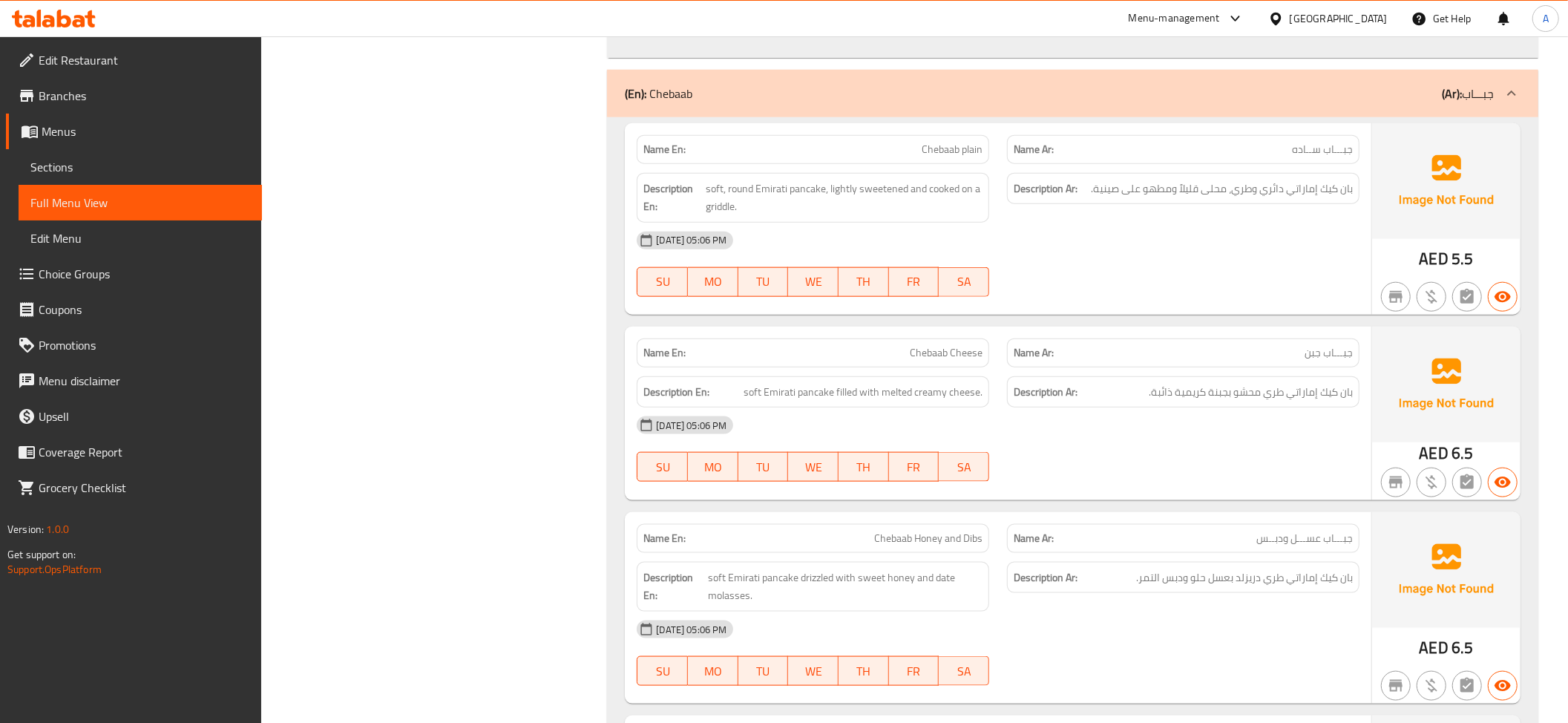
scroll to position [1326, 0]
